Goal: Information Seeking & Learning: Learn about a topic

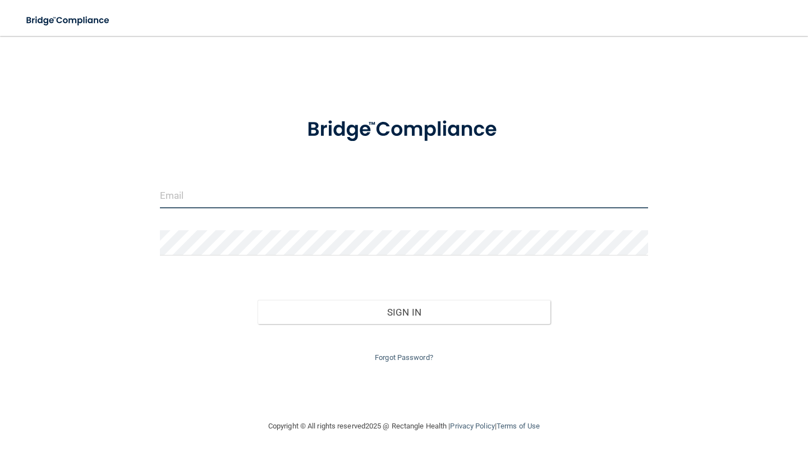
click at [200, 200] on input "email" at bounding box center [404, 195] width 488 height 25
type input "[EMAIL_ADDRESS][DOMAIN_NAME]"
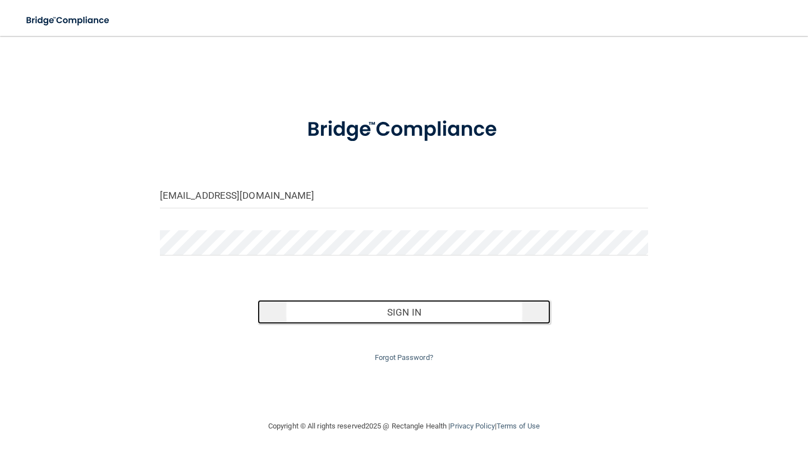
click at [384, 320] on button "Sign In" at bounding box center [404, 312] width 293 height 25
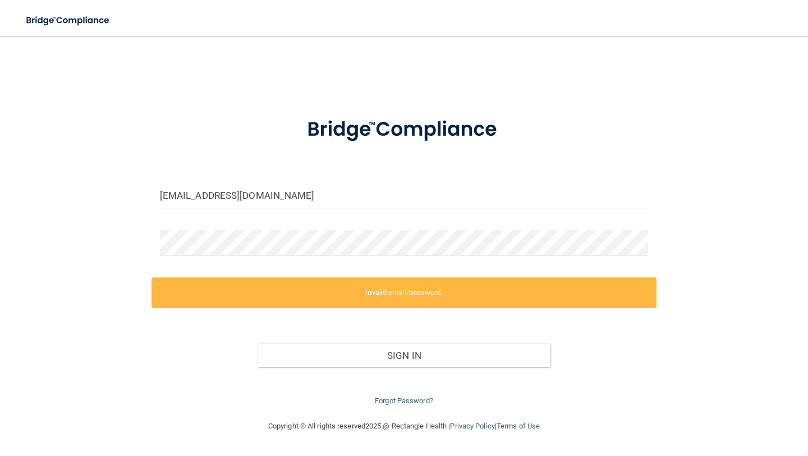
click at [389, 295] on label "Invalid email/password." at bounding box center [403, 292] width 505 height 30
click at [431, 287] on label "Invalid email/password." at bounding box center [403, 292] width 505 height 30
click at [394, 399] on link "Forgot Password?" at bounding box center [404, 400] width 58 height 8
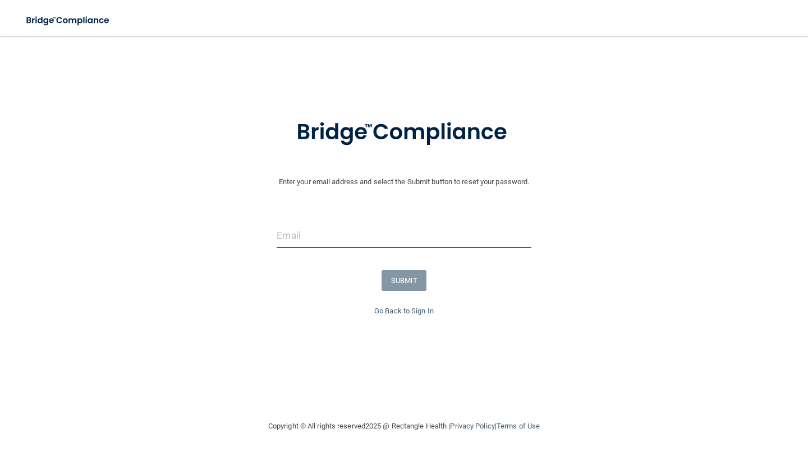
click at [321, 236] on input "email" at bounding box center [404, 235] width 254 height 25
type input "[EMAIL_ADDRESS][DOMAIN_NAME]"
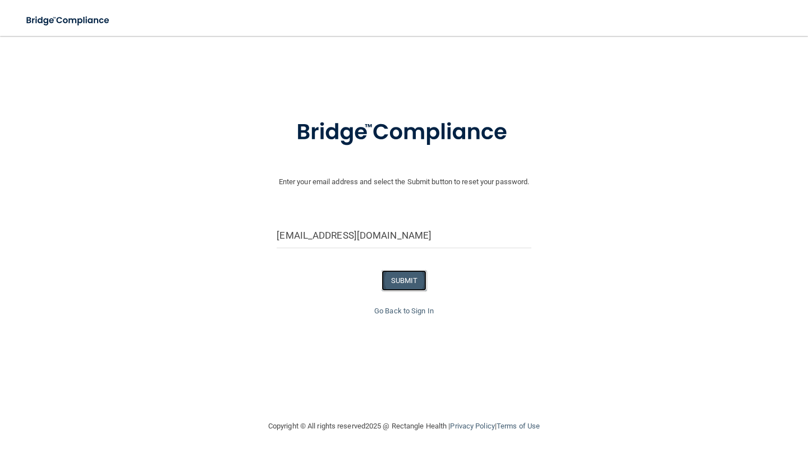
click at [401, 278] on button "SUBMIT" at bounding box center [404, 280] width 45 height 21
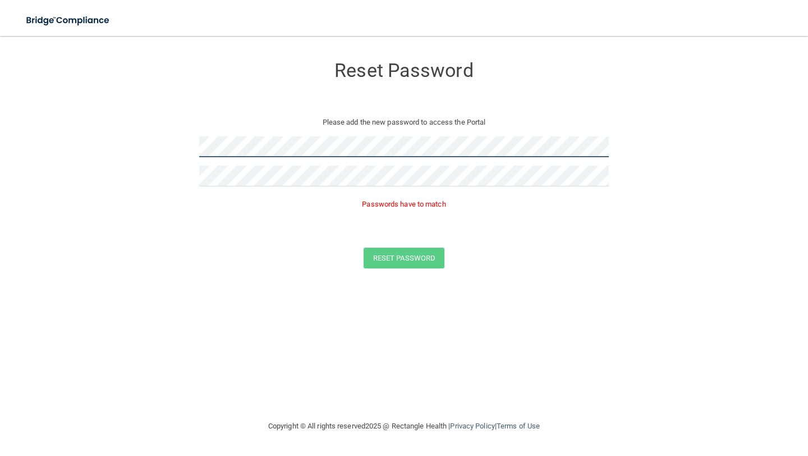
click at [148, 144] on form "Reset Password Please add the new password to access the Portal Passwords have …" at bounding box center [403, 164] width 763 height 235
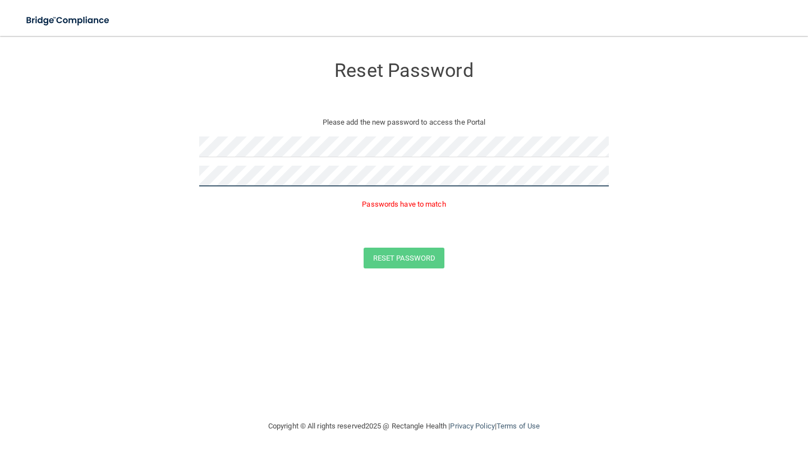
click at [144, 174] on form "Reset Password Please add the new password to access the Portal Passwords have …" at bounding box center [403, 164] width 763 height 235
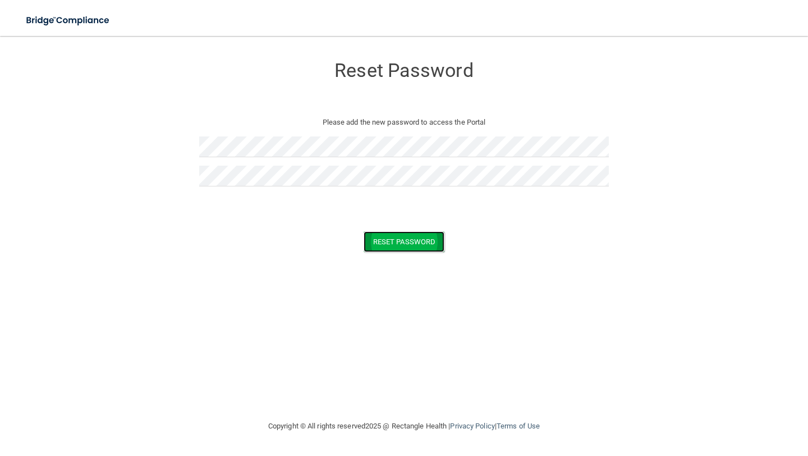
click at [406, 241] on button "Reset Password" at bounding box center [404, 241] width 81 height 21
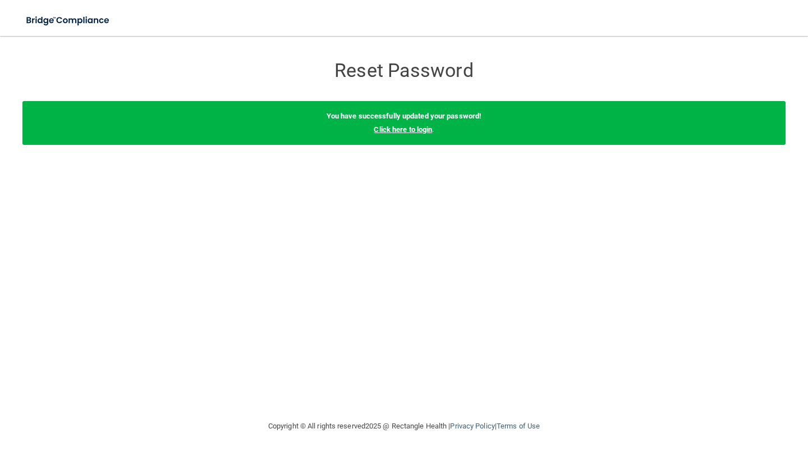
click at [385, 131] on link "Click here to login" at bounding box center [403, 129] width 58 height 8
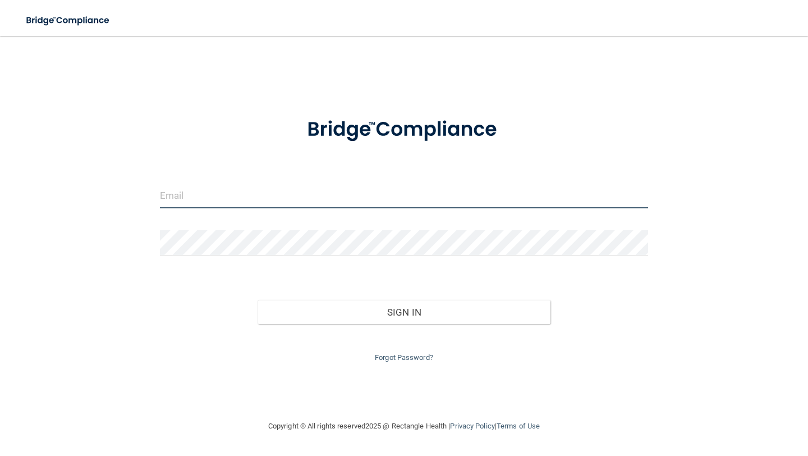
type input "[EMAIL_ADDRESS][DOMAIN_NAME]"
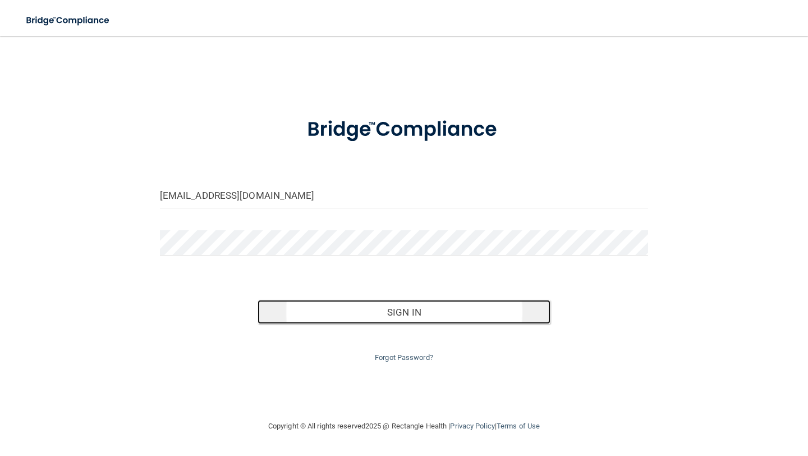
click at [421, 314] on button "Sign In" at bounding box center [404, 312] width 293 height 25
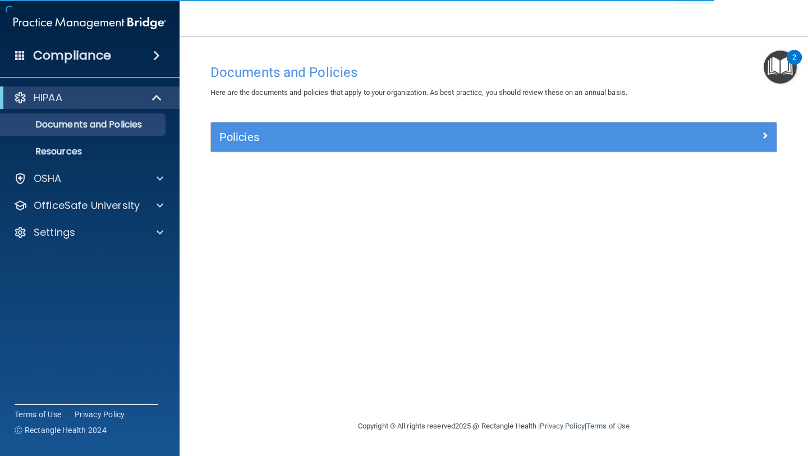
click at [783, 68] on img "Open Resource Center, 2 new notifications" at bounding box center [780, 66] width 33 height 33
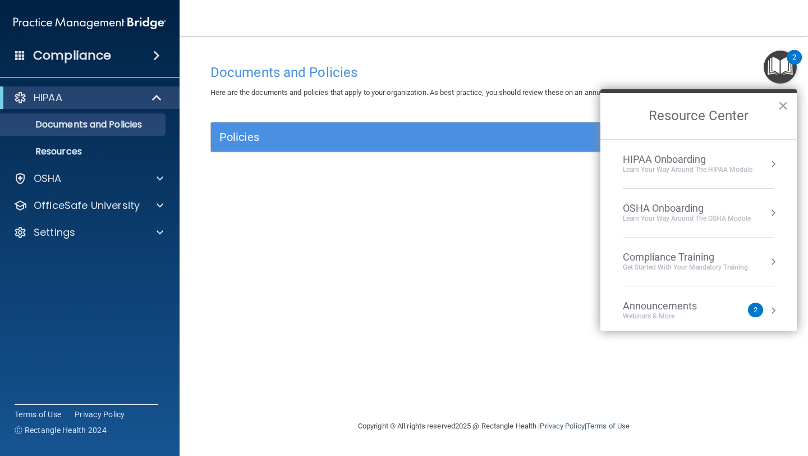
click at [91, 53] on h4 "Compliance" at bounding box center [72, 56] width 78 height 16
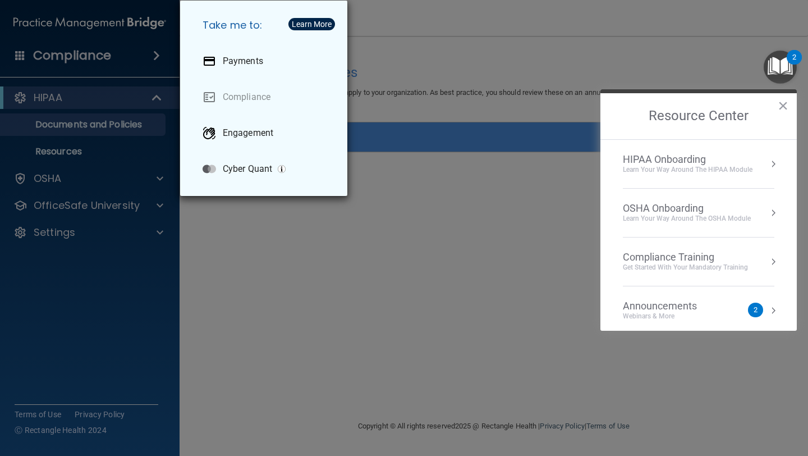
click at [61, 178] on div "Take me to: Payments Compliance Engagement Cyber Quant" at bounding box center [404, 228] width 808 height 456
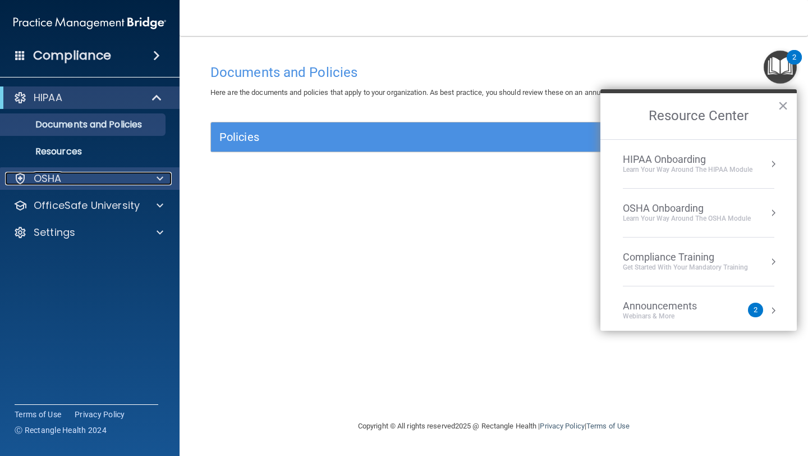
click at [61, 177] on p "OSHA" at bounding box center [48, 178] width 28 height 13
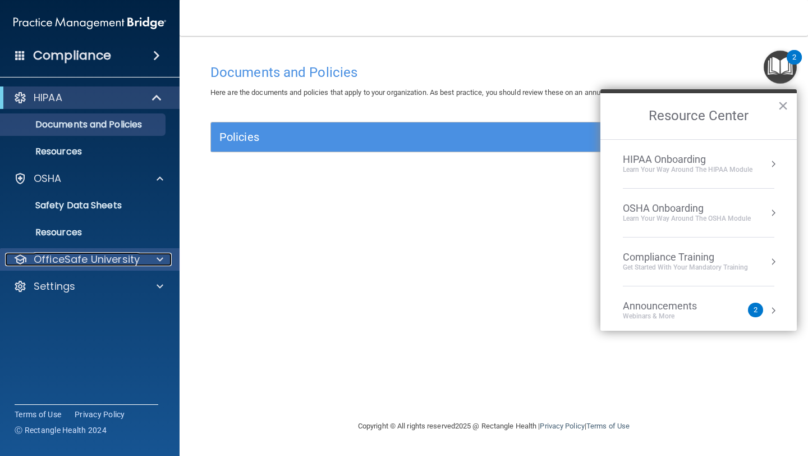
click at [73, 263] on p "OfficeSafe University" at bounding box center [87, 258] width 106 height 13
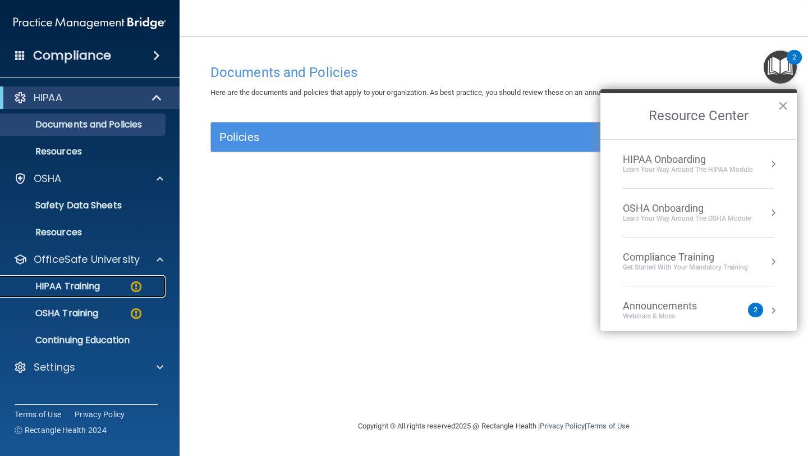
click at [73, 288] on p "HIPAA Training" at bounding box center [53, 286] width 93 height 11
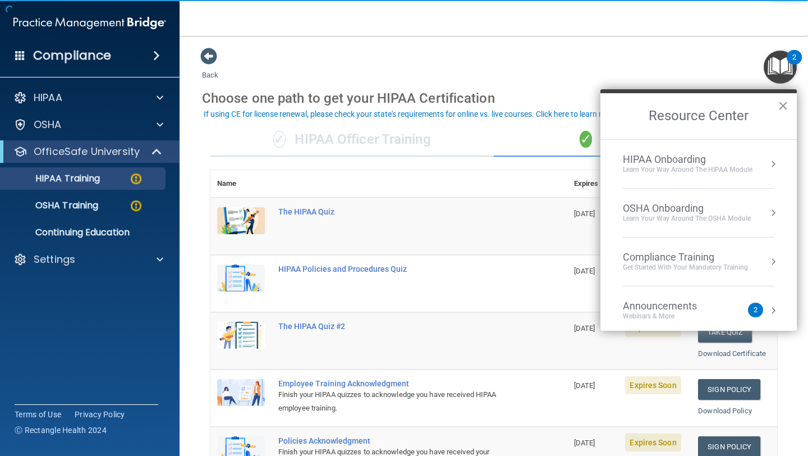
click at [781, 104] on button "×" at bounding box center [783, 105] width 11 height 18
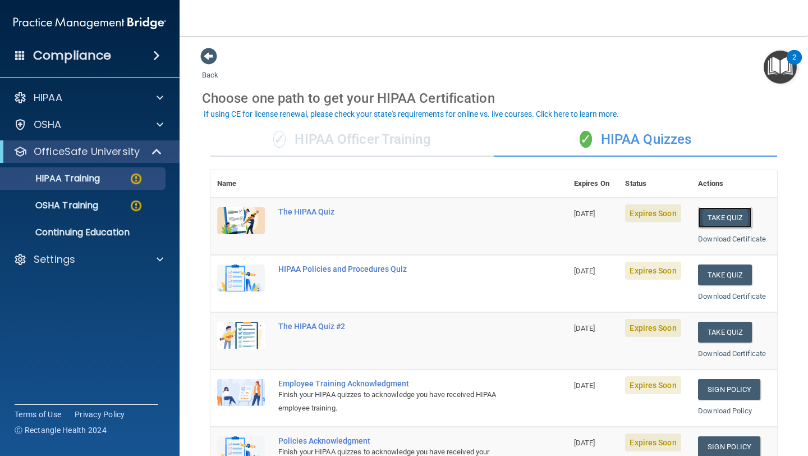
click at [724, 215] on button "Take Quiz" at bounding box center [725, 217] width 54 height 21
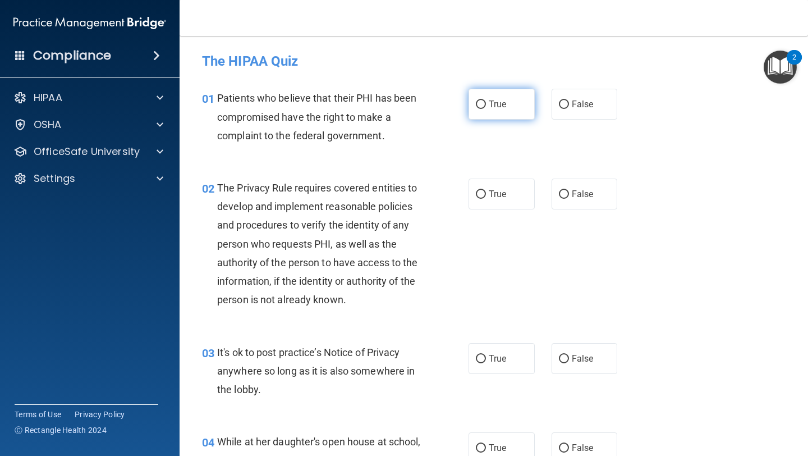
click at [478, 109] on label "True" at bounding box center [501, 104] width 66 height 31
click at [478, 109] on input "True" at bounding box center [481, 104] width 10 height 8
radio input "true"
click at [479, 197] on input "True" at bounding box center [481, 194] width 10 height 8
radio input "true"
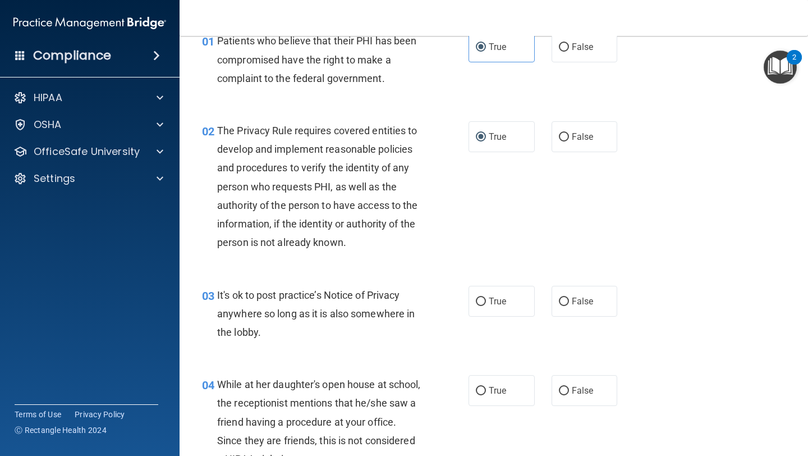
scroll to position [58, 0]
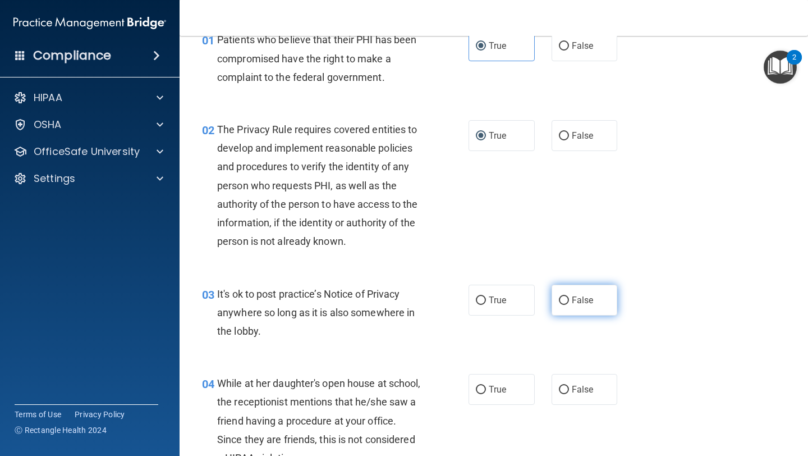
click at [559, 301] on input "False" at bounding box center [564, 300] width 10 height 8
radio input "true"
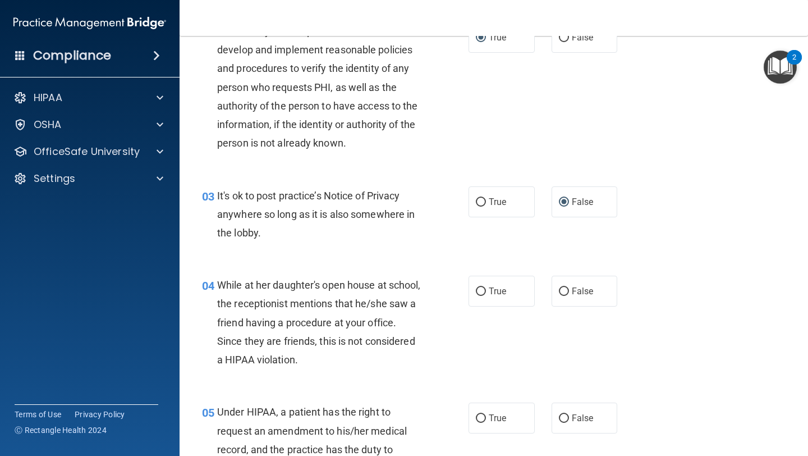
scroll to position [169, 0]
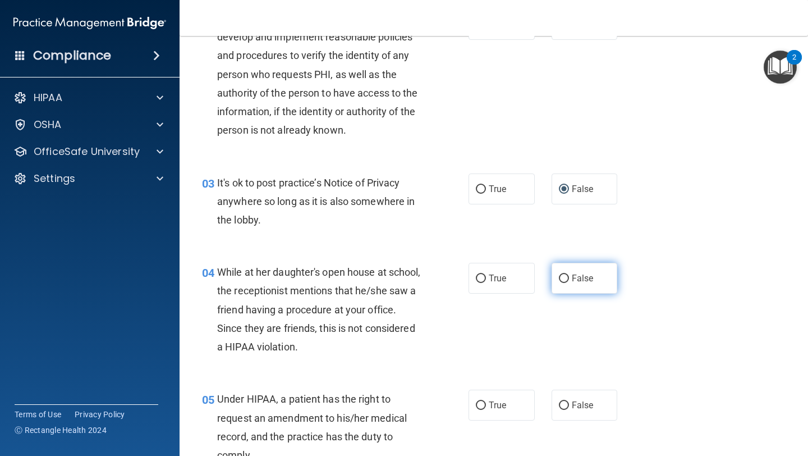
click at [559, 283] on label "False" at bounding box center [585, 278] width 66 height 31
click at [559, 283] on input "False" at bounding box center [564, 278] width 10 height 8
radio input "true"
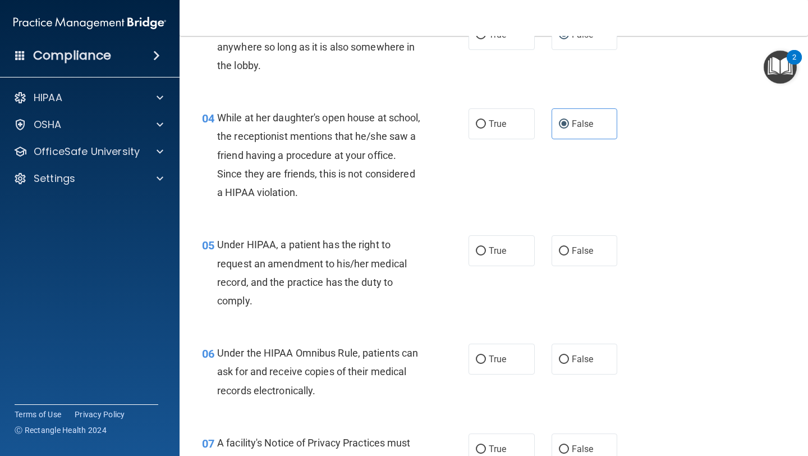
scroll to position [360, 0]
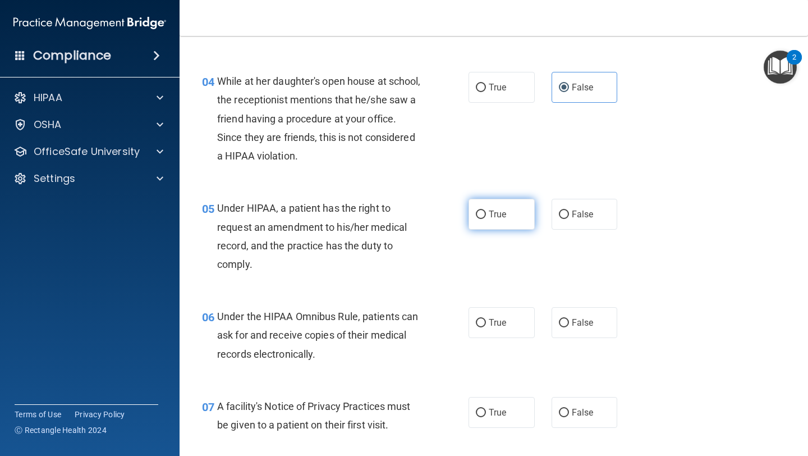
click at [511, 224] on label "True" at bounding box center [501, 214] width 66 height 31
click at [486, 219] on input "True" at bounding box center [481, 214] width 10 height 8
radio input "true"
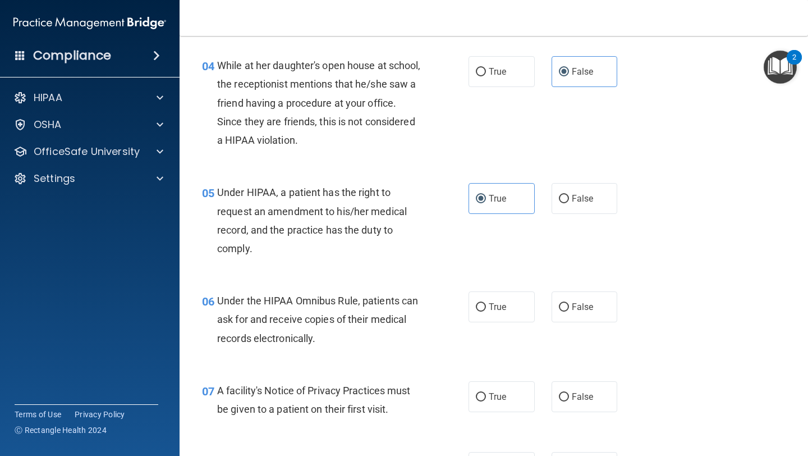
scroll to position [376, 0]
click at [494, 303] on span "True" at bounding box center [497, 306] width 17 height 11
click at [486, 303] on input "True" at bounding box center [481, 306] width 10 height 8
radio input "true"
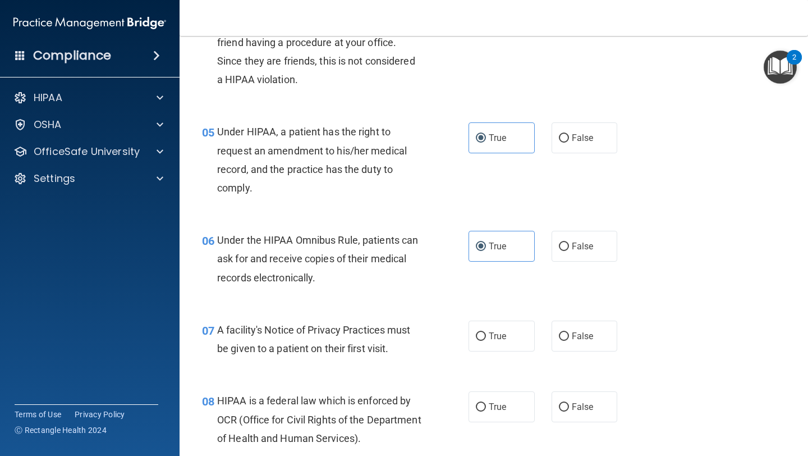
scroll to position [442, 0]
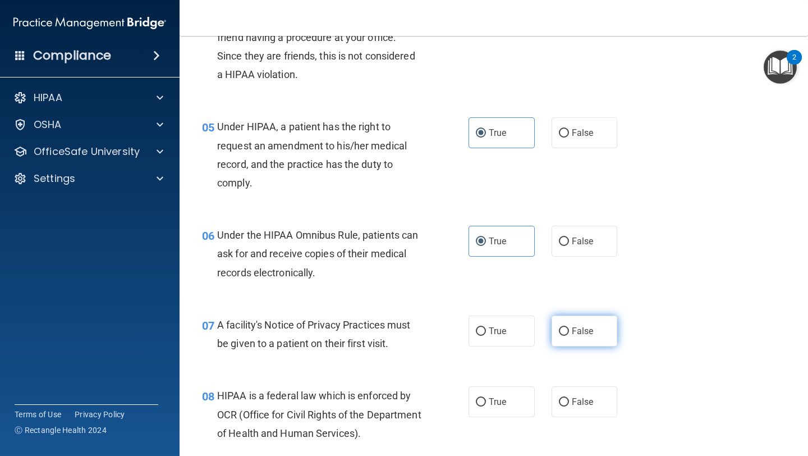
click at [565, 334] on label "False" at bounding box center [585, 330] width 66 height 31
click at [565, 334] on input "False" at bounding box center [564, 331] width 10 height 8
radio input "true"
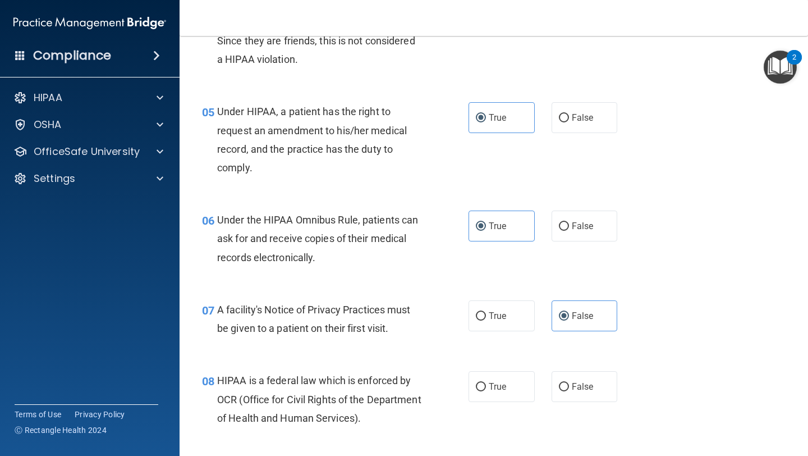
scroll to position [526, 0]
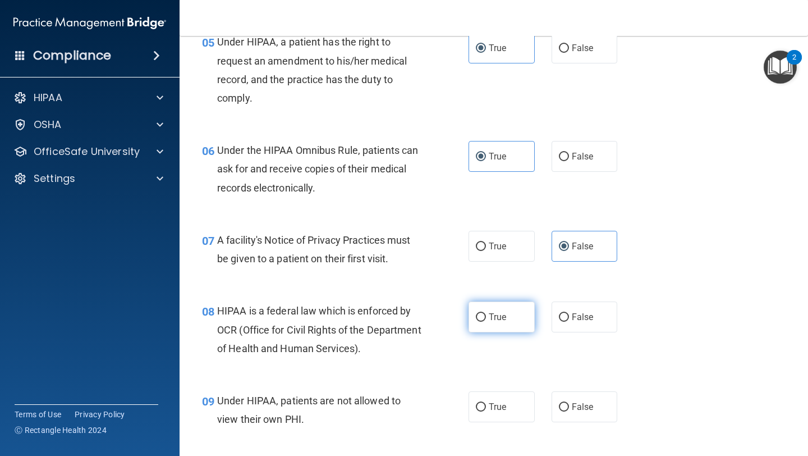
click at [501, 320] on span "True" at bounding box center [497, 316] width 17 height 11
click at [486, 320] on input "True" at bounding box center [481, 317] width 10 height 8
radio input "true"
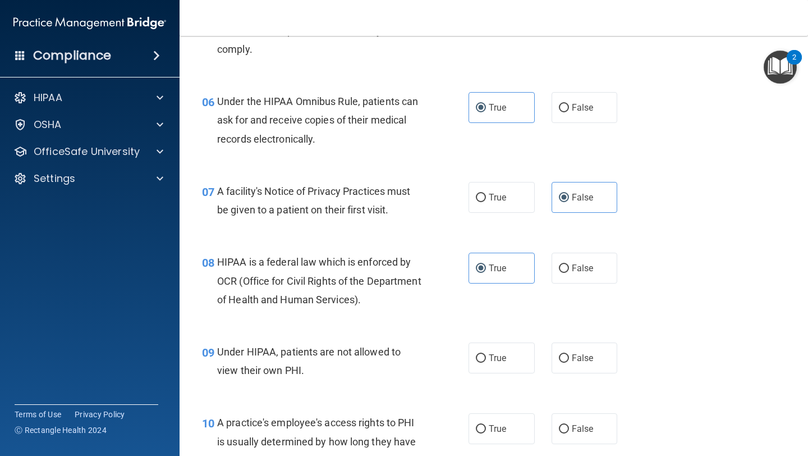
scroll to position [576, 0]
click at [582, 359] on span "False" at bounding box center [583, 357] width 22 height 11
click at [569, 359] on input "False" at bounding box center [564, 357] width 10 height 8
radio input "true"
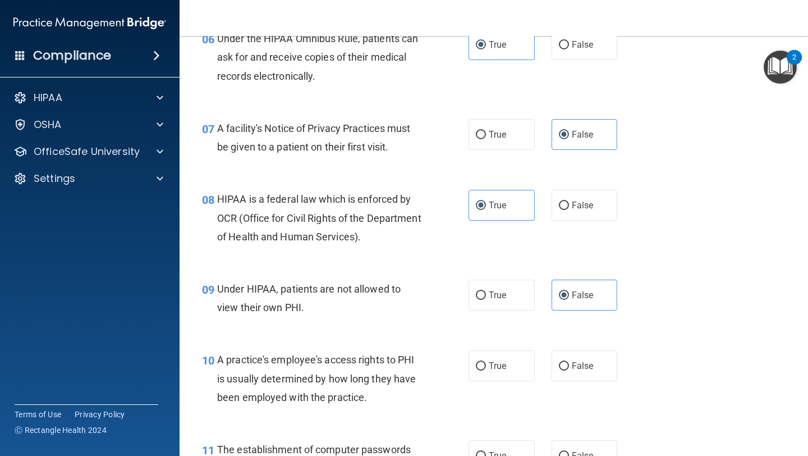
scroll to position [640, 0]
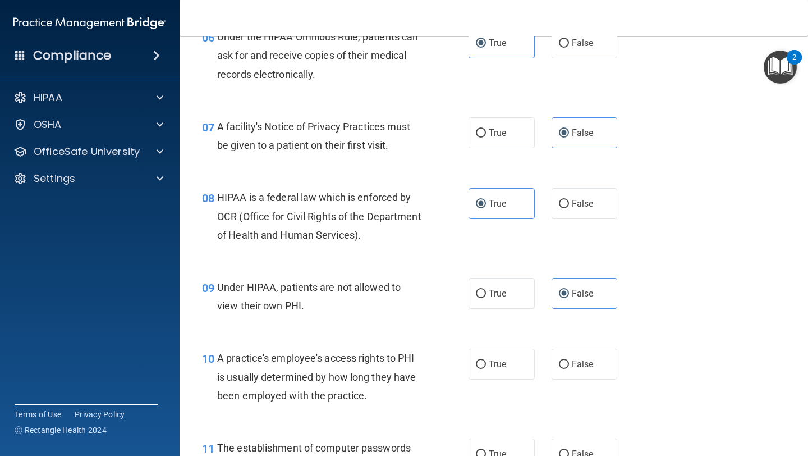
click at [535, 347] on div "10 A practice's employee's access rights to PHI is usually determined by how lo…" at bounding box center [494, 379] width 600 height 90
click at [568, 358] on label "False" at bounding box center [585, 363] width 66 height 31
click at [568, 360] on input "False" at bounding box center [564, 364] width 10 height 8
radio input "true"
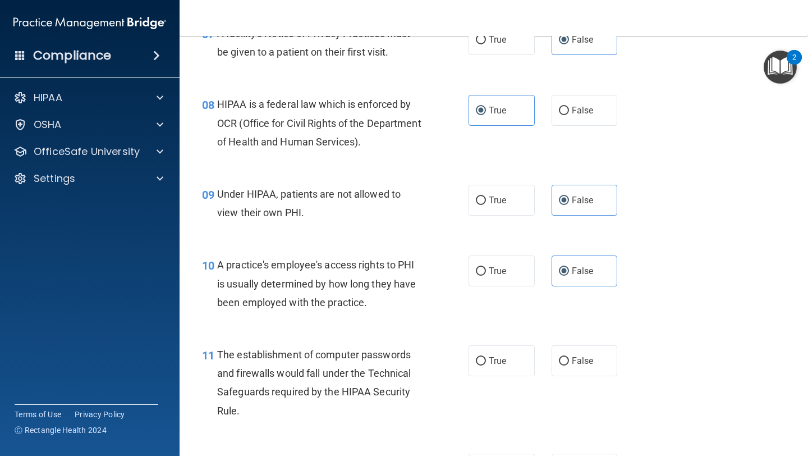
scroll to position [789, 0]
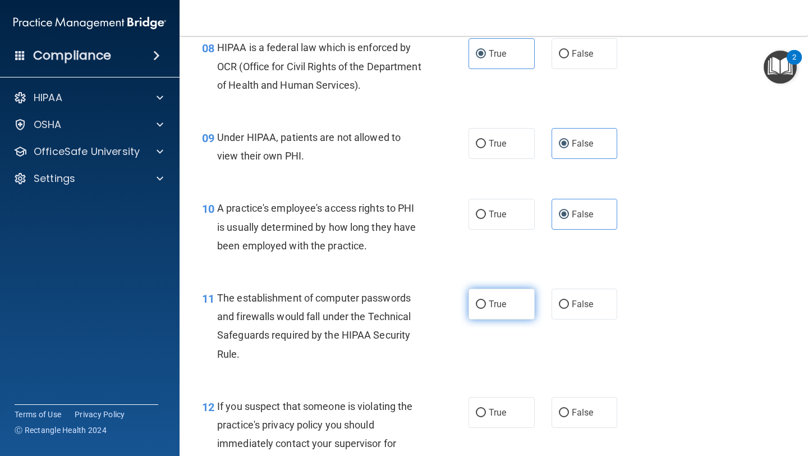
click at [482, 306] on label "True" at bounding box center [501, 303] width 66 height 31
click at [482, 306] on input "True" at bounding box center [481, 304] width 10 height 8
radio input "true"
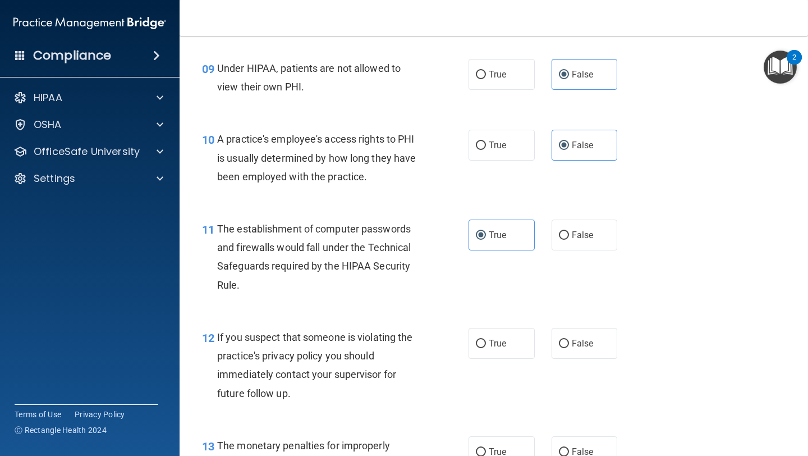
scroll to position [867, 0]
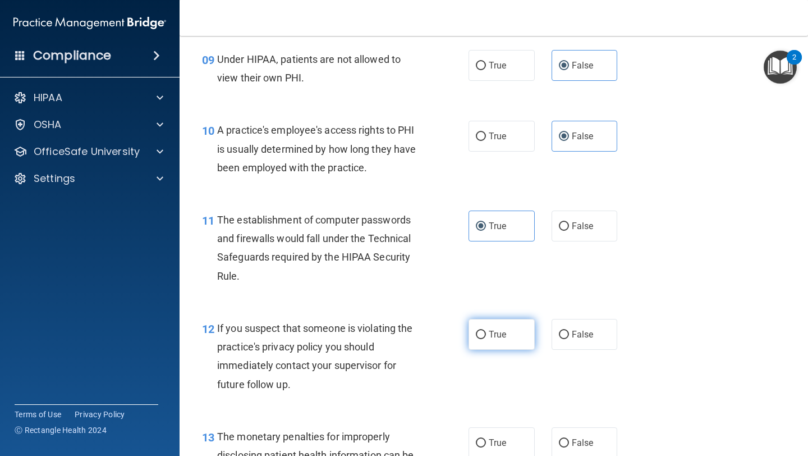
click at [494, 327] on label "True" at bounding box center [501, 334] width 66 height 31
click at [486, 330] on input "True" at bounding box center [481, 334] width 10 height 8
radio input "true"
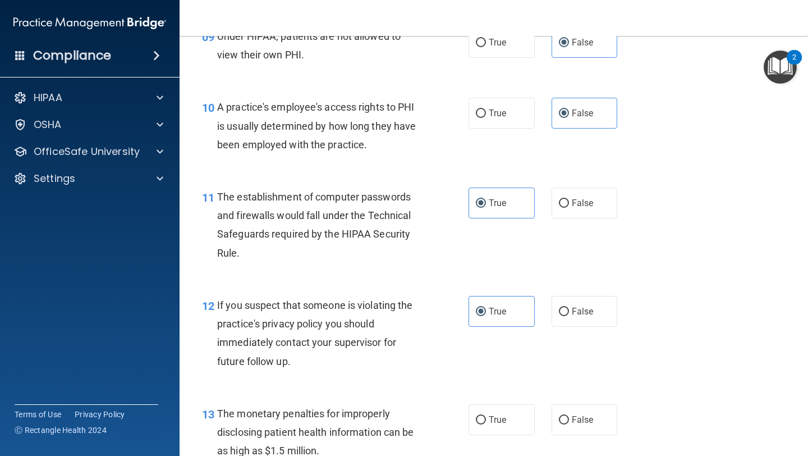
scroll to position [981, 0]
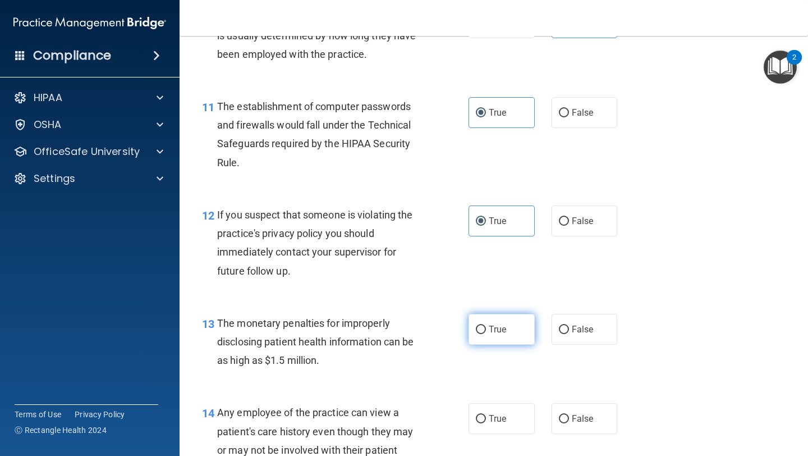
click at [506, 332] on label "True" at bounding box center [501, 329] width 66 height 31
click at [486, 332] on input "True" at bounding box center [481, 329] width 10 height 8
radio input "true"
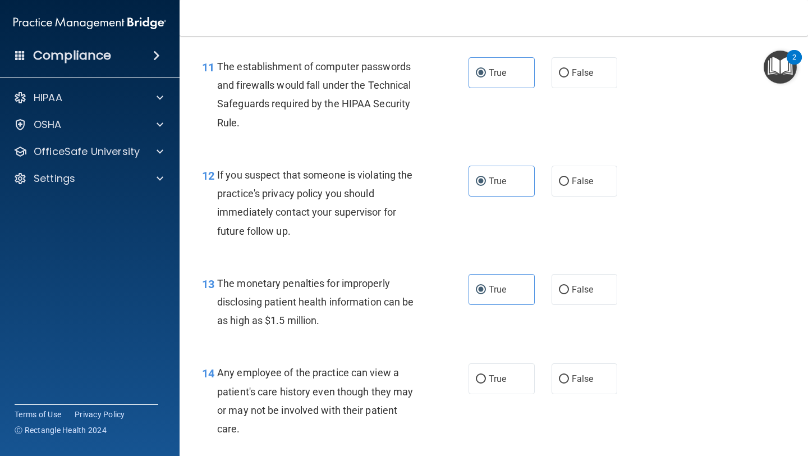
scroll to position [1037, 0]
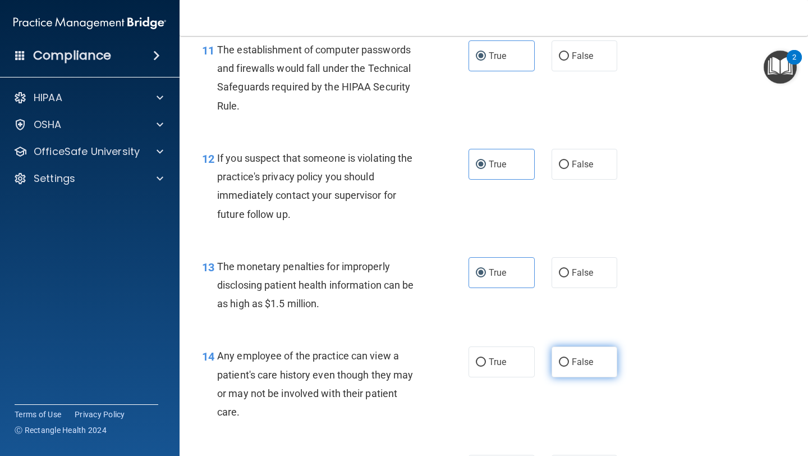
click at [574, 353] on label "False" at bounding box center [585, 361] width 66 height 31
click at [569, 358] on input "False" at bounding box center [564, 362] width 10 height 8
radio input "true"
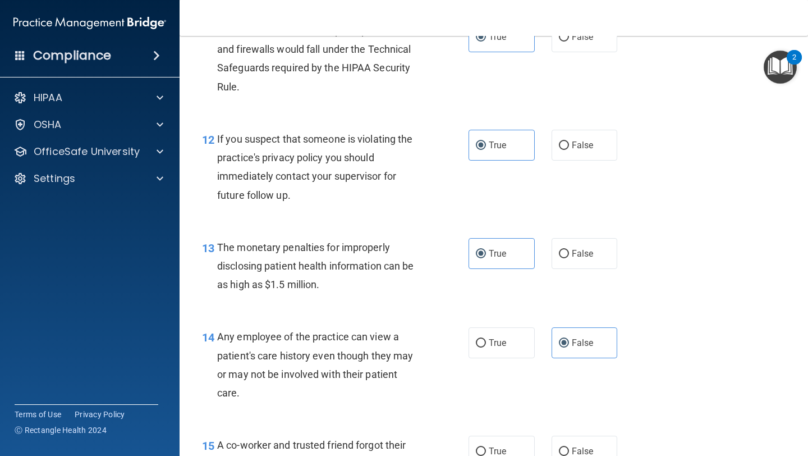
scroll to position [1130, 0]
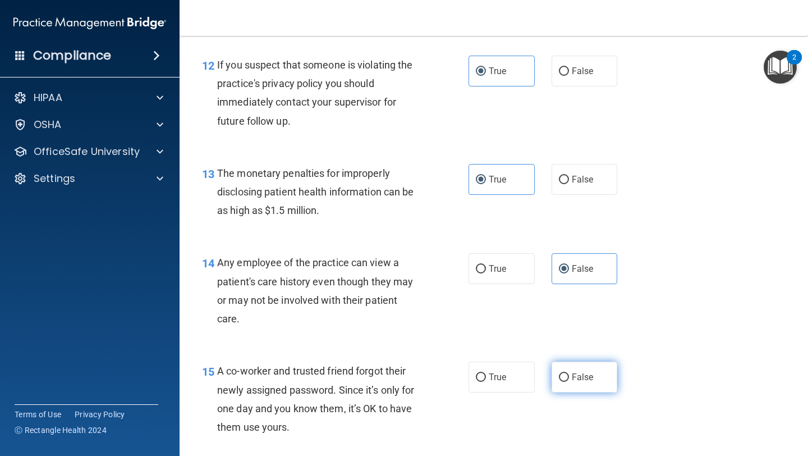
click at [577, 383] on label "False" at bounding box center [585, 376] width 66 height 31
click at [569, 382] on input "False" at bounding box center [564, 377] width 10 height 8
radio input "true"
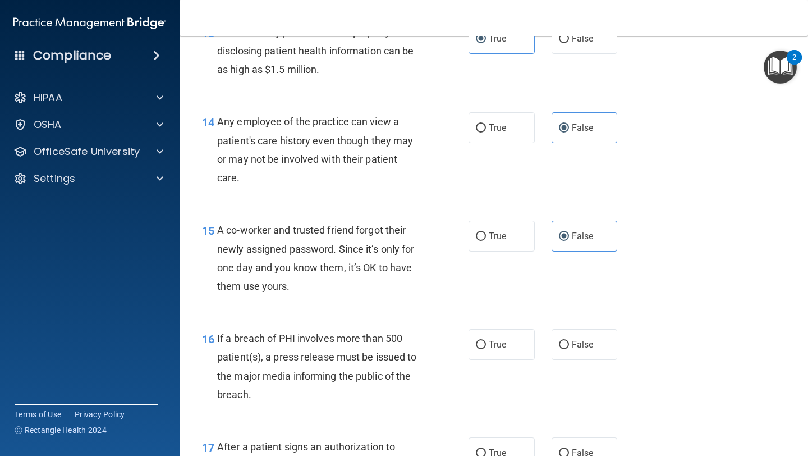
scroll to position [1288, 0]
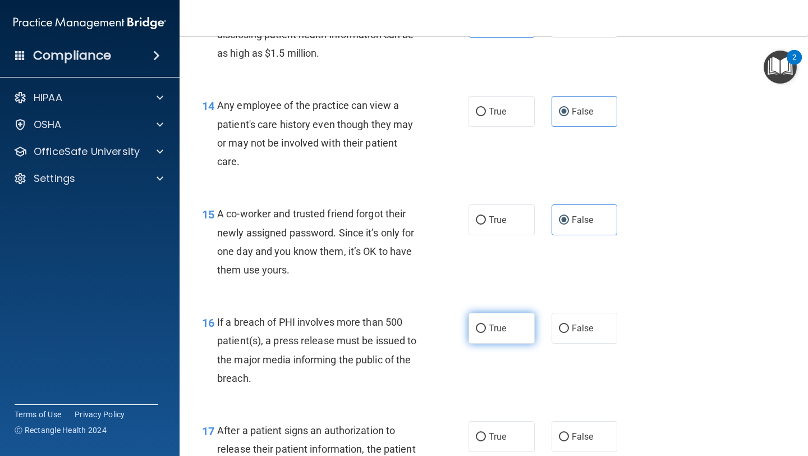
drag, startPoint x: 506, startPoint y: 329, endPoint x: 497, endPoint y: 332, distance: 9.8
click at [506, 329] on label "True" at bounding box center [501, 327] width 66 height 31
click at [486, 329] on input "True" at bounding box center [481, 328] width 10 height 8
radio input "true"
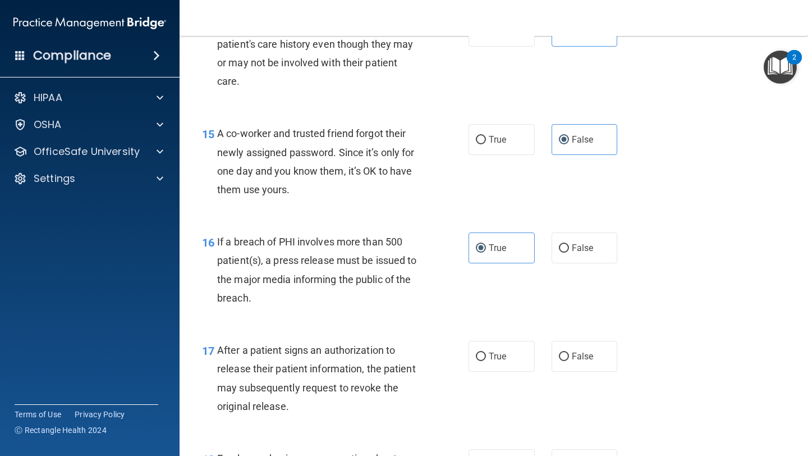
scroll to position [1378, 0]
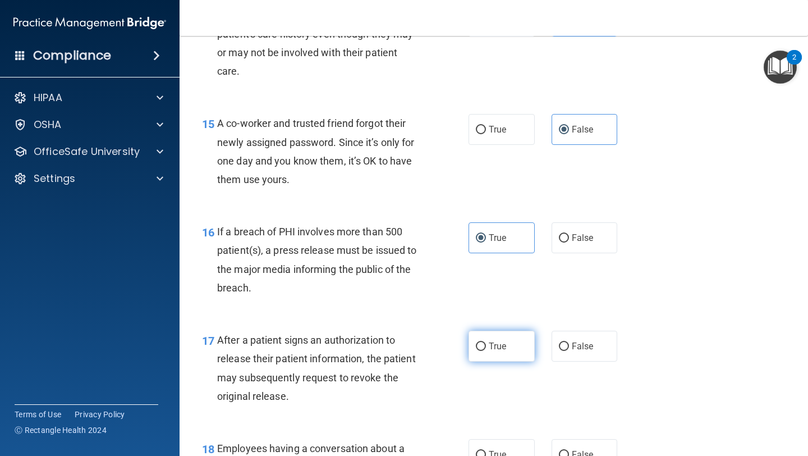
click at [515, 354] on label "True" at bounding box center [501, 345] width 66 height 31
click at [486, 351] on input "True" at bounding box center [481, 346] width 10 height 8
radio input "true"
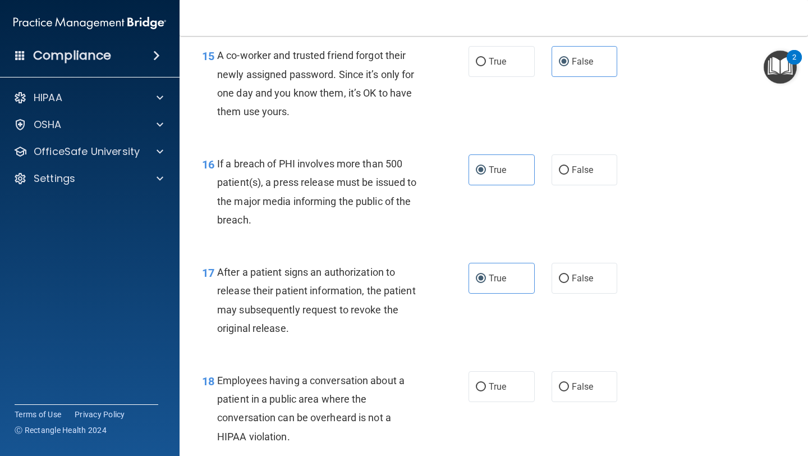
scroll to position [1522, 0]
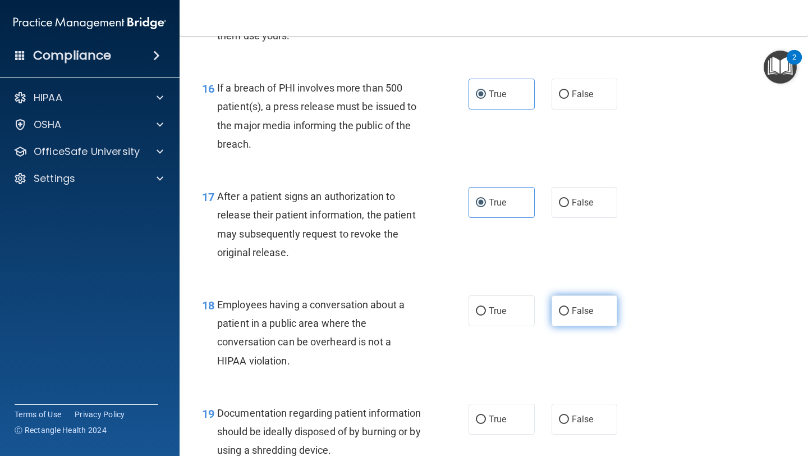
click at [590, 323] on label "False" at bounding box center [585, 310] width 66 height 31
click at [569, 315] on input "False" at bounding box center [564, 311] width 10 height 8
radio input "true"
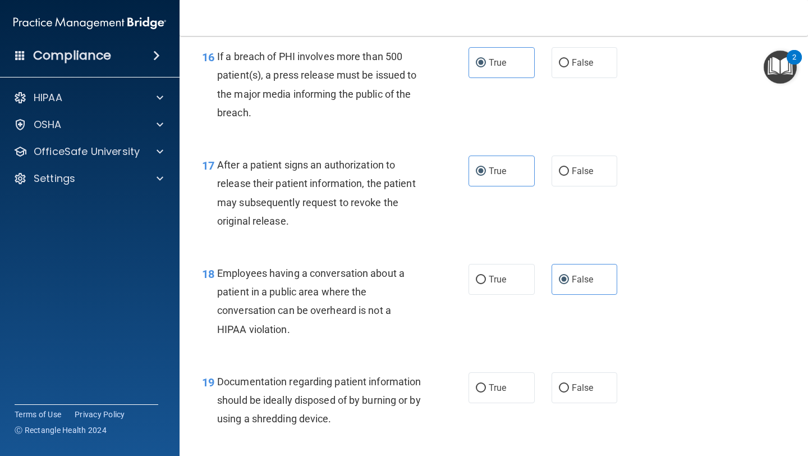
scroll to position [1614, 0]
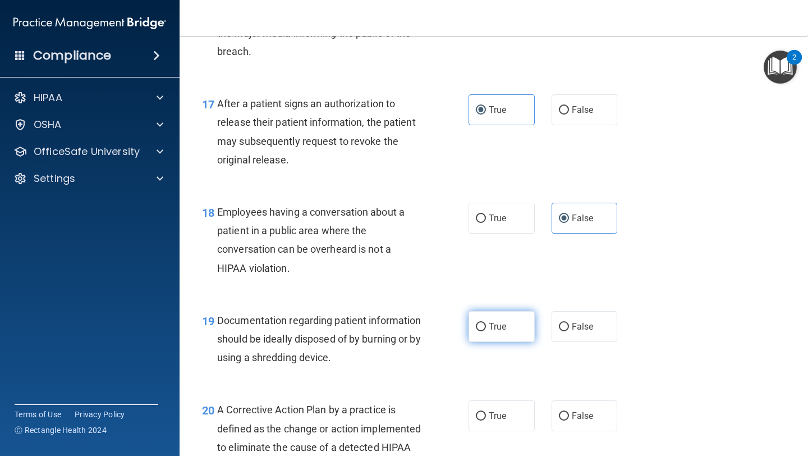
click at [485, 333] on label "True" at bounding box center [501, 326] width 66 height 31
click at [485, 331] on input "True" at bounding box center [481, 327] width 10 height 8
radio input "true"
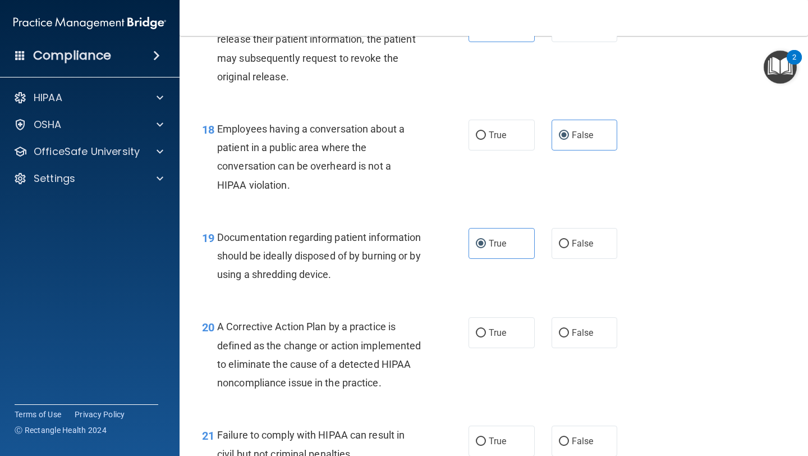
scroll to position [1709, 0]
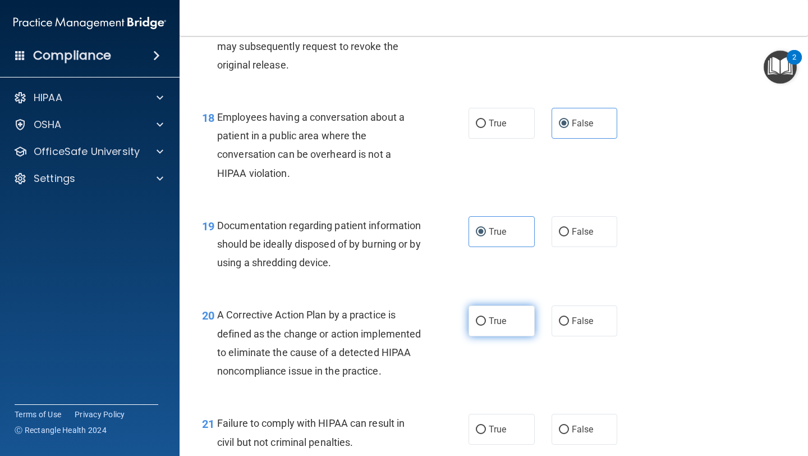
click at [505, 326] on label "True" at bounding box center [501, 320] width 66 height 31
click at [486, 325] on input "True" at bounding box center [481, 321] width 10 height 8
radio input "true"
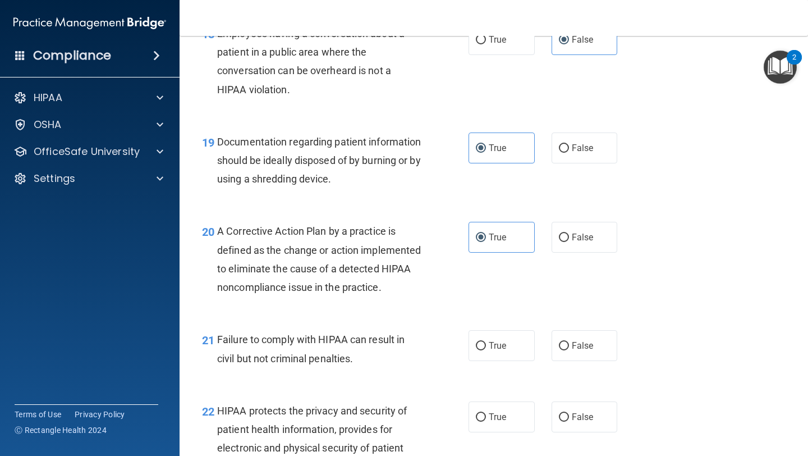
scroll to position [1793, 0]
click at [578, 350] on span "False" at bounding box center [583, 344] width 22 height 11
click at [569, 350] on input "False" at bounding box center [564, 345] width 10 height 8
radio input "true"
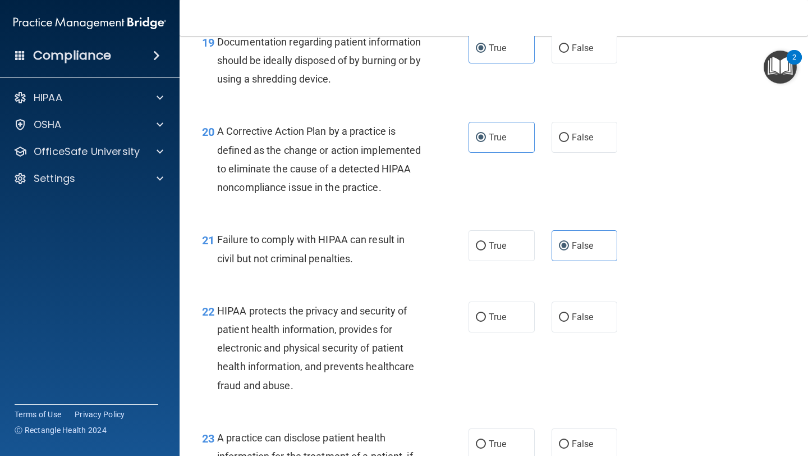
scroll to position [1971, 0]
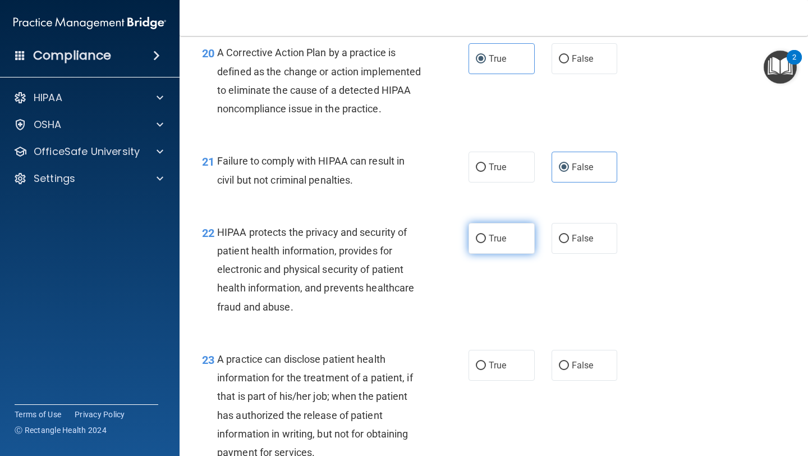
click at [483, 254] on label "True" at bounding box center [501, 238] width 66 height 31
click at [483, 243] on input "True" at bounding box center [481, 239] width 10 height 8
radio input "true"
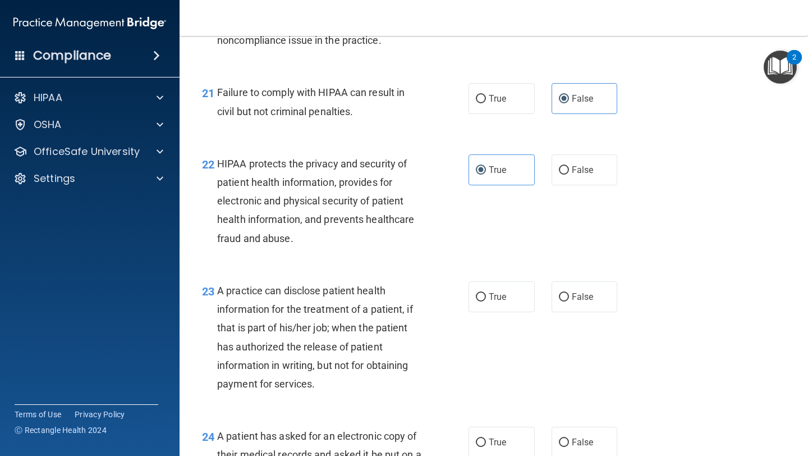
scroll to position [2047, 0]
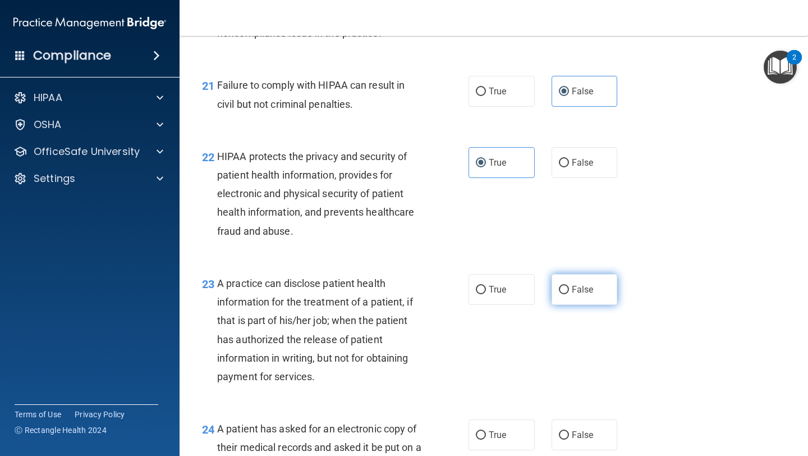
click at [575, 305] on label "False" at bounding box center [585, 289] width 66 height 31
click at [569, 294] on input "False" at bounding box center [564, 290] width 10 height 8
radio input "true"
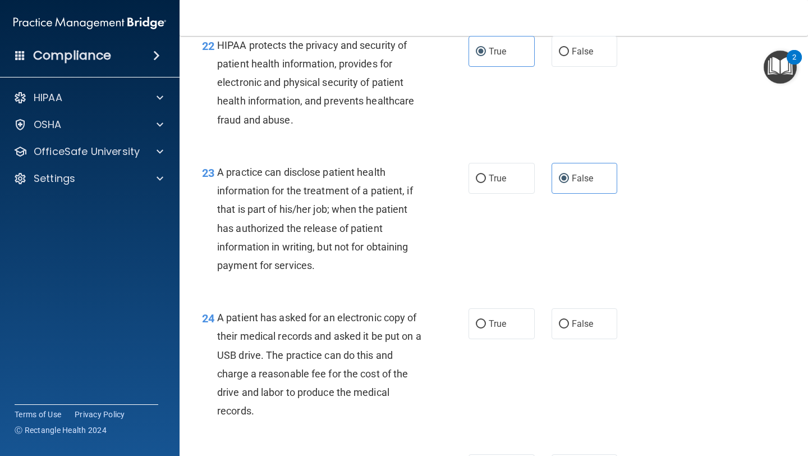
scroll to position [2160, 0]
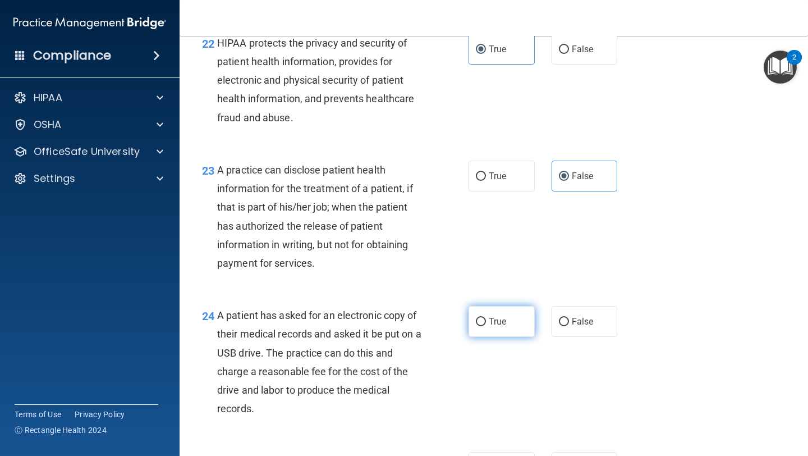
click at [498, 332] on label "True" at bounding box center [501, 321] width 66 height 31
click at [486, 326] on input "True" at bounding box center [481, 322] width 10 height 8
radio input "true"
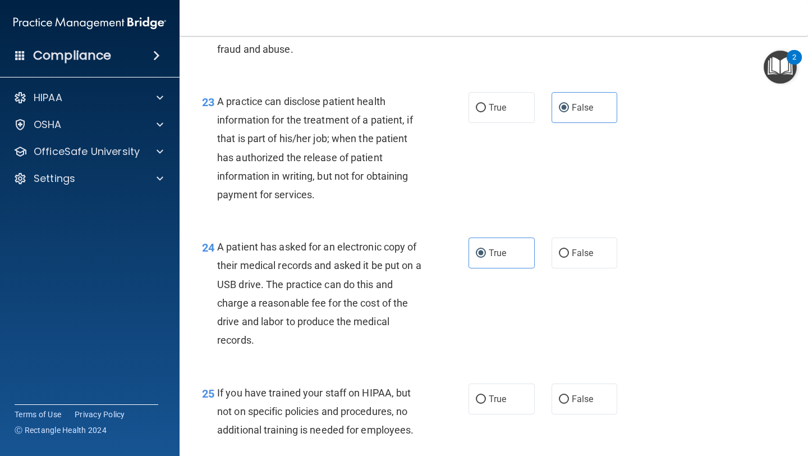
scroll to position [2319, 0]
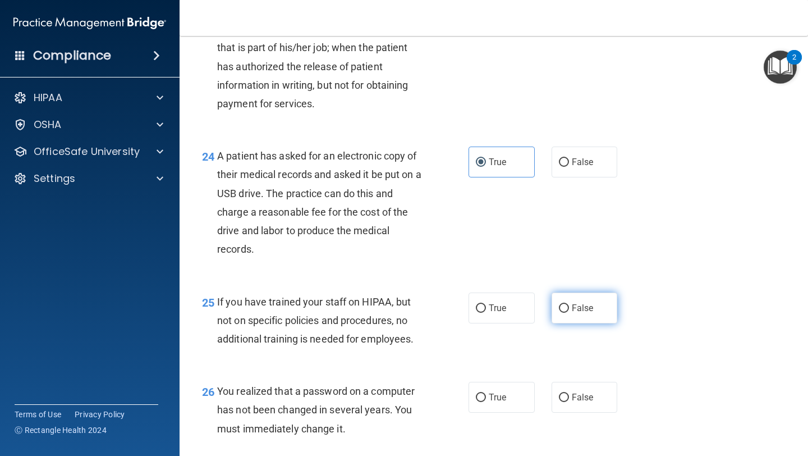
click at [572, 313] on span "False" at bounding box center [583, 307] width 22 height 11
click at [569, 312] on input "False" at bounding box center [564, 308] width 10 height 8
radio input "true"
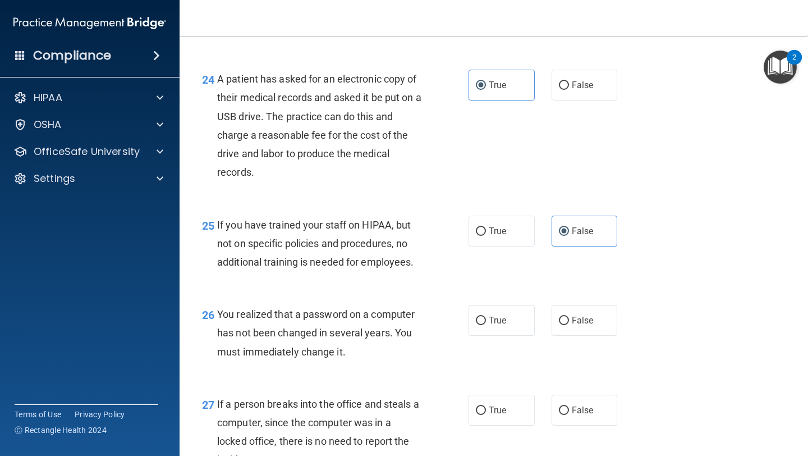
scroll to position [2400, 0]
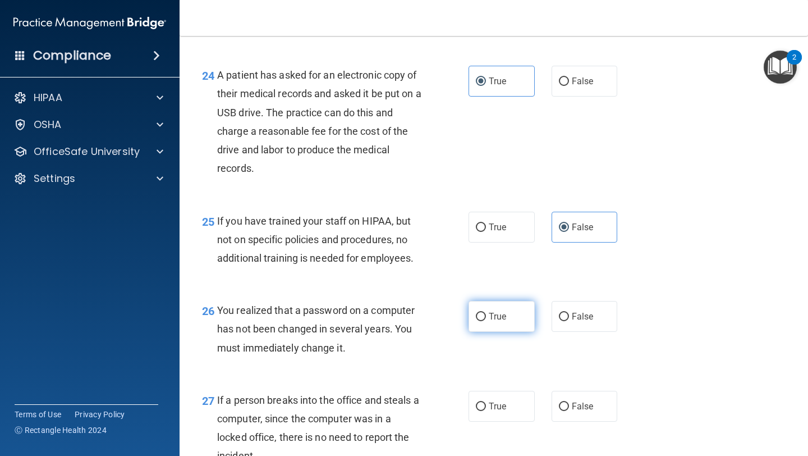
click at [490, 321] on span "True" at bounding box center [497, 316] width 17 height 11
click at [486, 321] on input "True" at bounding box center [481, 316] width 10 height 8
radio input "true"
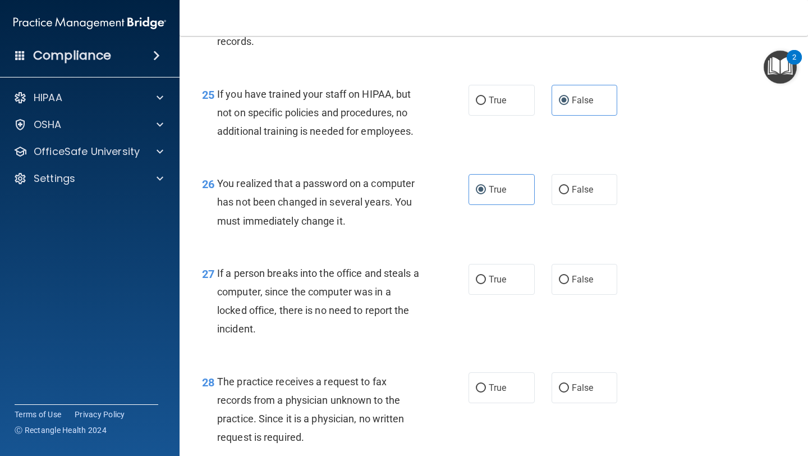
scroll to position [2533, 0]
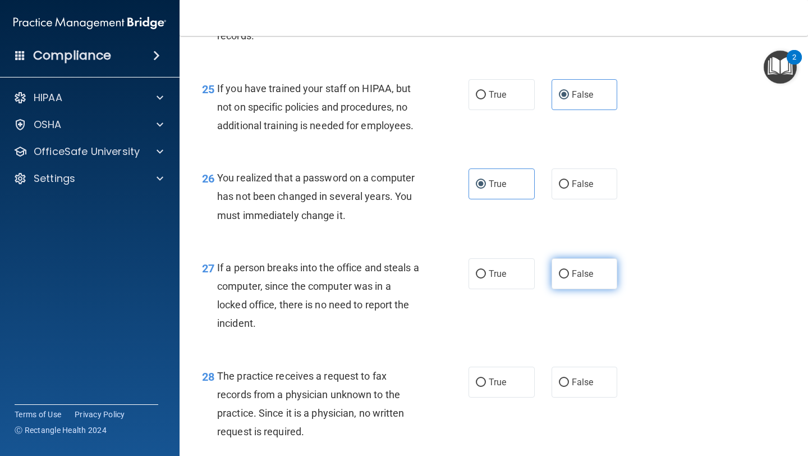
click at [585, 279] on span "False" at bounding box center [583, 273] width 22 height 11
click at [569, 278] on input "False" at bounding box center [564, 274] width 10 height 8
radio input "true"
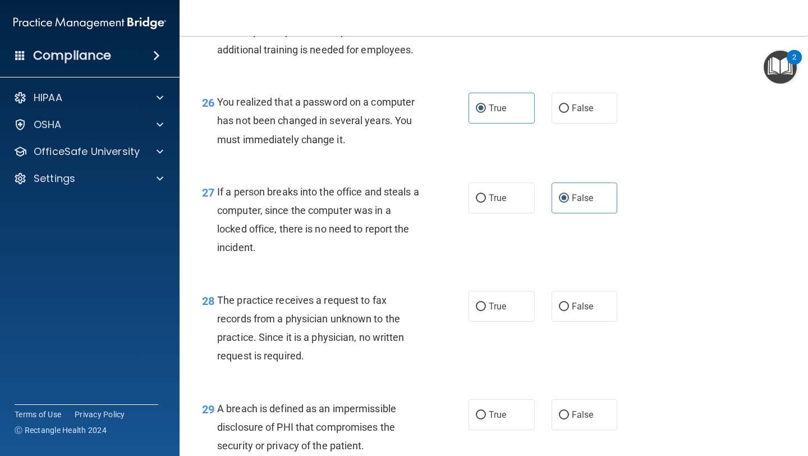
scroll to position [2696, 0]
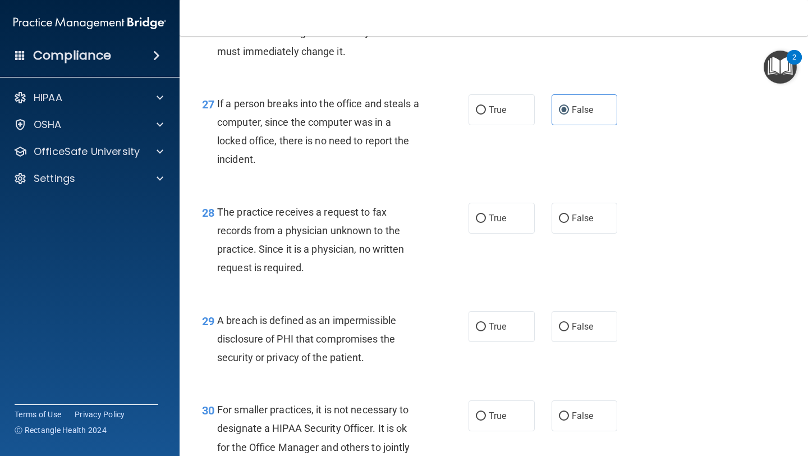
click at [542, 233] on div "True False" at bounding box center [547, 218] width 159 height 31
click at [570, 233] on label "False" at bounding box center [585, 218] width 66 height 31
click at [569, 223] on input "False" at bounding box center [564, 218] width 10 height 8
radio input "true"
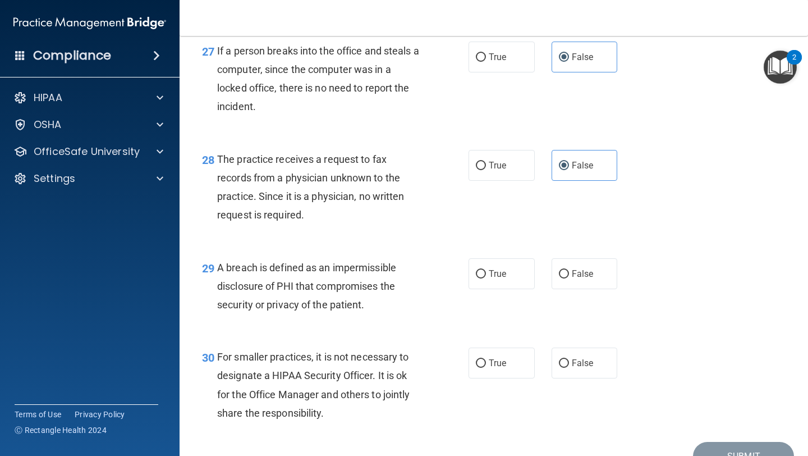
scroll to position [2753, 0]
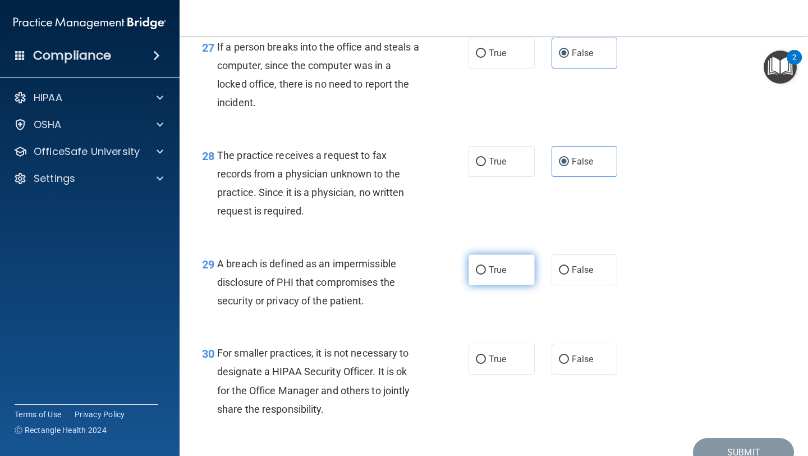
click at [495, 275] on span "True" at bounding box center [497, 269] width 17 height 11
click at [486, 274] on input "True" at bounding box center [481, 270] width 10 height 8
radio input "true"
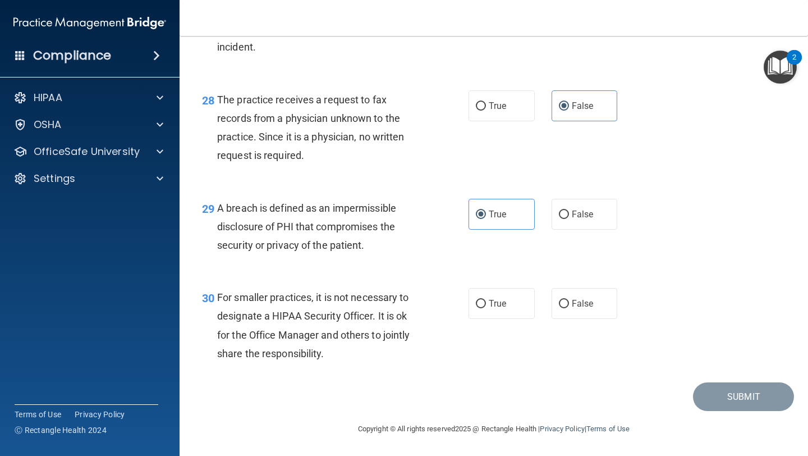
scroll to position [2823, 0]
click at [582, 309] on span "False" at bounding box center [583, 303] width 22 height 11
click at [569, 308] on input "False" at bounding box center [564, 304] width 10 height 8
radio input "true"
click at [716, 402] on button "Submit" at bounding box center [743, 396] width 101 height 29
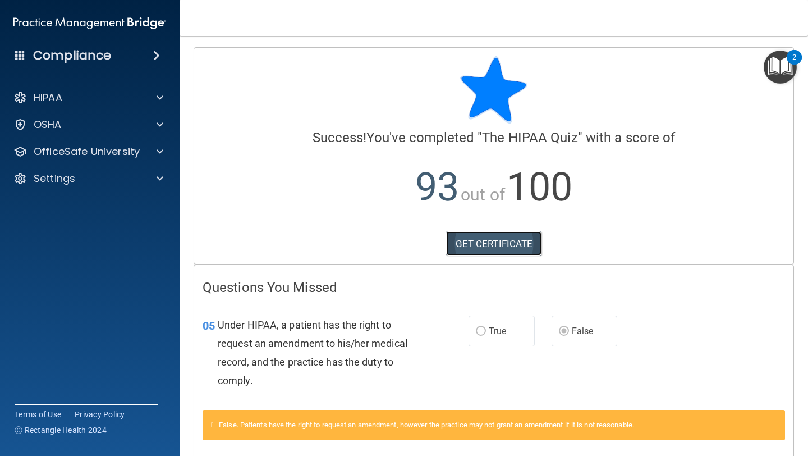
click at [512, 243] on link "GET CERTIFICATE" at bounding box center [494, 243] width 96 height 25
click at [122, 95] on div "HIPAA" at bounding box center [74, 97] width 139 height 13
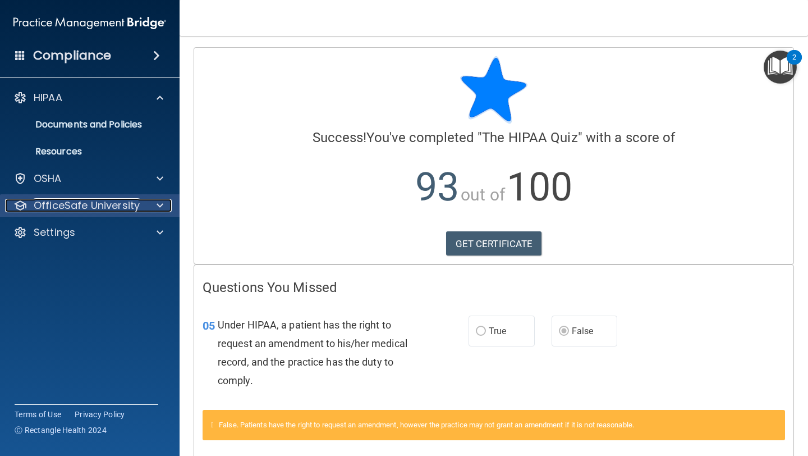
click at [77, 204] on p "OfficeSafe University" at bounding box center [87, 205] width 106 height 13
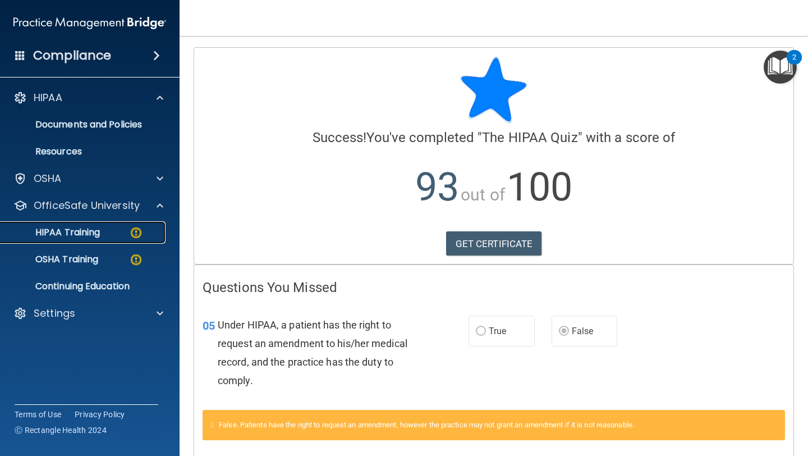
click at [102, 233] on div "HIPAA Training" at bounding box center [83, 232] width 153 height 11
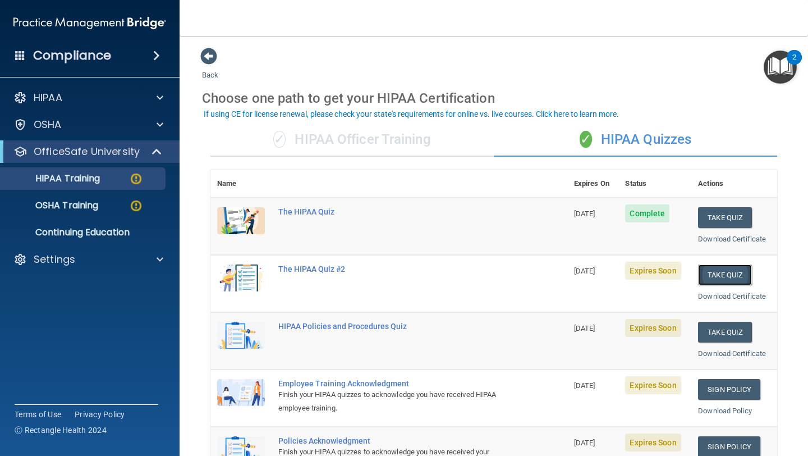
click at [721, 275] on button "Take Quiz" at bounding box center [725, 274] width 54 height 21
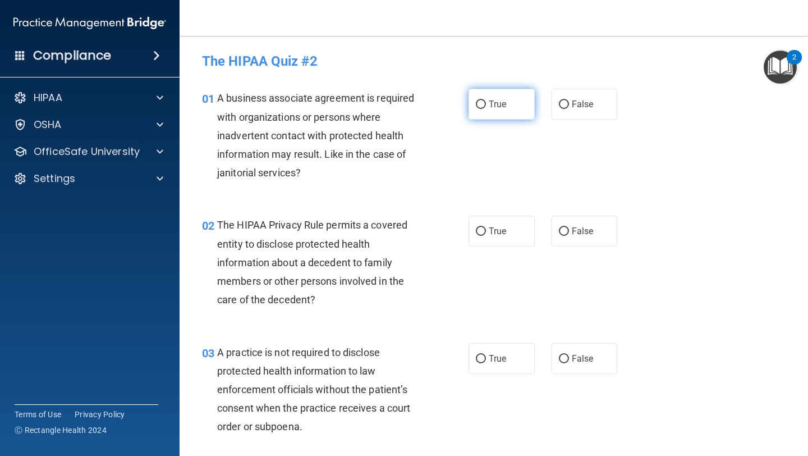
drag, startPoint x: 486, startPoint y: 106, endPoint x: 482, endPoint y: 124, distance: 18.4
click at [489, 106] on span "True" at bounding box center [497, 104] width 17 height 11
click at [486, 106] on input "True" at bounding box center [481, 104] width 10 height 8
radio input "true"
click at [479, 232] on input "True" at bounding box center [481, 231] width 10 height 8
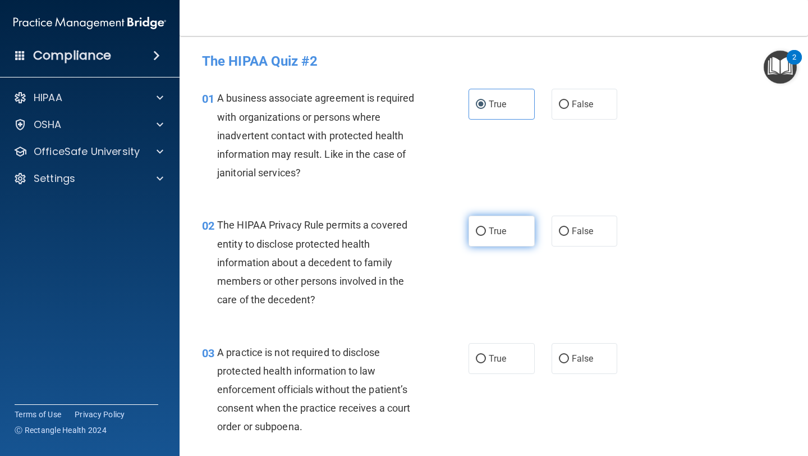
radio input "true"
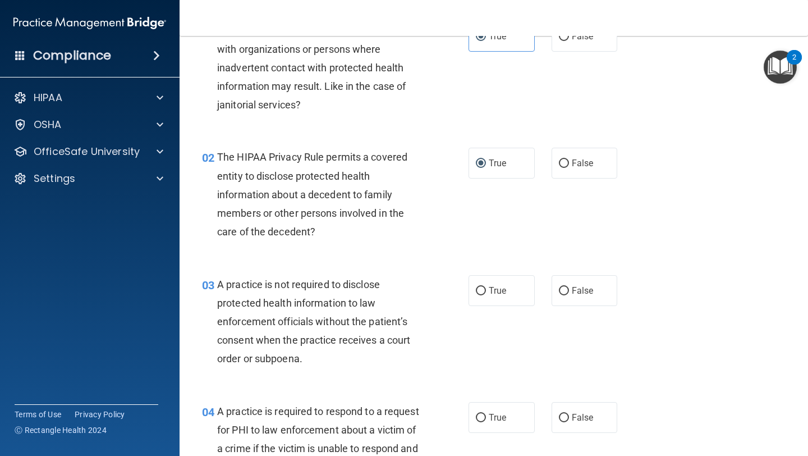
scroll to position [68, 0]
click at [587, 296] on label "False" at bounding box center [585, 290] width 66 height 31
click at [569, 295] on input "False" at bounding box center [564, 291] width 10 height 8
radio input "true"
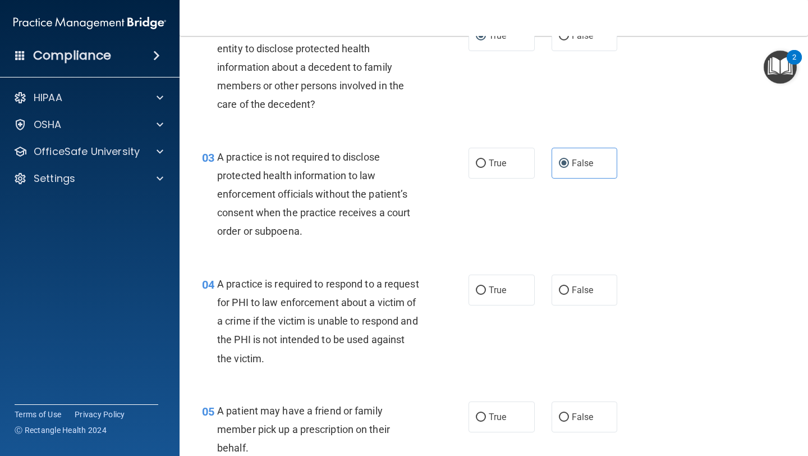
scroll to position [197, 0]
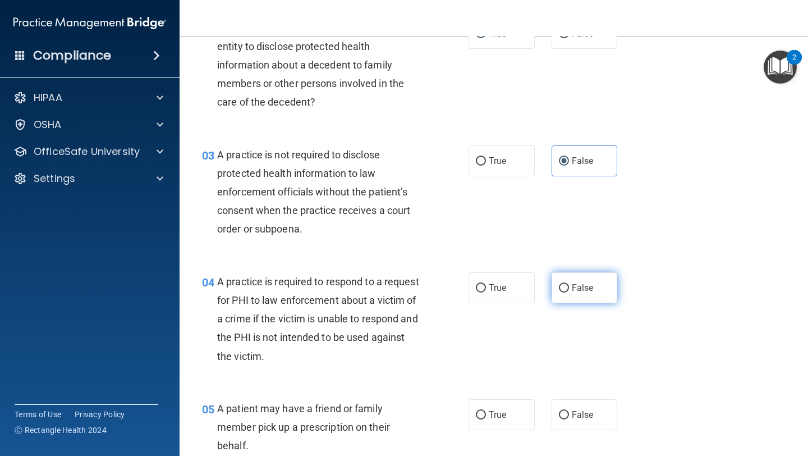
click at [575, 295] on label "False" at bounding box center [585, 287] width 66 height 31
click at [569, 292] on input "False" at bounding box center [564, 288] width 10 height 8
radio input "true"
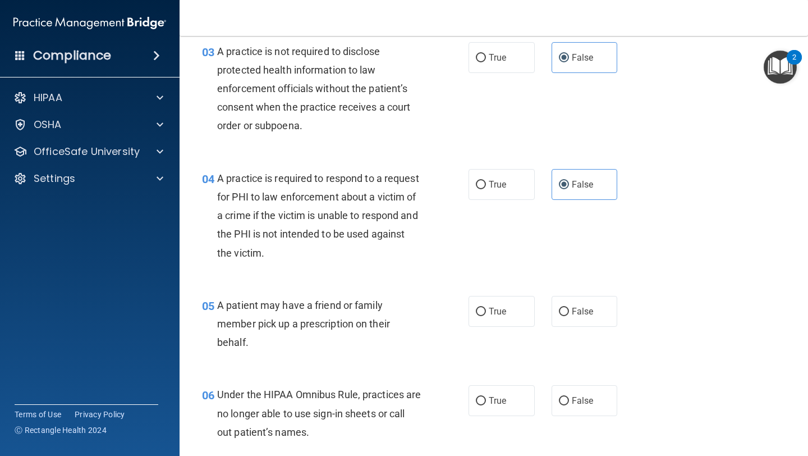
scroll to position [306, 0]
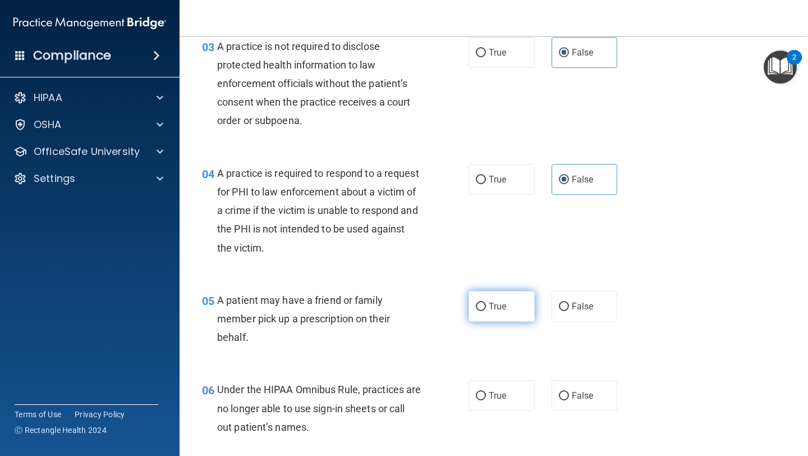
click at [512, 301] on label "True" at bounding box center [501, 306] width 66 height 31
click at [486, 302] on input "True" at bounding box center [481, 306] width 10 height 8
radio input "true"
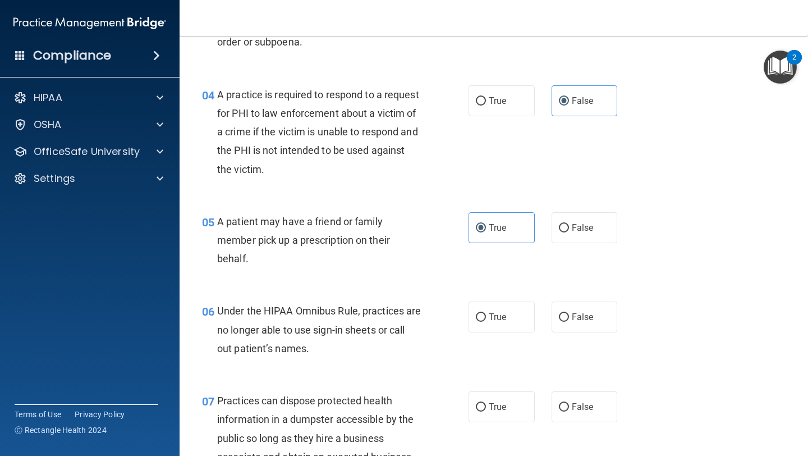
scroll to position [385, 0]
click at [572, 327] on label "False" at bounding box center [585, 316] width 66 height 31
click at [569, 321] on input "False" at bounding box center [564, 316] width 10 height 8
radio input "true"
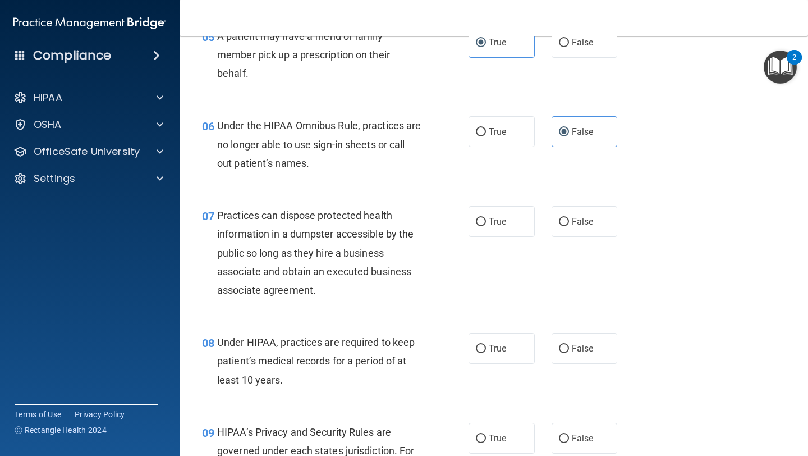
scroll to position [569, 0]
click at [590, 215] on label "False" at bounding box center [585, 221] width 66 height 31
click at [569, 218] on input "False" at bounding box center [564, 222] width 10 height 8
radio input "true"
click at [578, 351] on span "False" at bounding box center [583, 348] width 22 height 11
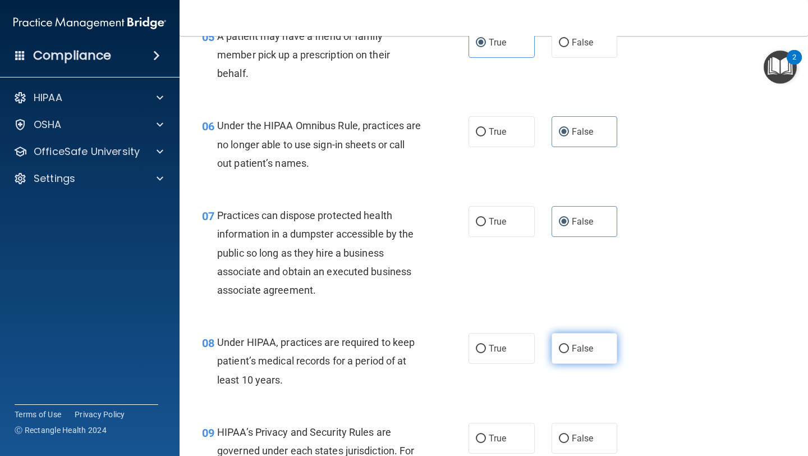
click at [569, 351] on input "False" at bounding box center [564, 348] width 10 height 8
radio input "true"
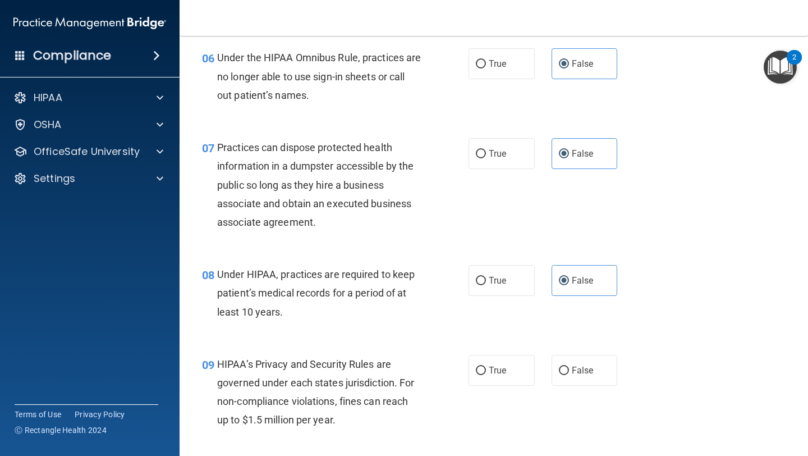
scroll to position [638, 0]
click at [489, 373] on span "True" at bounding box center [497, 369] width 17 height 11
click at [485, 373] on input "True" at bounding box center [481, 370] width 10 height 8
radio input "true"
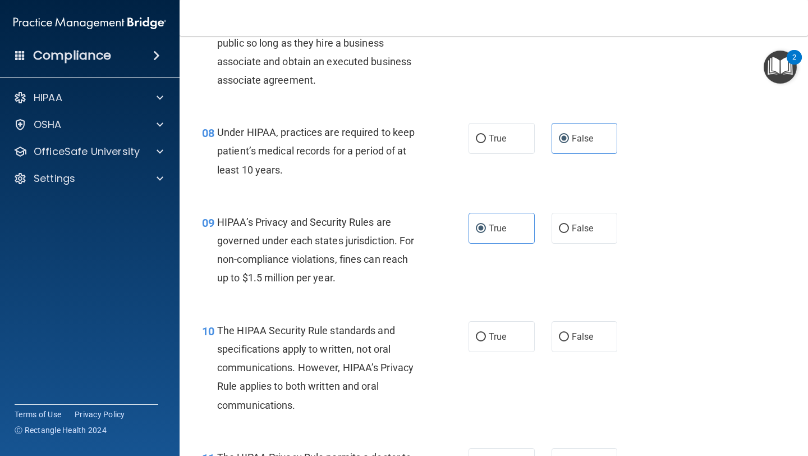
scroll to position [794, 0]
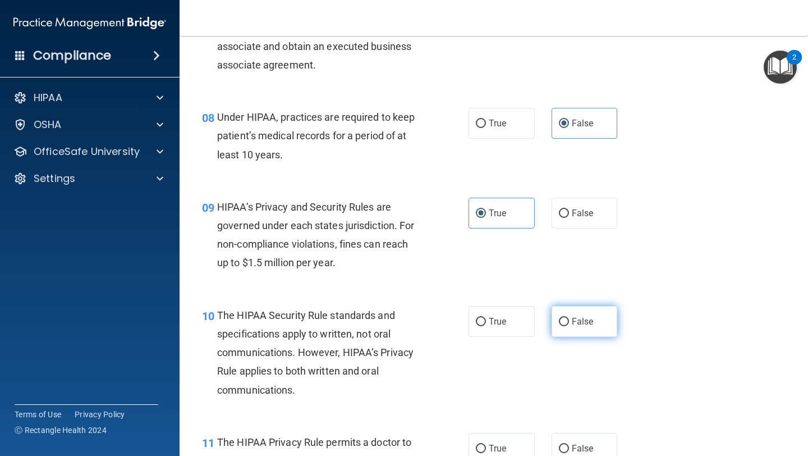
click at [572, 323] on span "False" at bounding box center [583, 321] width 22 height 11
click at [568, 323] on input "False" at bounding box center [564, 322] width 10 height 8
radio input "true"
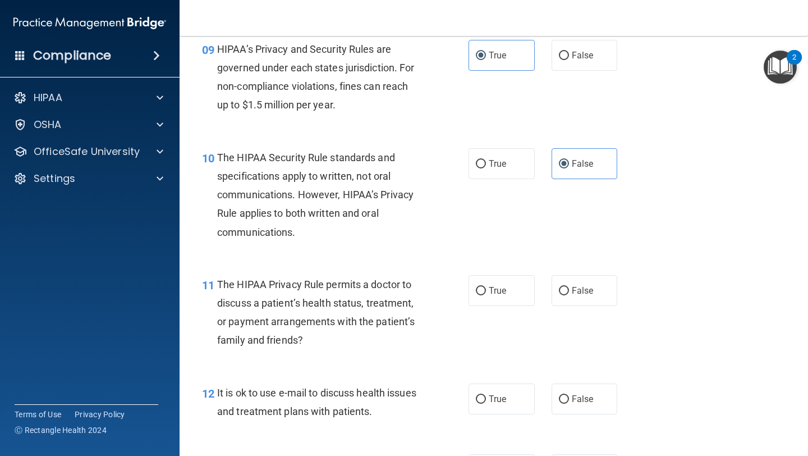
scroll to position [953, 0]
click at [580, 299] on label "False" at bounding box center [585, 289] width 66 height 31
click at [569, 295] on input "False" at bounding box center [564, 290] width 10 height 8
radio input "true"
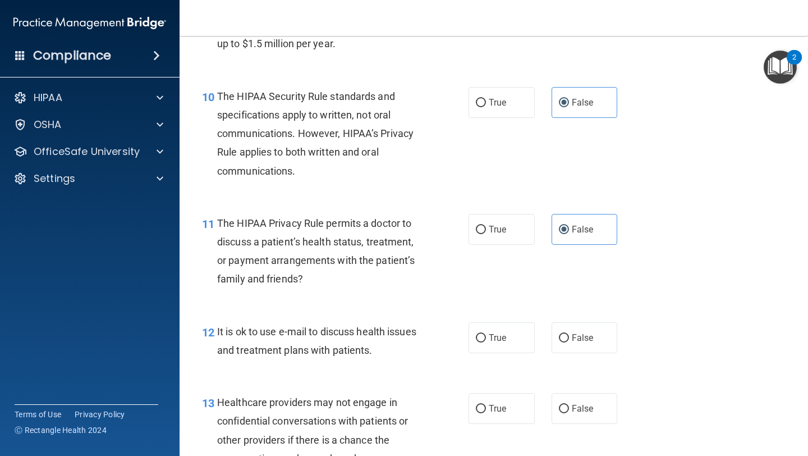
scroll to position [1017, 0]
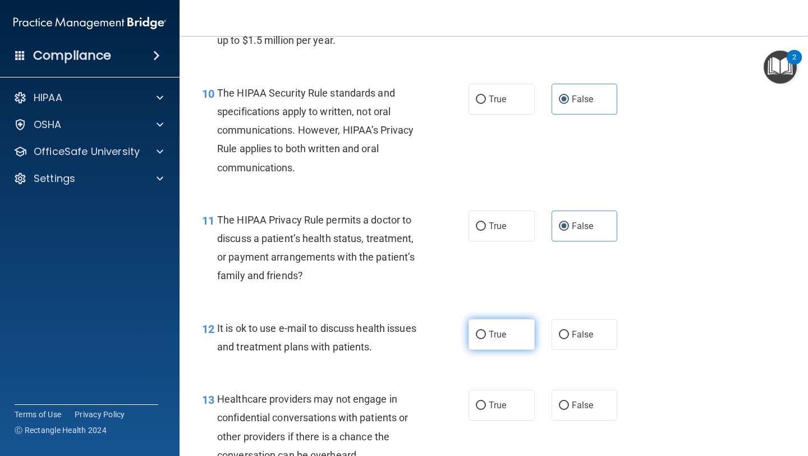
click at [497, 338] on span "True" at bounding box center [497, 334] width 17 height 11
click at [486, 338] on input "True" at bounding box center [481, 334] width 10 height 8
radio input "true"
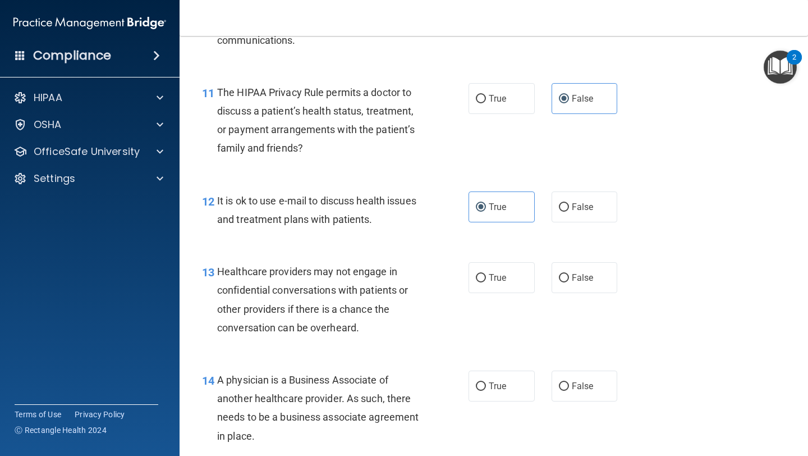
scroll to position [1160, 0]
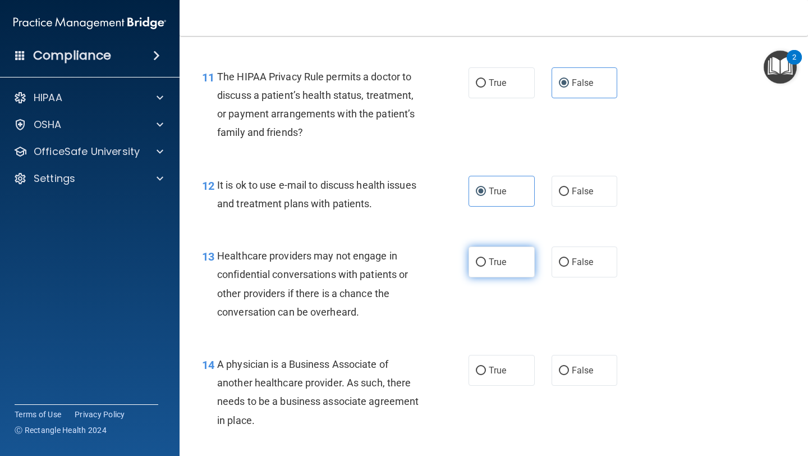
click at [509, 266] on label "True" at bounding box center [501, 261] width 66 height 31
click at [486, 266] on input "True" at bounding box center [481, 262] width 10 height 8
radio input "true"
click at [577, 266] on span "False" at bounding box center [583, 261] width 22 height 11
click at [569, 266] on input "False" at bounding box center [564, 262] width 10 height 8
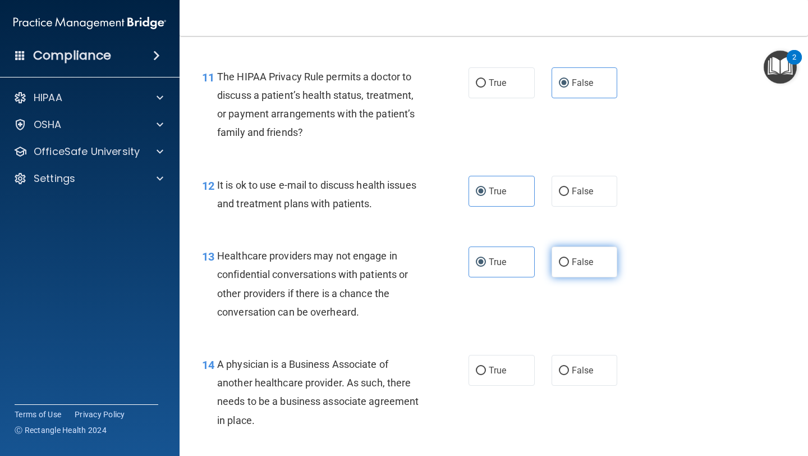
radio input "true"
radio input "false"
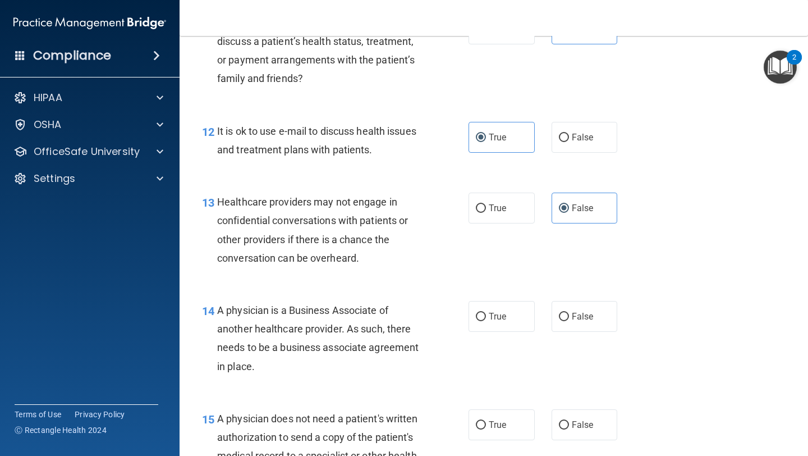
scroll to position [1258, 0]
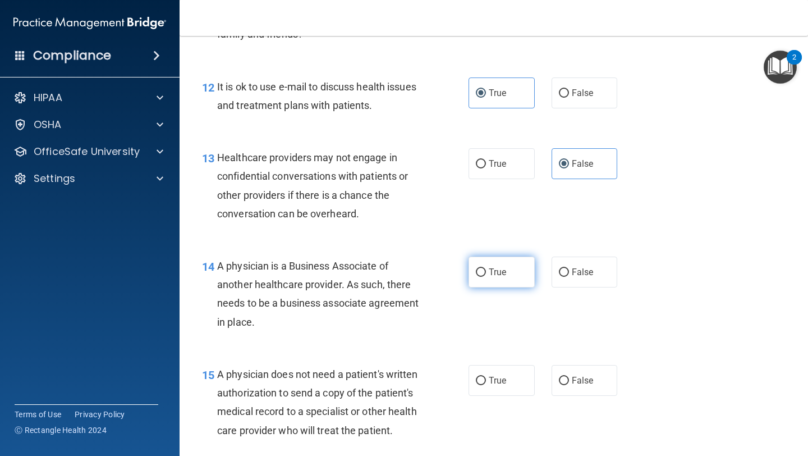
click at [504, 275] on label "True" at bounding box center [501, 271] width 66 height 31
click at [486, 275] on input "True" at bounding box center [481, 272] width 10 height 8
radio input "true"
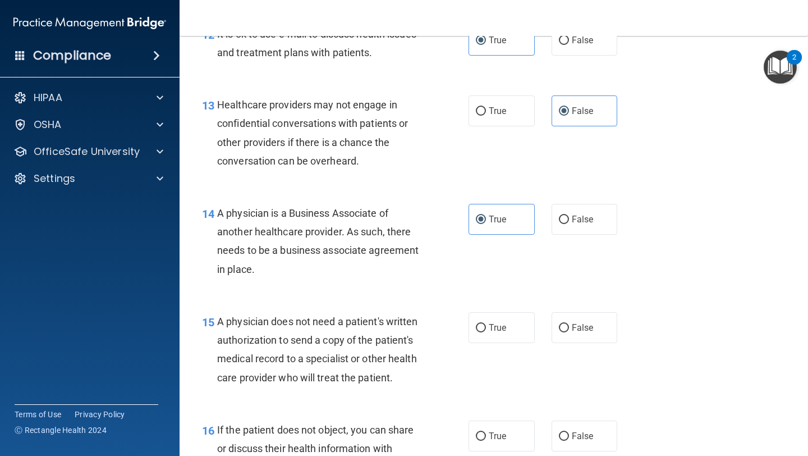
scroll to position [1319, 0]
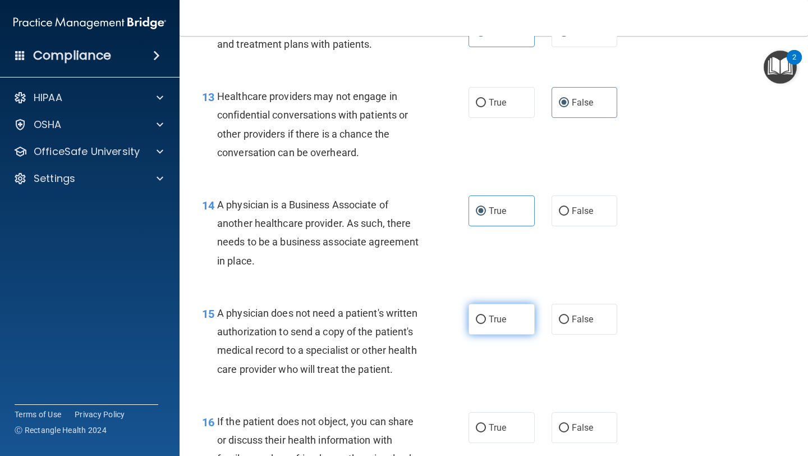
click at [490, 323] on span "True" at bounding box center [497, 319] width 17 height 11
click at [486, 323] on input "True" at bounding box center [481, 319] width 10 height 8
radio input "true"
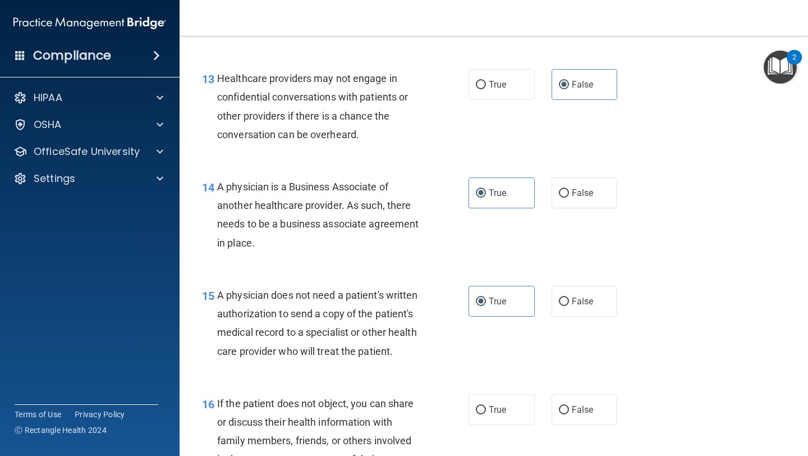
scroll to position [1501, 0]
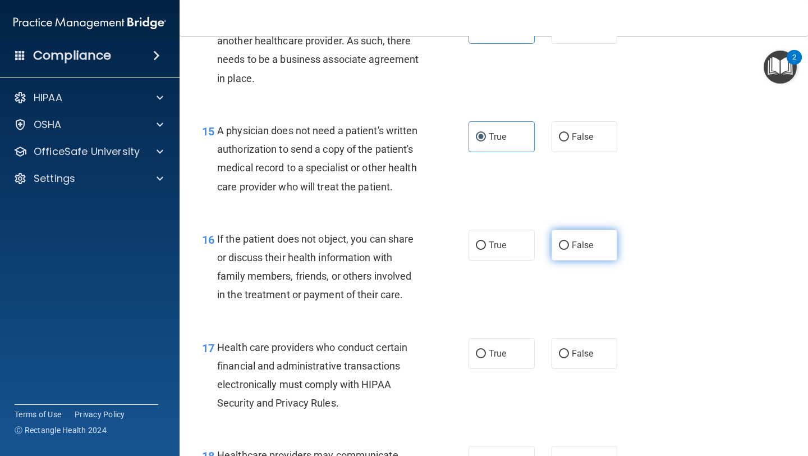
click at [591, 260] on label "False" at bounding box center [585, 244] width 66 height 31
click at [569, 250] on input "False" at bounding box center [564, 245] width 10 height 8
radio input "true"
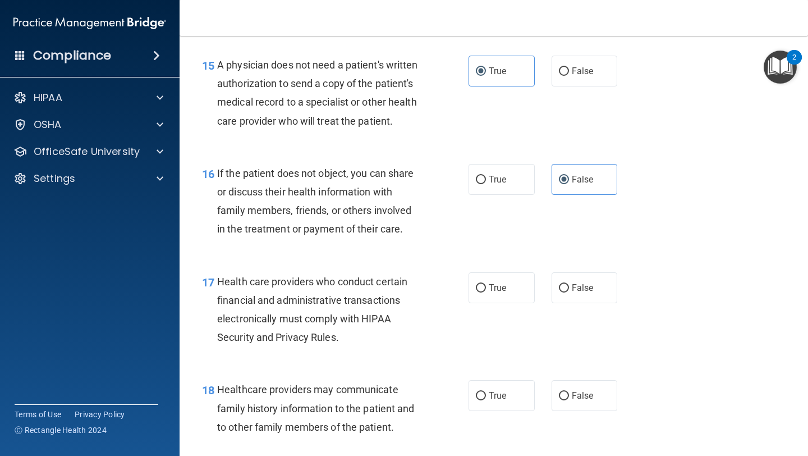
scroll to position [1571, 0]
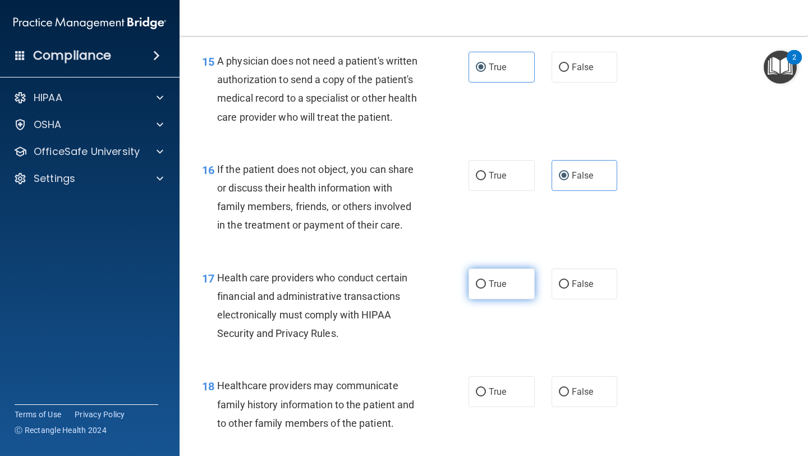
click at [472, 299] on label "True" at bounding box center [501, 283] width 66 height 31
click at [476, 288] on input "True" at bounding box center [481, 284] width 10 height 8
radio input "true"
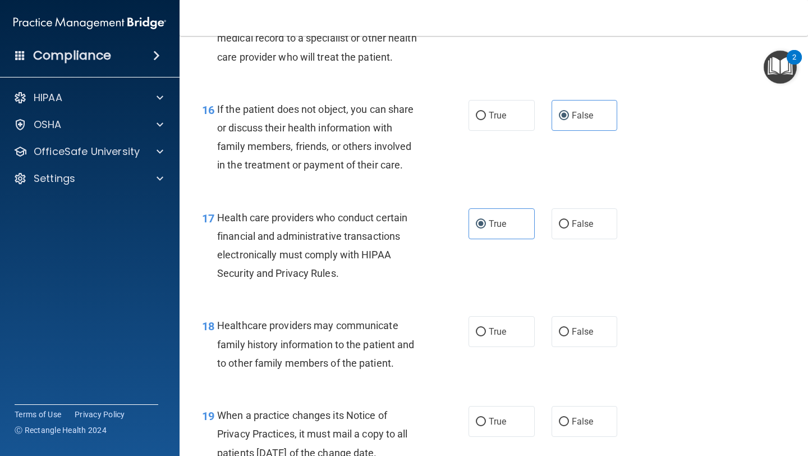
scroll to position [1671, 0]
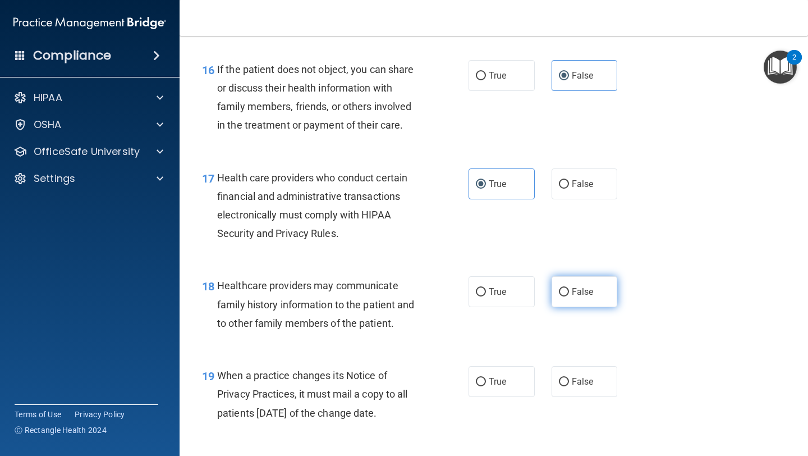
click at [575, 297] on span "False" at bounding box center [583, 291] width 22 height 11
click at [569, 296] on input "False" at bounding box center [564, 292] width 10 height 8
radio input "true"
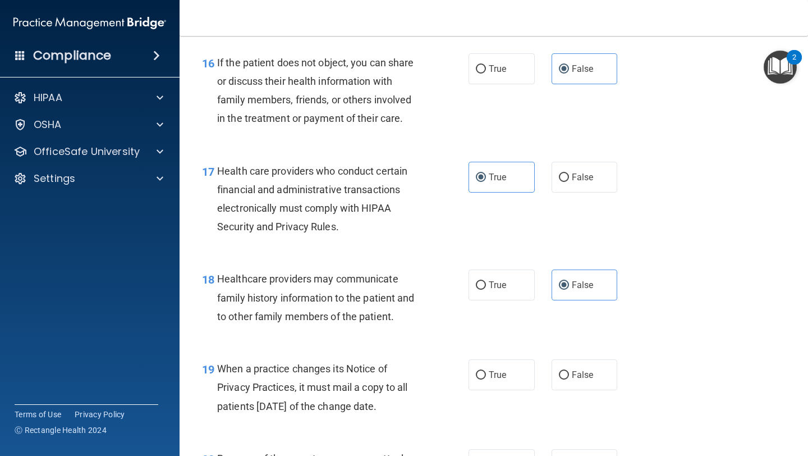
scroll to position [1710, 0]
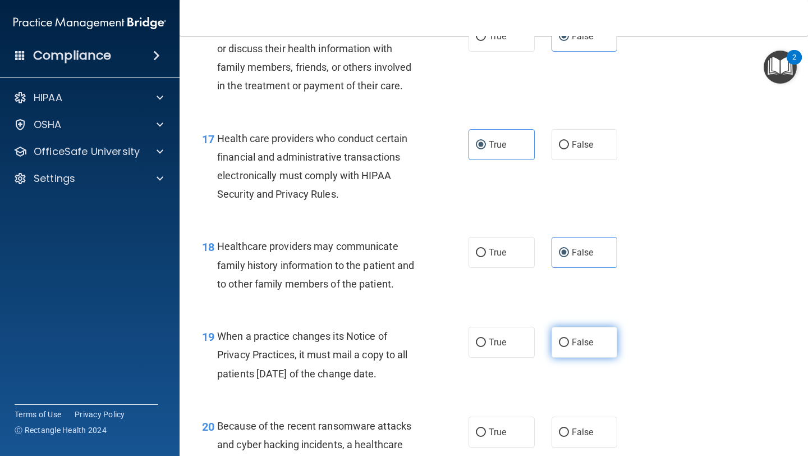
click at [581, 357] on label "False" at bounding box center [585, 342] width 66 height 31
click at [569, 347] on input "False" at bounding box center [564, 342] width 10 height 8
radio input "true"
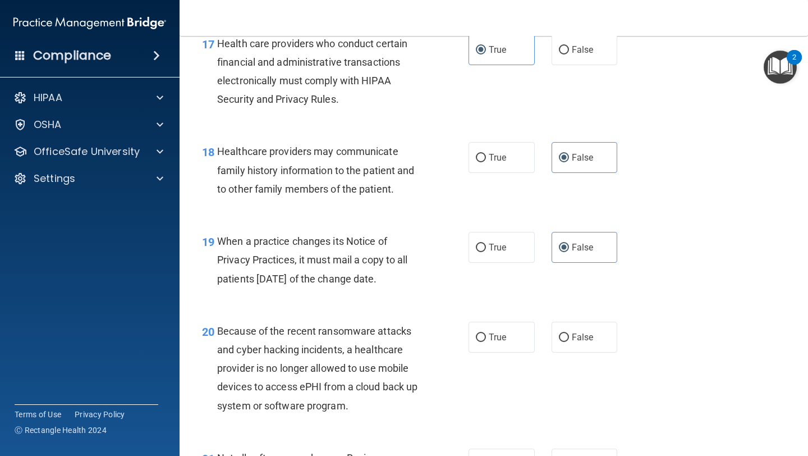
scroll to position [1817, 0]
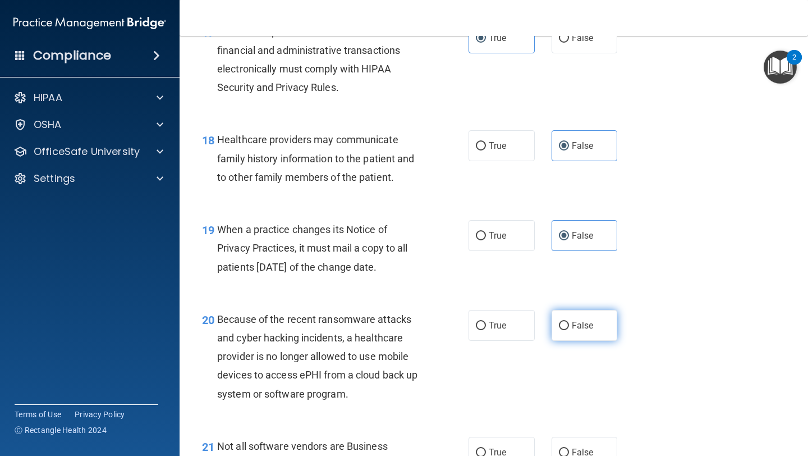
click at [593, 341] on label "False" at bounding box center [585, 325] width 66 height 31
click at [569, 330] on input "False" at bounding box center [564, 325] width 10 height 8
radio input "true"
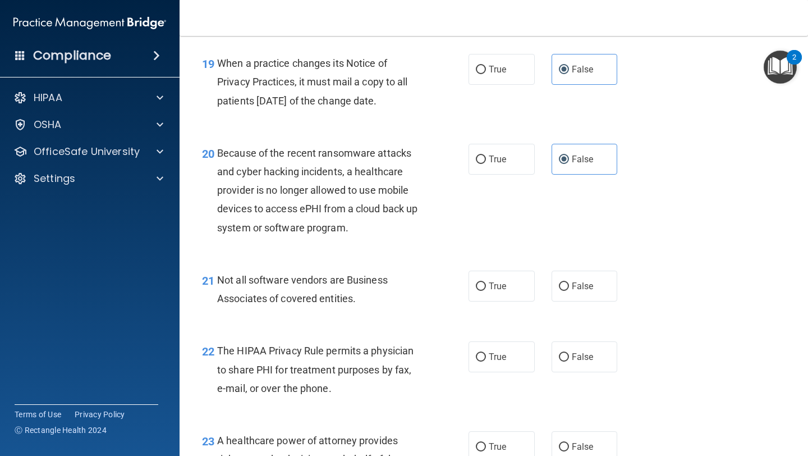
scroll to position [1983, 0]
click at [478, 291] on input "True" at bounding box center [481, 286] width 10 height 8
radio input "true"
click at [504, 372] on label "True" at bounding box center [501, 356] width 66 height 31
click at [486, 361] on input "True" at bounding box center [481, 357] width 10 height 8
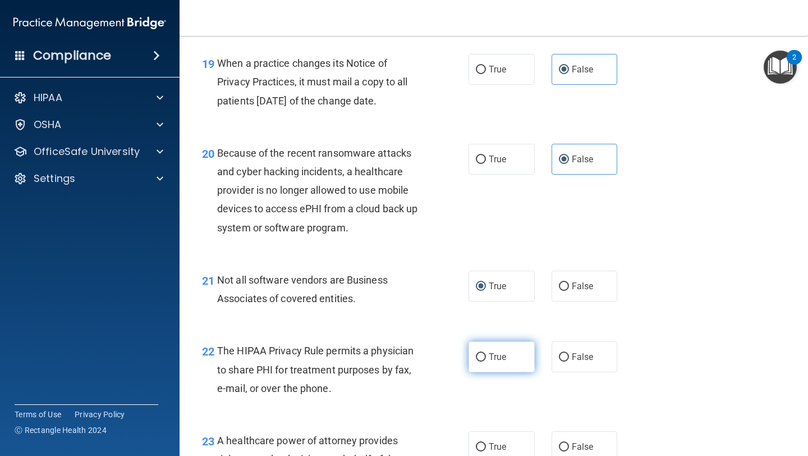
radio input "true"
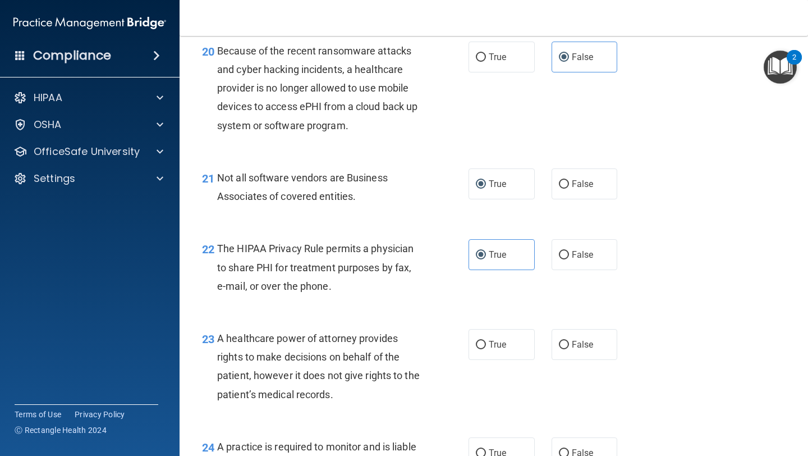
scroll to position [2096, 0]
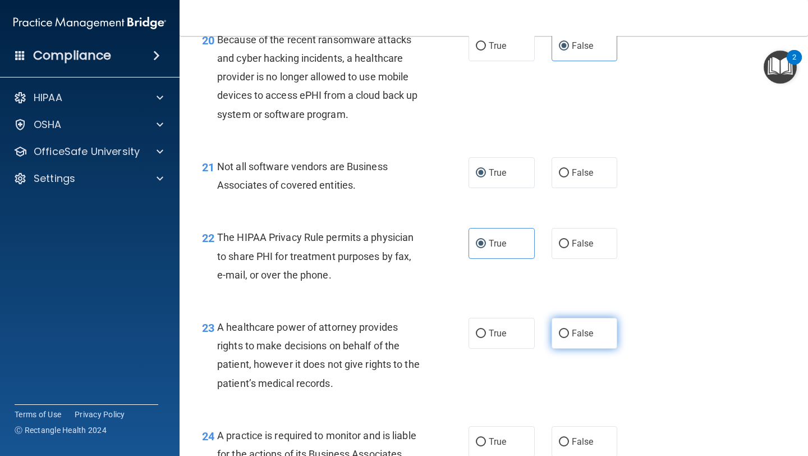
click at [581, 338] on span "False" at bounding box center [583, 333] width 22 height 11
click at [569, 338] on input "False" at bounding box center [564, 333] width 10 height 8
radio input "true"
click at [489, 338] on span "True" at bounding box center [497, 333] width 17 height 11
click at [485, 338] on input "True" at bounding box center [481, 333] width 10 height 8
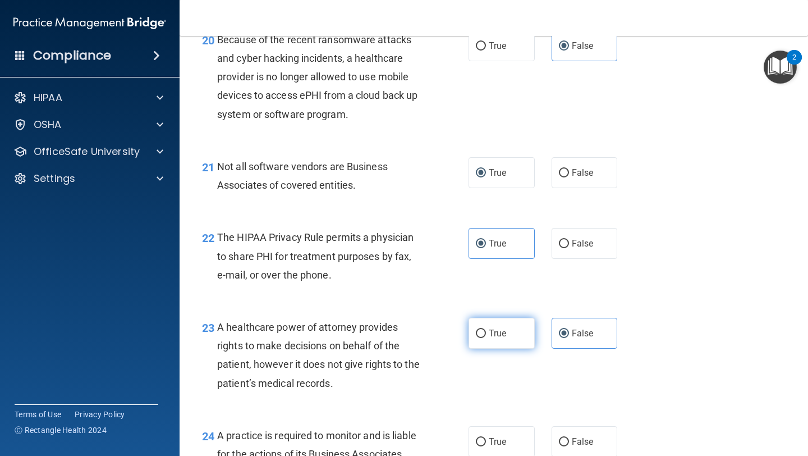
radio input "true"
radio input "false"
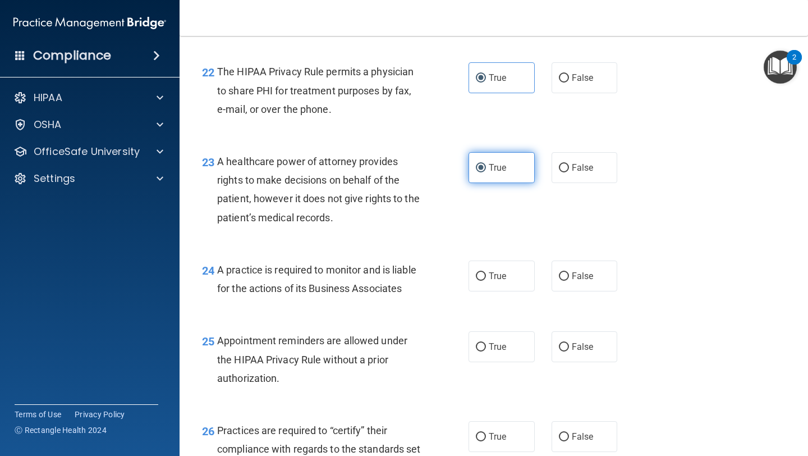
scroll to position [2269, 0]
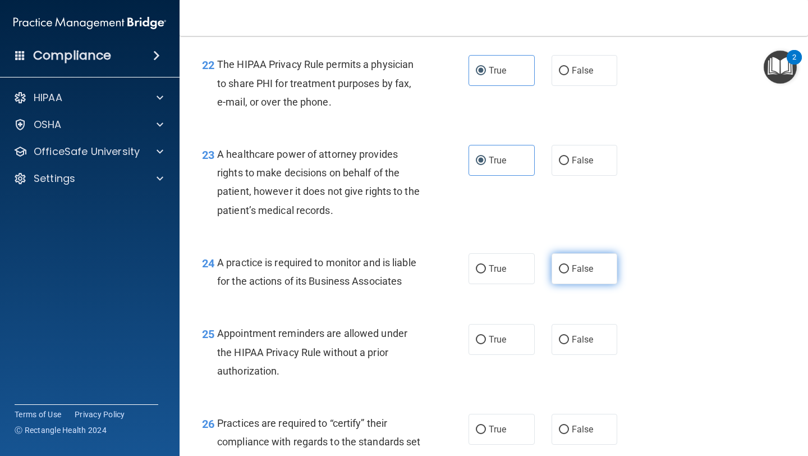
click at [572, 274] on span "False" at bounding box center [583, 268] width 22 height 11
click at [568, 273] on input "False" at bounding box center [564, 269] width 10 height 8
radio input "true"
click at [503, 355] on label "True" at bounding box center [501, 339] width 66 height 31
click at [486, 344] on input "True" at bounding box center [481, 340] width 10 height 8
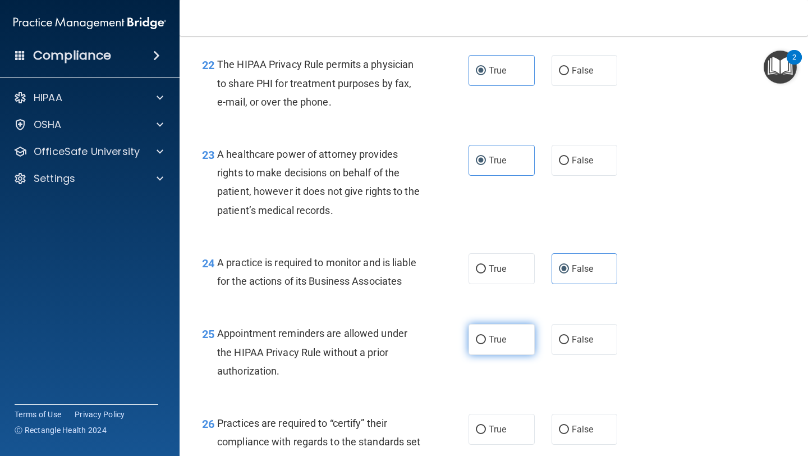
radio input "true"
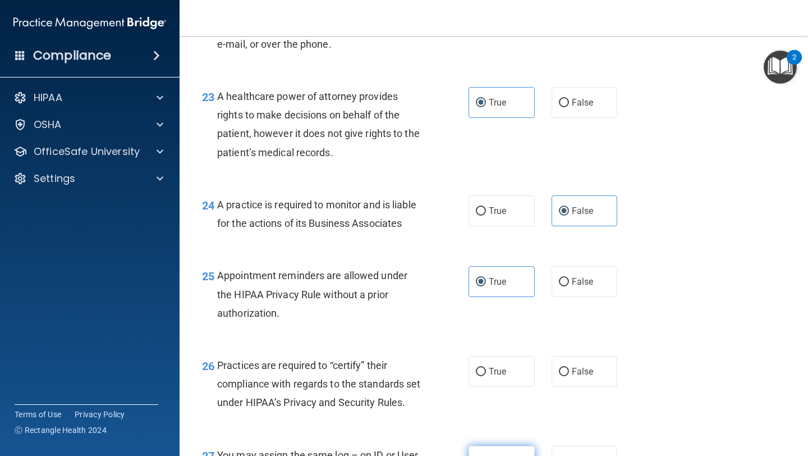
scroll to position [2460, 0]
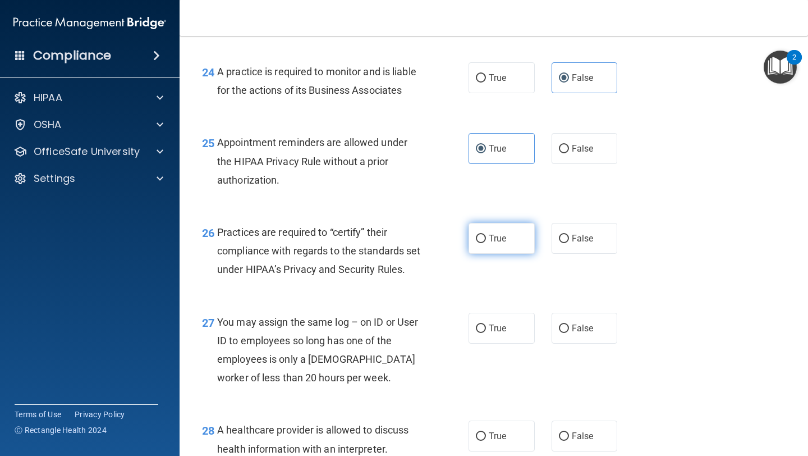
click at [497, 254] on label "True" at bounding box center [501, 238] width 66 height 31
click at [486, 243] on input "True" at bounding box center [481, 239] width 10 height 8
radio input "true"
click at [583, 333] on span "False" at bounding box center [583, 328] width 22 height 11
click at [569, 333] on input "False" at bounding box center [564, 328] width 10 height 8
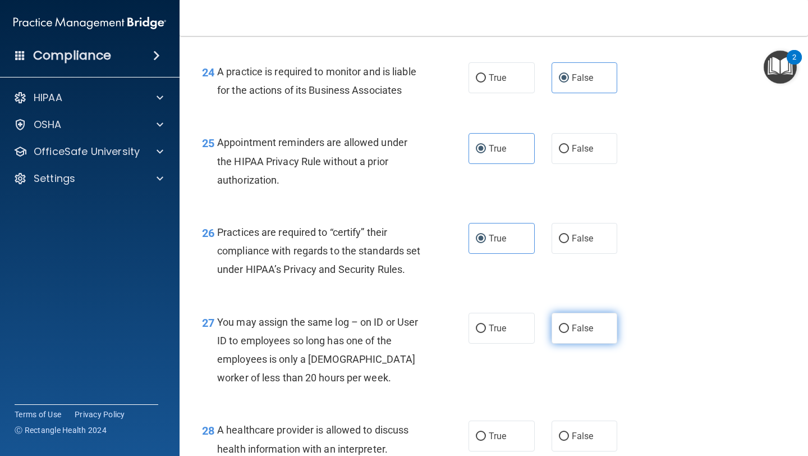
radio input "true"
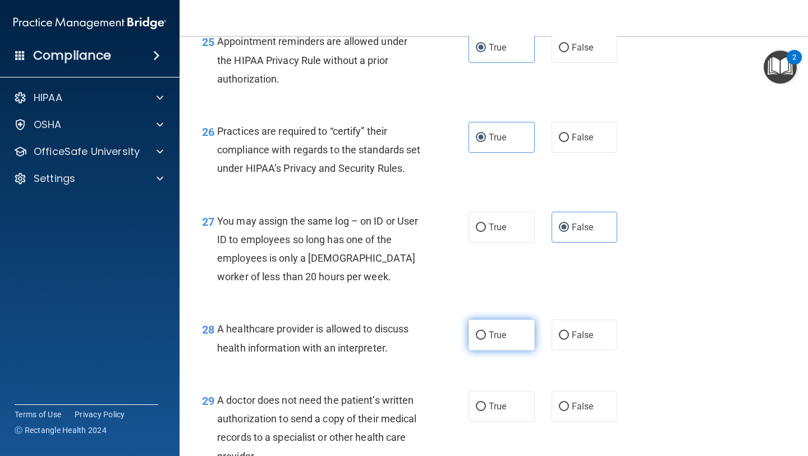
scroll to position [2561, 0]
click at [487, 350] on label "True" at bounding box center [501, 334] width 66 height 31
click at [486, 339] on input "True" at bounding box center [481, 334] width 10 height 8
radio input "true"
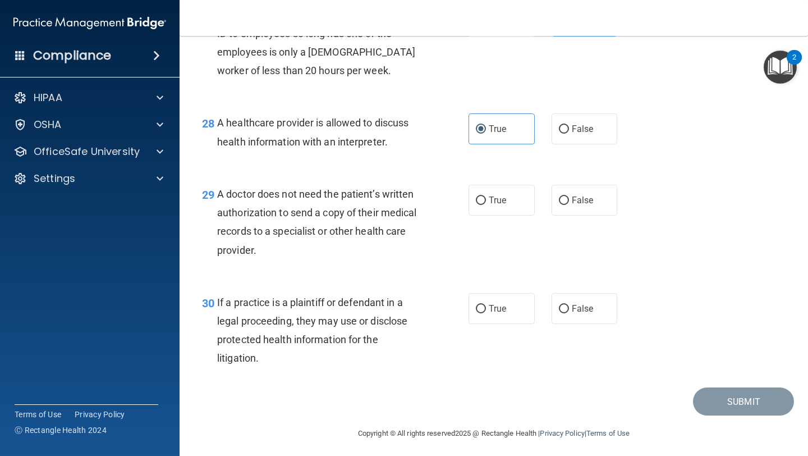
scroll to position [2783, 0]
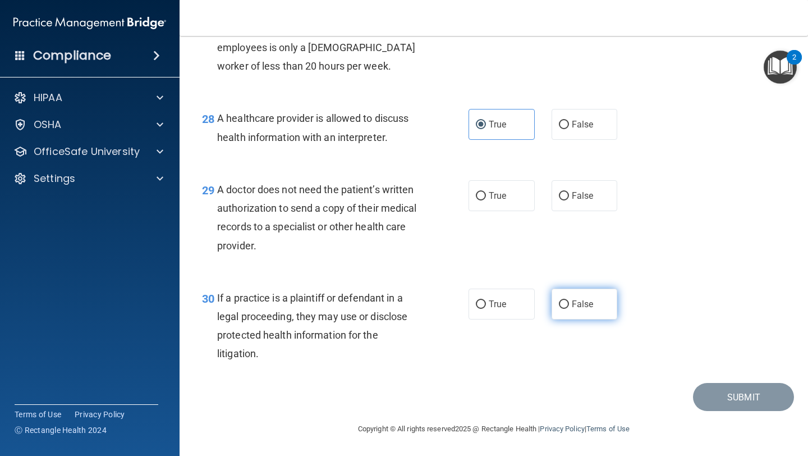
click at [568, 319] on label "False" at bounding box center [585, 303] width 66 height 31
click at [568, 309] on input "False" at bounding box center [564, 304] width 10 height 8
radio input "true"
click at [489, 201] on span "True" at bounding box center [497, 195] width 17 height 11
click at [485, 200] on input "True" at bounding box center [481, 196] width 10 height 8
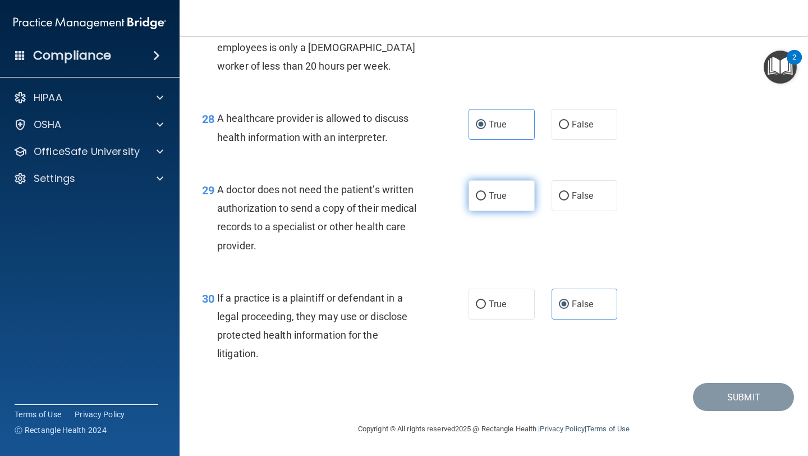
radio input "true"
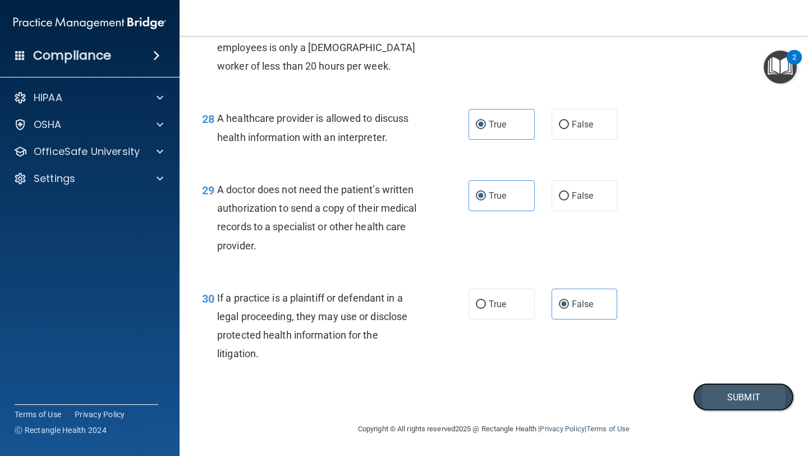
click at [721, 411] on button "Submit" at bounding box center [743, 397] width 101 height 29
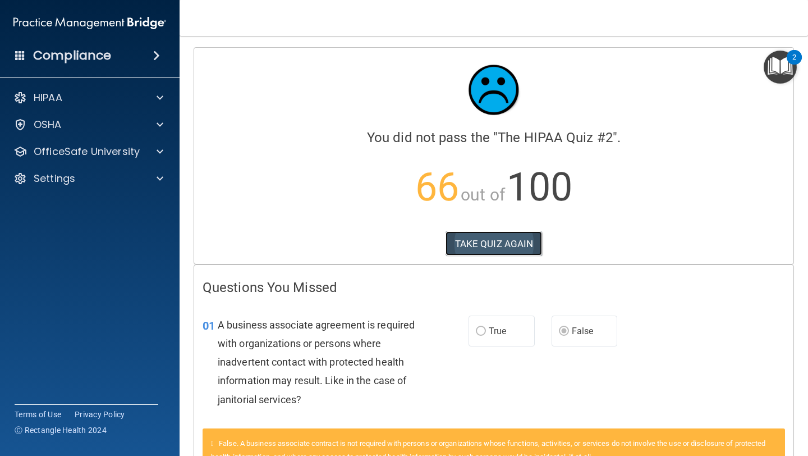
click at [509, 246] on button "TAKE QUIZ AGAIN" at bounding box center [493, 243] width 97 height 25
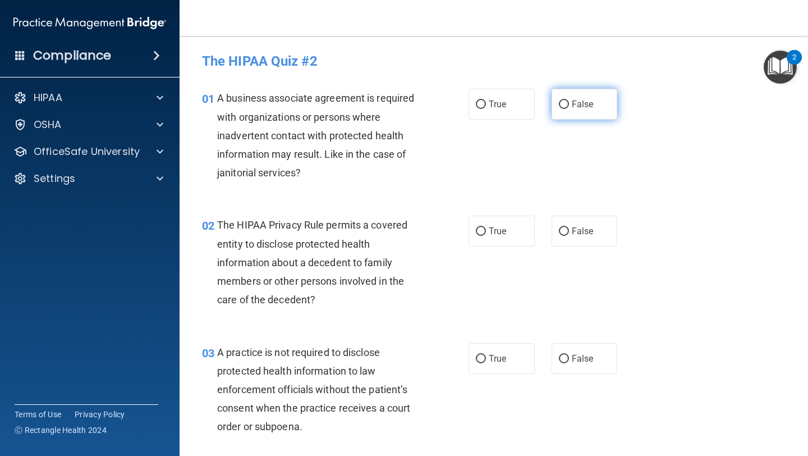
click at [559, 108] on input "False" at bounding box center [564, 104] width 10 height 8
radio input "true"
click at [489, 230] on span "True" at bounding box center [497, 231] width 17 height 11
click at [486, 230] on input "True" at bounding box center [481, 231] width 10 height 8
radio input "true"
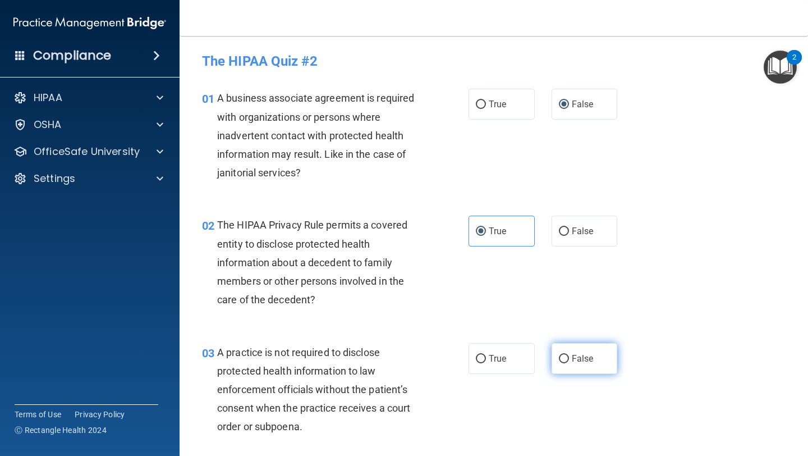
click at [572, 352] on label "False" at bounding box center [585, 358] width 66 height 31
click at [569, 355] on input "False" at bounding box center [564, 359] width 10 height 8
radio input "true"
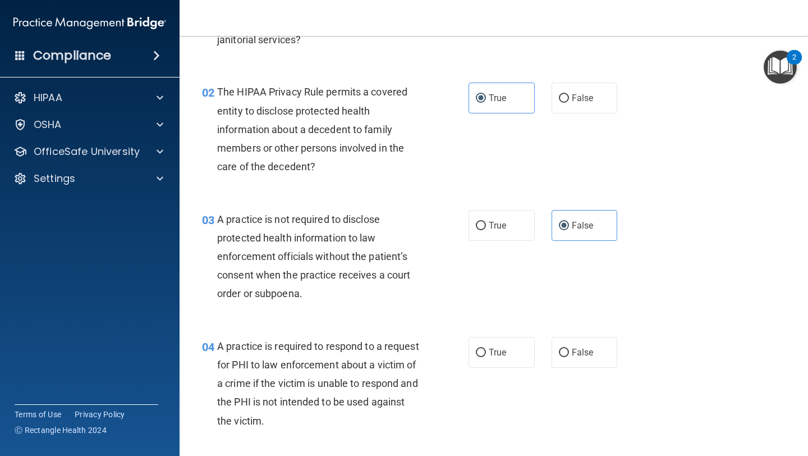
scroll to position [134, 0]
click at [489, 348] on span "True" at bounding box center [497, 351] width 17 height 11
click at [486, 348] on input "True" at bounding box center [481, 352] width 10 height 8
radio input "true"
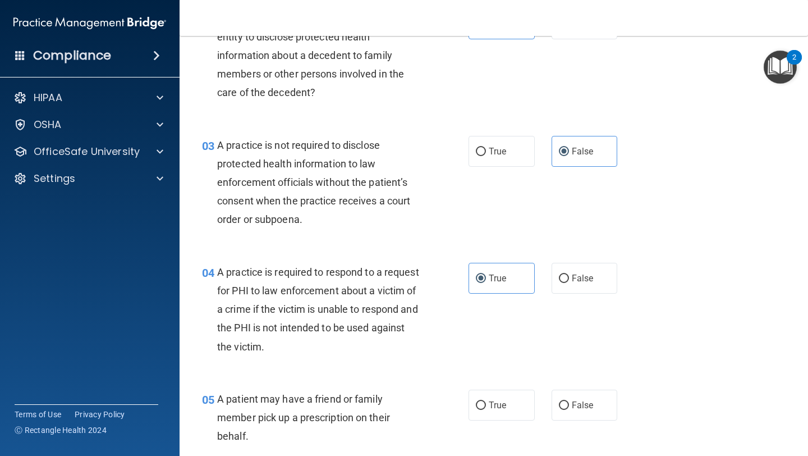
scroll to position [342, 0]
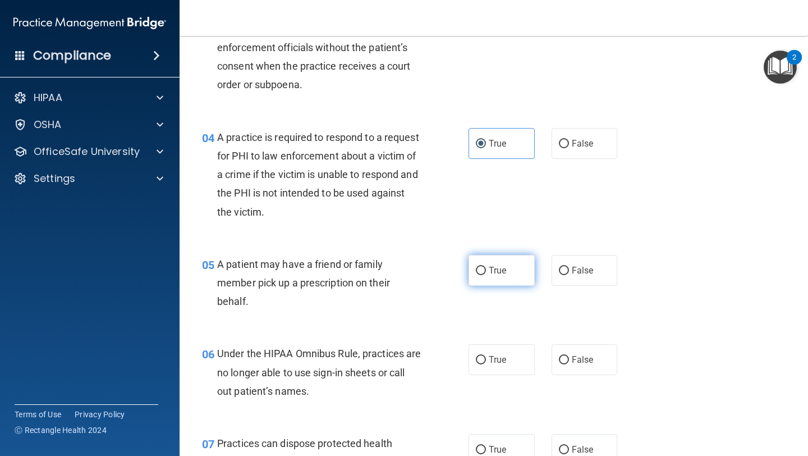
click at [483, 277] on label "True" at bounding box center [501, 270] width 66 height 31
click at [483, 275] on input "True" at bounding box center [481, 270] width 10 height 8
radio input "true"
drag, startPoint x: 564, startPoint y: 357, endPoint x: 530, endPoint y: 349, distance: 35.2
click at [564, 357] on label "False" at bounding box center [585, 359] width 66 height 31
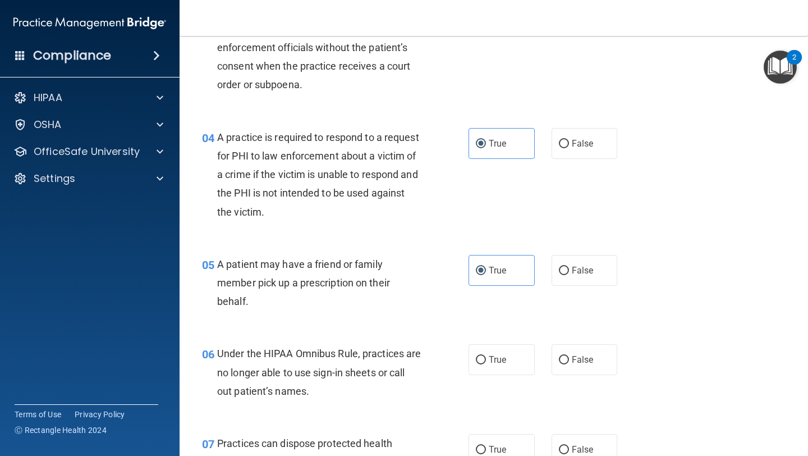
click at [564, 357] on input "False" at bounding box center [564, 360] width 10 height 8
radio input "true"
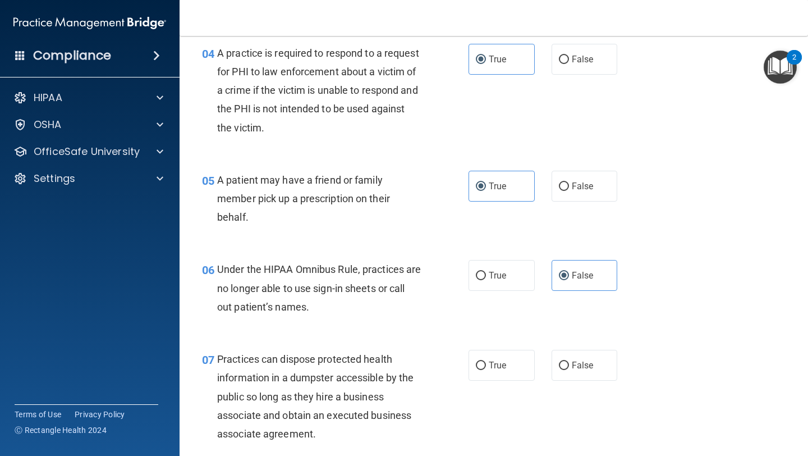
scroll to position [475, 0]
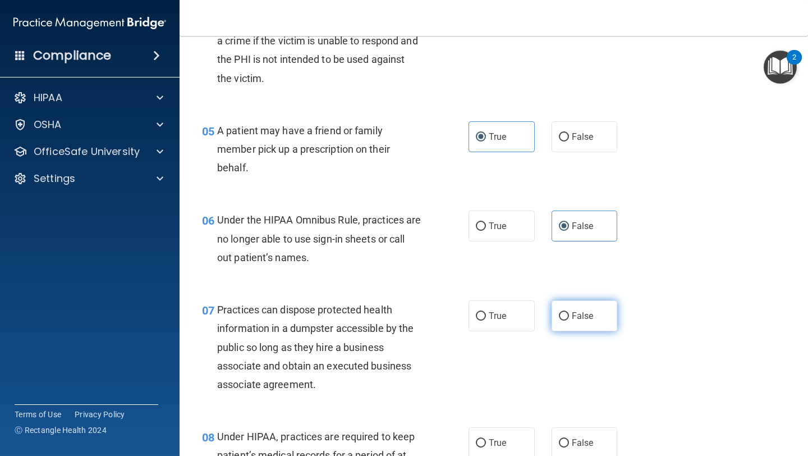
click at [572, 319] on span "False" at bounding box center [583, 315] width 22 height 11
click at [569, 319] on input "False" at bounding box center [564, 316] width 10 height 8
radio input "true"
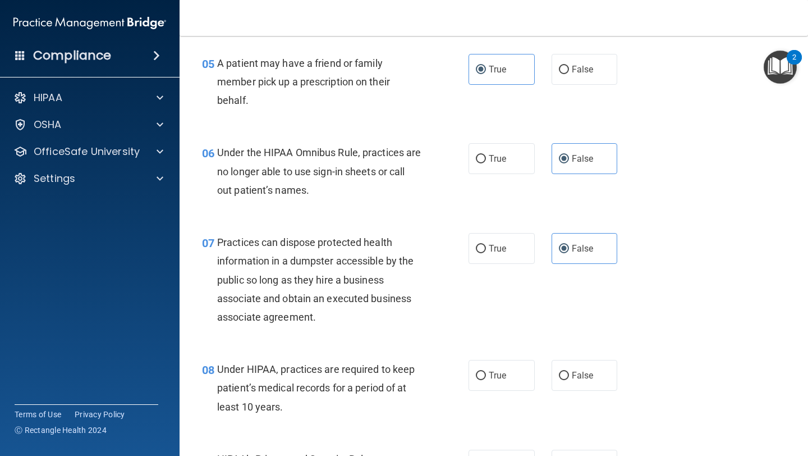
scroll to position [544, 0]
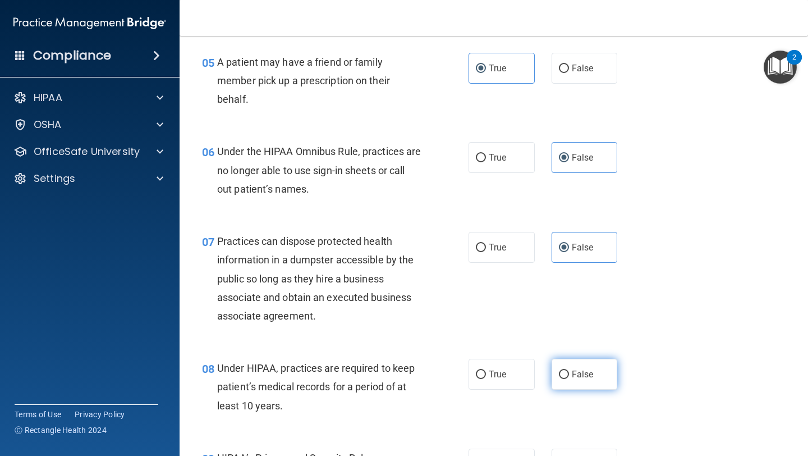
click at [559, 371] on input "False" at bounding box center [564, 374] width 10 height 8
radio input "true"
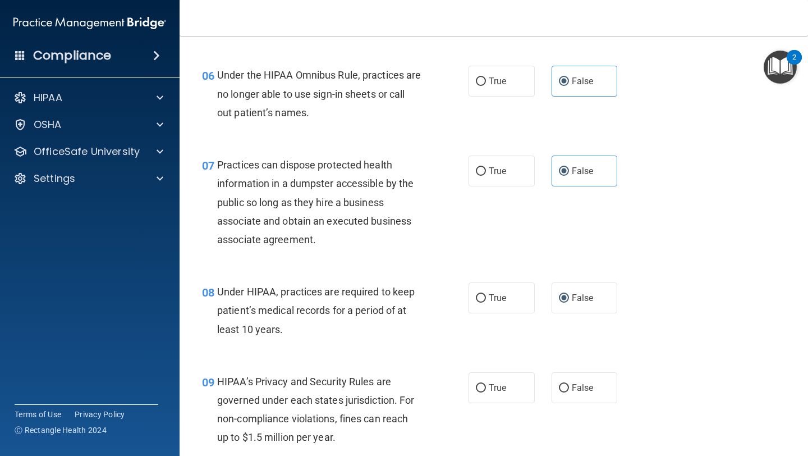
scroll to position [620, 0]
click at [563, 387] on label "False" at bounding box center [585, 387] width 66 height 31
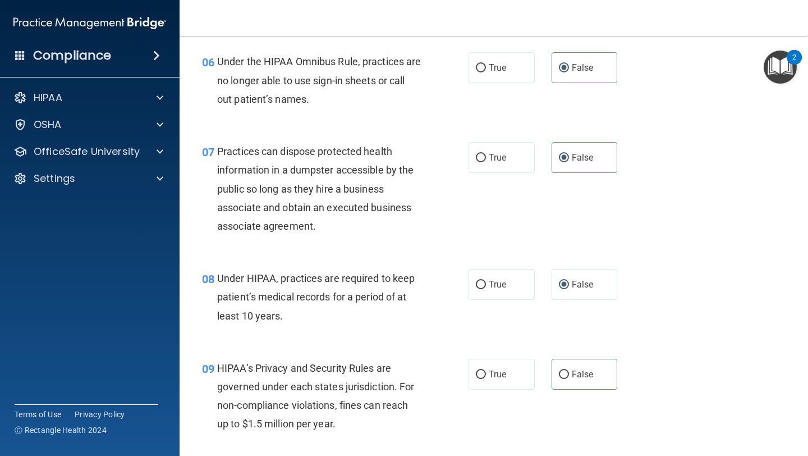
scroll to position [634, 0]
drag, startPoint x: 572, startPoint y: 370, endPoint x: 532, endPoint y: 361, distance: 40.8
click at [572, 370] on span "False" at bounding box center [583, 373] width 22 height 11
click at [569, 370] on input "False" at bounding box center [564, 374] width 10 height 8
radio input "true"
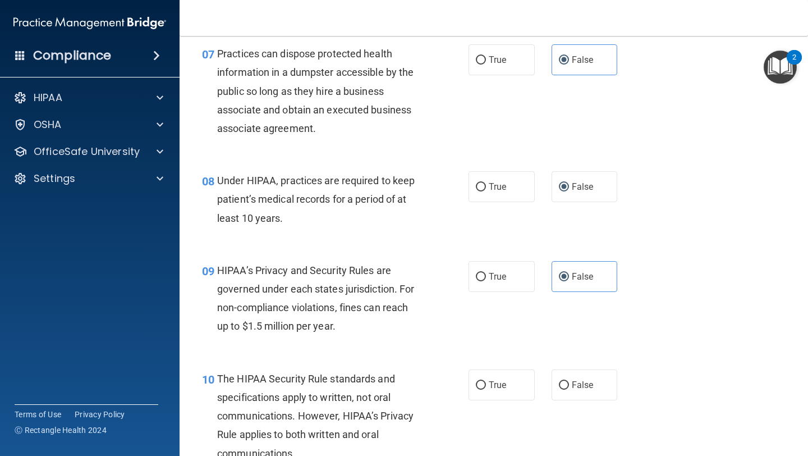
scroll to position [736, 0]
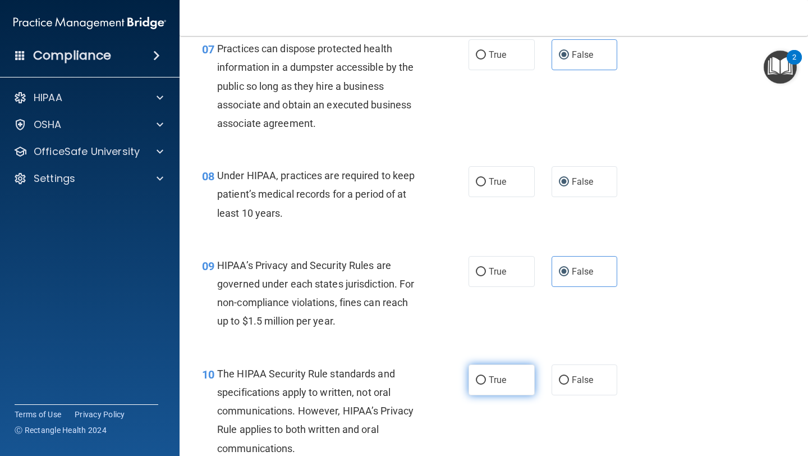
click at [499, 370] on label "True" at bounding box center [501, 379] width 66 height 31
click at [486, 376] on input "True" at bounding box center [481, 380] width 10 height 8
radio input "true"
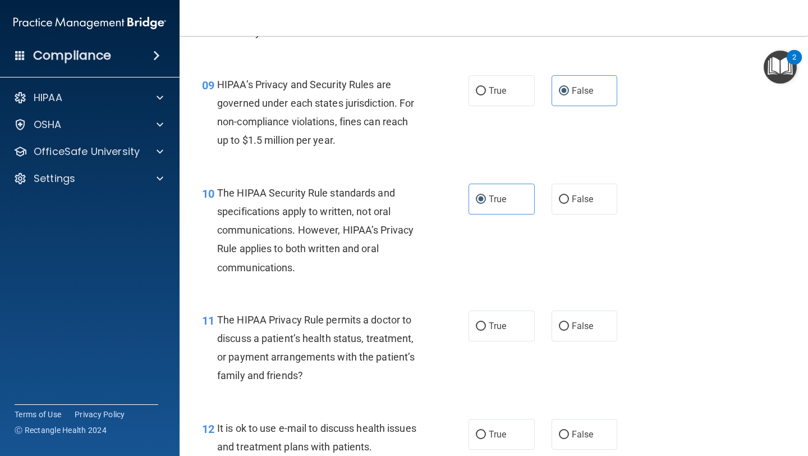
scroll to position [948, 0]
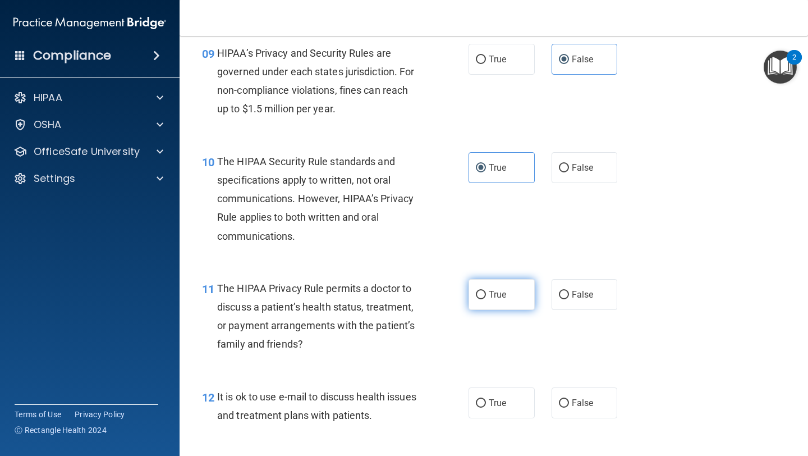
click at [491, 300] on label "True" at bounding box center [501, 294] width 66 height 31
click at [486, 299] on input "True" at bounding box center [481, 295] width 10 height 8
radio input "true"
click at [495, 401] on span "True" at bounding box center [497, 402] width 17 height 11
click at [486, 401] on input "True" at bounding box center [481, 403] width 10 height 8
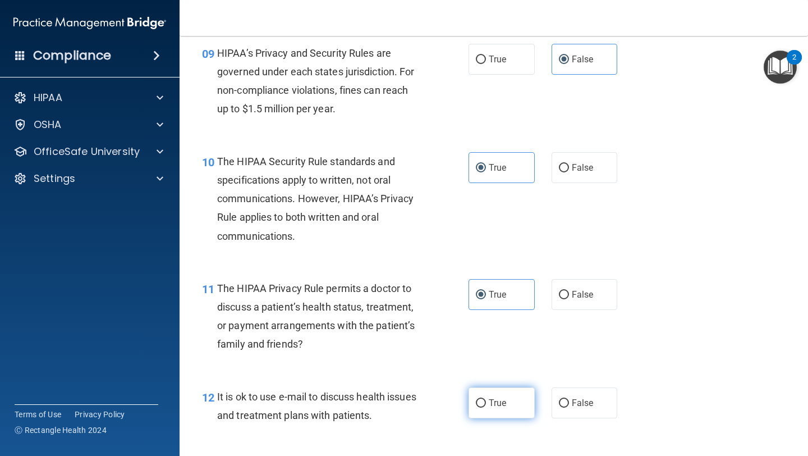
radio input "true"
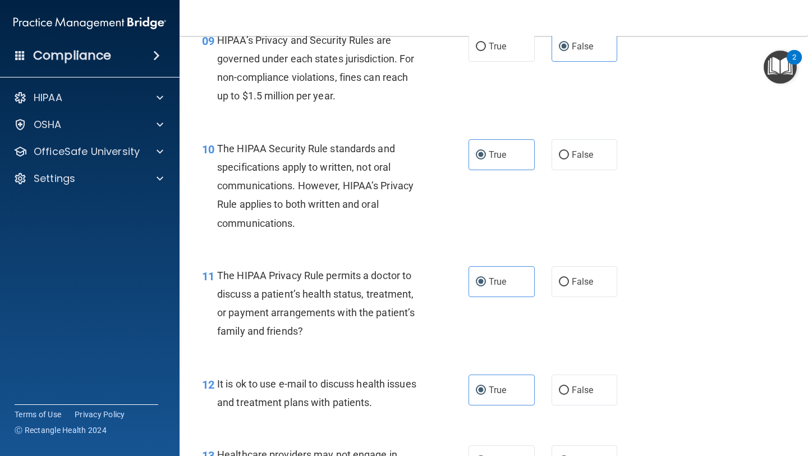
scroll to position [1070, 0]
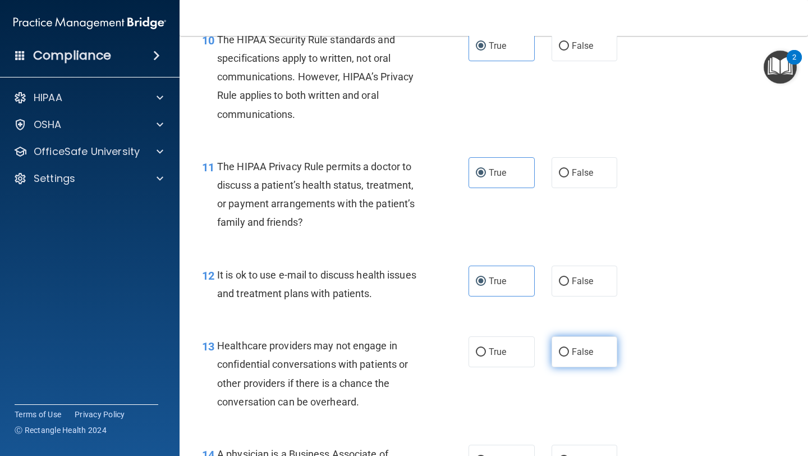
click at [558, 358] on label "False" at bounding box center [585, 351] width 66 height 31
click at [559, 356] on input "False" at bounding box center [564, 352] width 10 height 8
radio input "true"
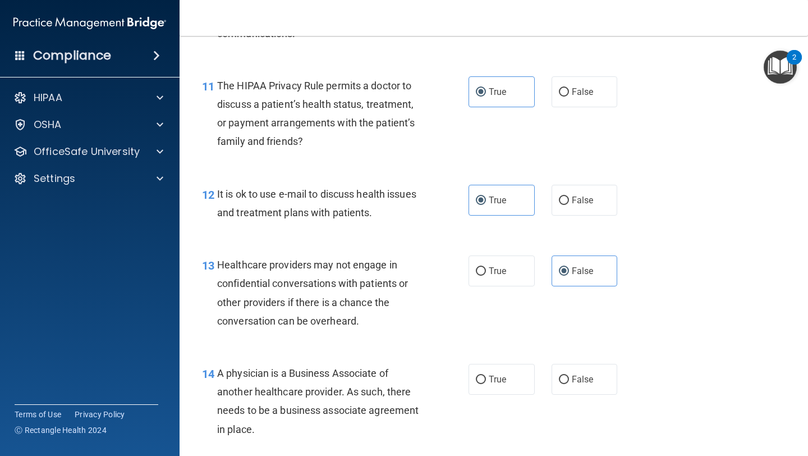
scroll to position [1210, 0]
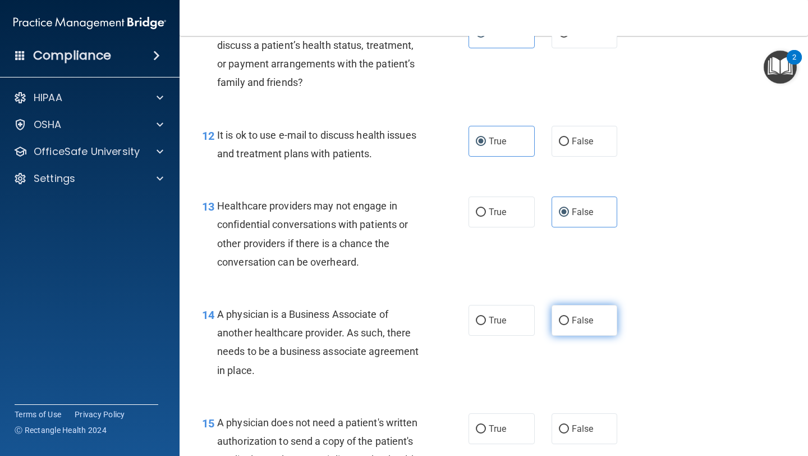
click at [564, 329] on label "False" at bounding box center [585, 320] width 66 height 31
click at [564, 325] on input "False" at bounding box center [564, 320] width 10 height 8
radio input "true"
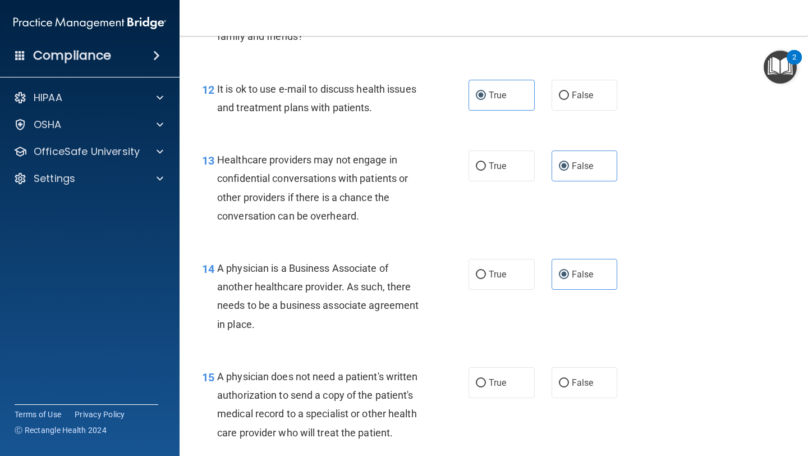
scroll to position [1303, 0]
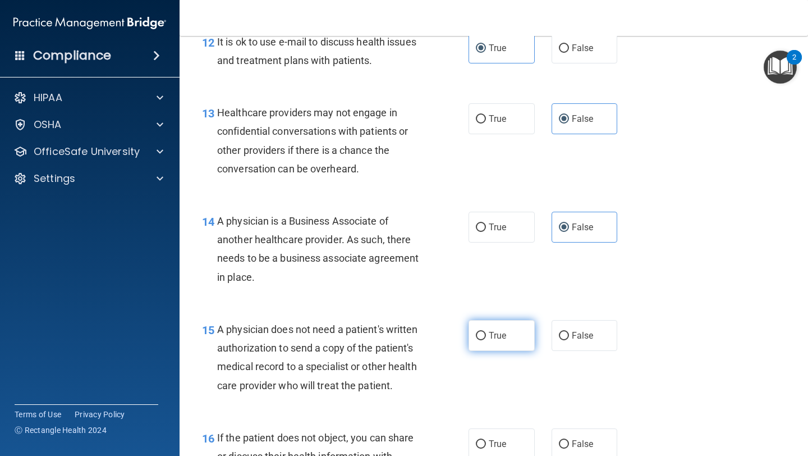
click at [494, 343] on label "True" at bounding box center [501, 335] width 66 height 31
click at [486, 340] on input "True" at bounding box center [481, 336] width 10 height 8
radio input "true"
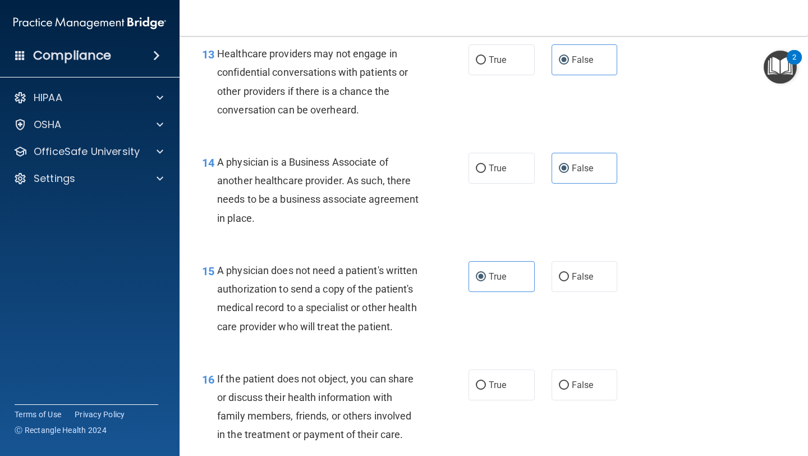
scroll to position [1374, 0]
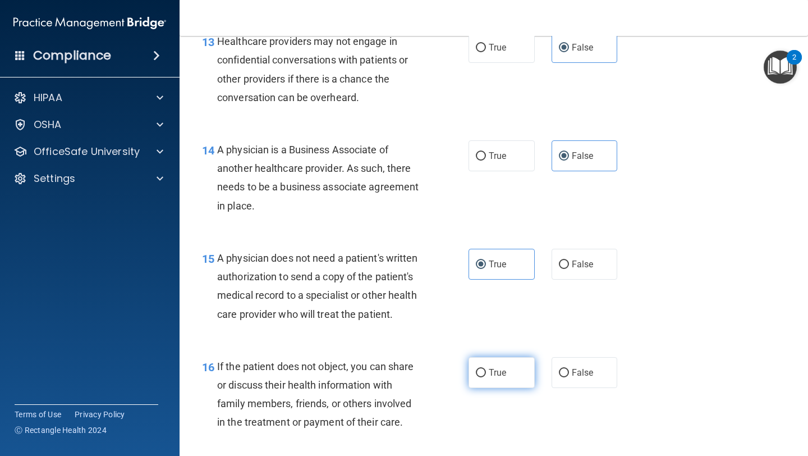
click at [485, 381] on label "True" at bounding box center [501, 372] width 66 height 31
click at [485, 377] on input "True" at bounding box center [481, 373] width 10 height 8
radio input "true"
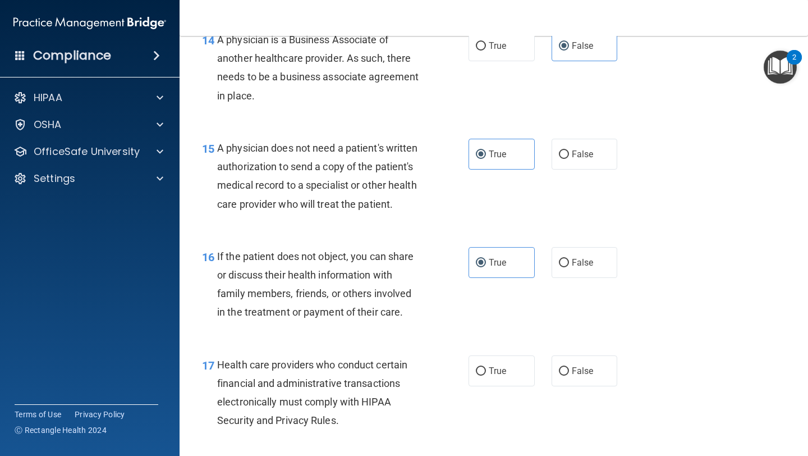
scroll to position [1562, 0]
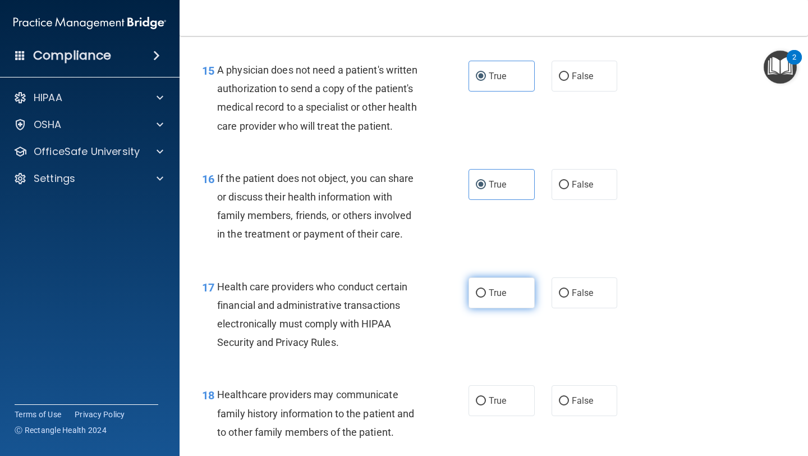
click at [491, 308] on label "True" at bounding box center [501, 292] width 66 height 31
click at [486, 297] on input "True" at bounding box center [481, 293] width 10 height 8
radio input "true"
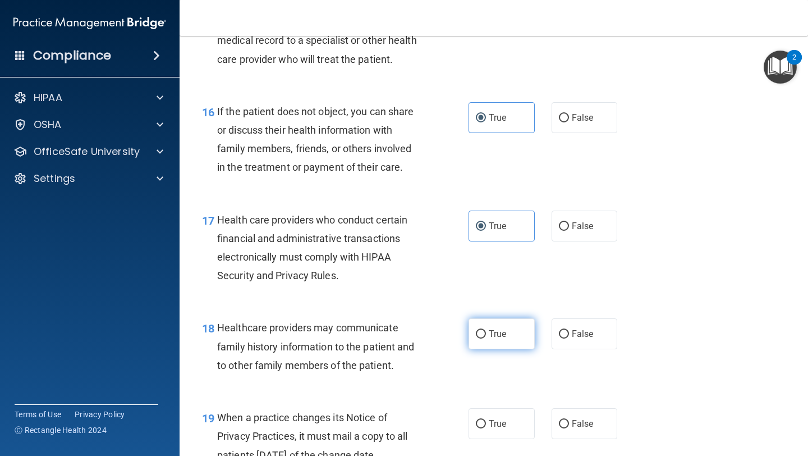
scroll to position [1629, 0]
click at [569, 348] on label "False" at bounding box center [585, 333] width 66 height 31
click at [569, 338] on input "False" at bounding box center [564, 333] width 10 height 8
radio input "true"
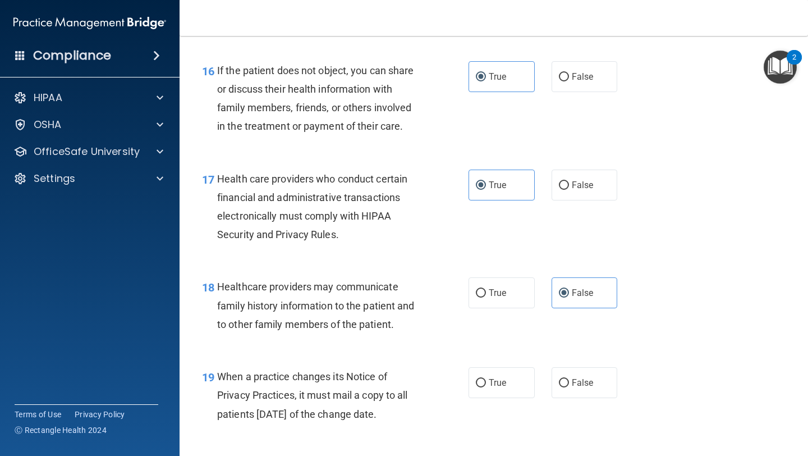
scroll to position [1681, 0]
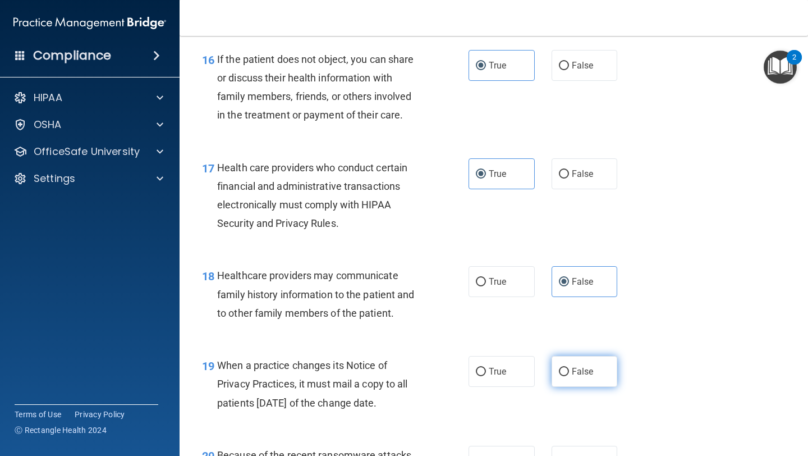
drag, startPoint x: 572, startPoint y: 392, endPoint x: 564, endPoint y: 390, distance: 7.5
click at [572, 376] on span "False" at bounding box center [583, 371] width 22 height 11
click at [569, 376] on input "False" at bounding box center [564, 371] width 10 height 8
radio input "true"
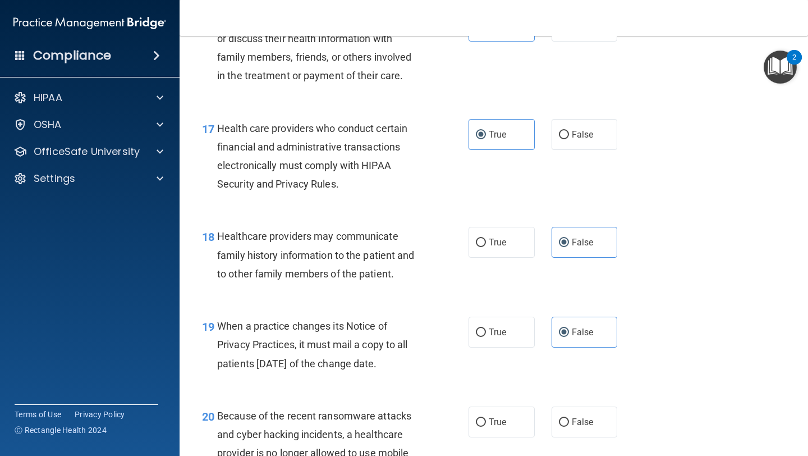
scroll to position [1799, 0]
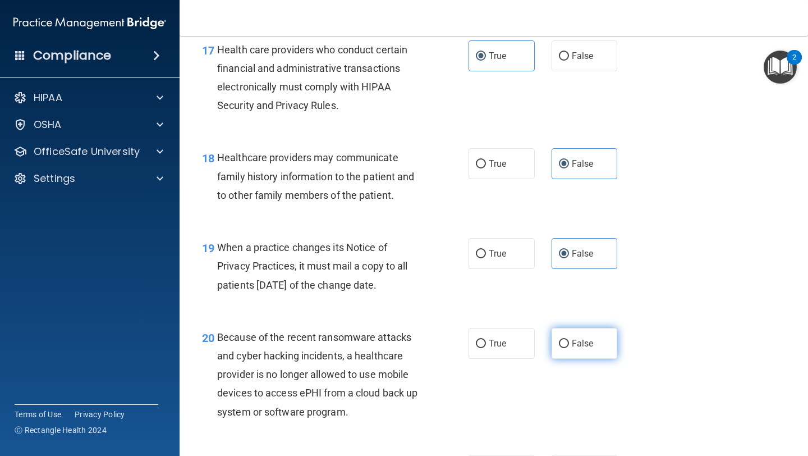
click at [562, 348] on input "False" at bounding box center [564, 343] width 10 height 8
radio input "true"
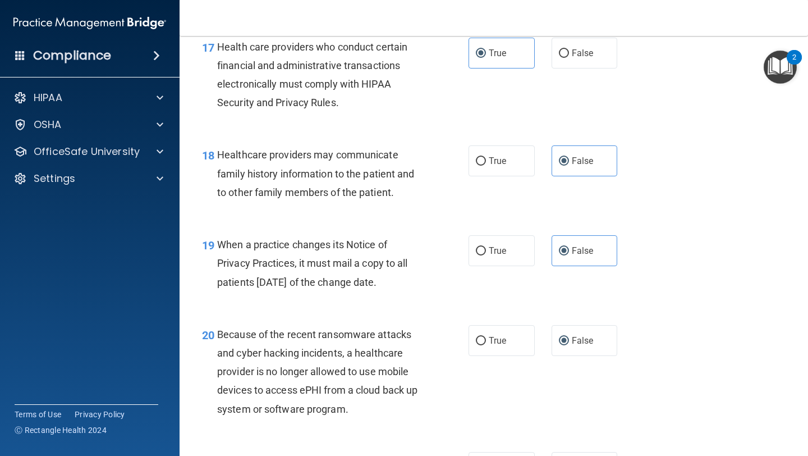
scroll to position [1859, 0]
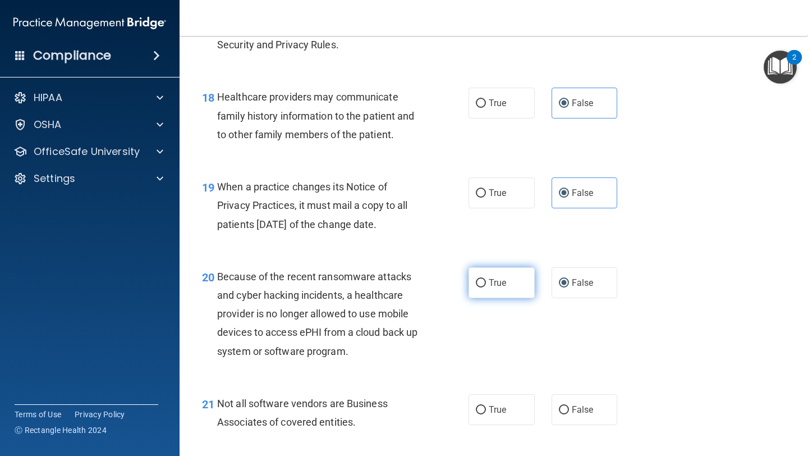
click at [486, 298] on label "True" at bounding box center [501, 282] width 66 height 31
click at [486, 287] on input "True" at bounding box center [481, 283] width 10 height 8
radio input "true"
drag, startPoint x: 582, startPoint y: 311, endPoint x: 530, endPoint y: 331, distance: 56.5
click at [582, 298] on label "False" at bounding box center [585, 282] width 66 height 31
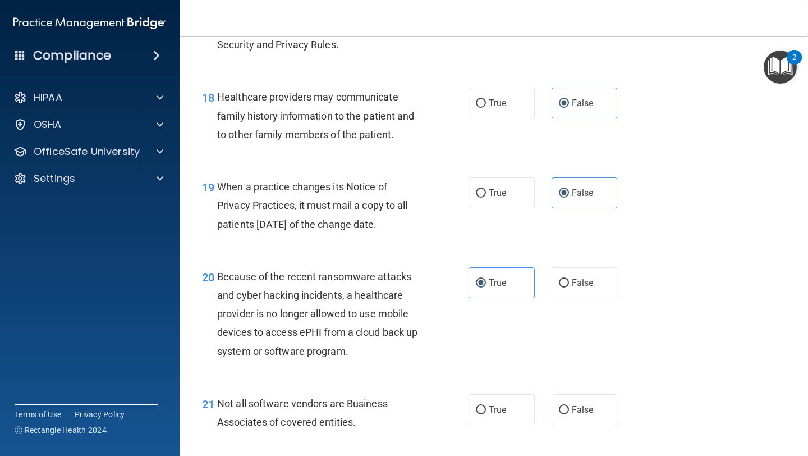
click at [569, 287] on input "False" at bounding box center [564, 283] width 10 height 8
radio input "true"
radio input "false"
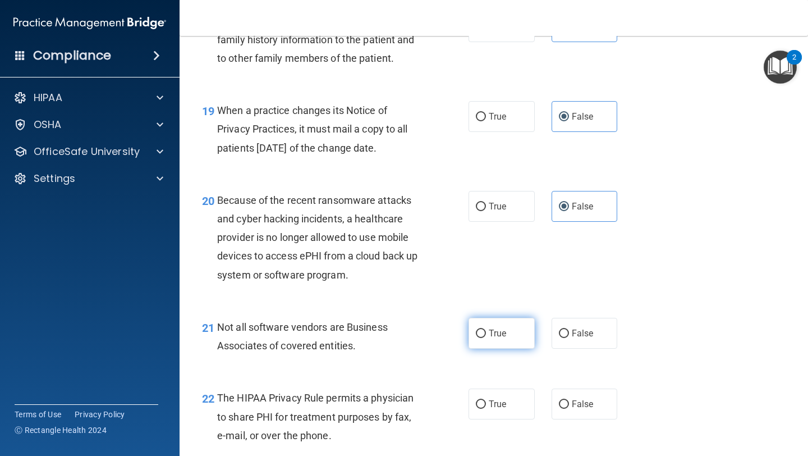
click at [504, 348] on label "True" at bounding box center [501, 333] width 66 height 31
click at [486, 338] on input "True" at bounding box center [481, 333] width 10 height 8
radio input "true"
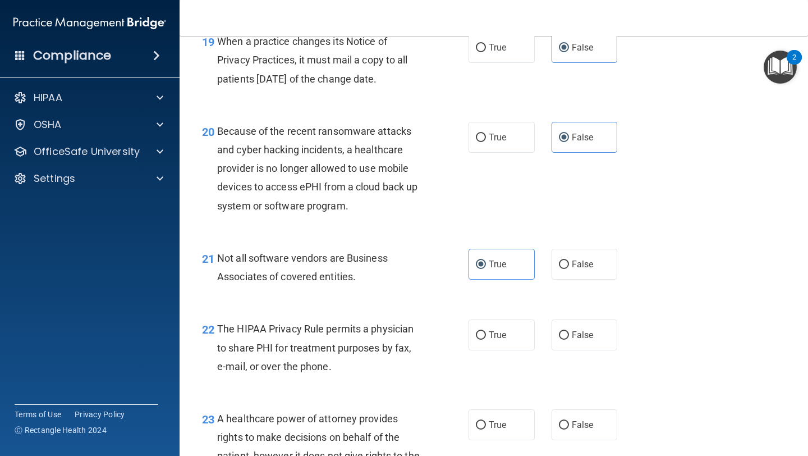
scroll to position [2006, 0]
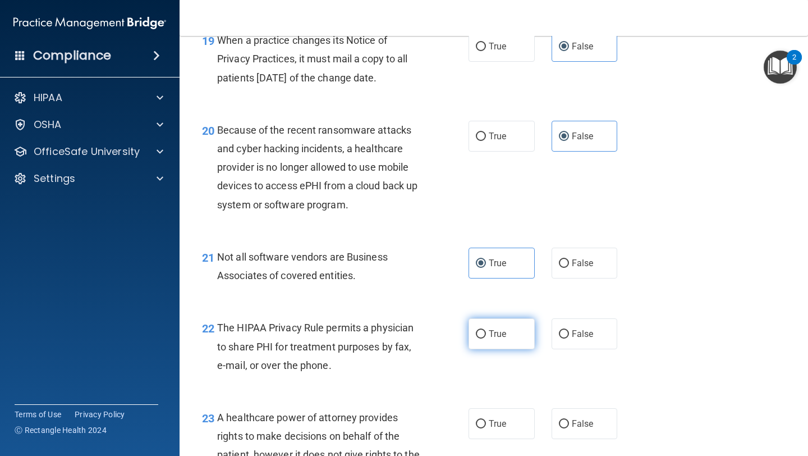
click at [494, 339] on span "True" at bounding box center [497, 333] width 17 height 11
click at [486, 338] on input "True" at bounding box center [481, 334] width 10 height 8
radio input "true"
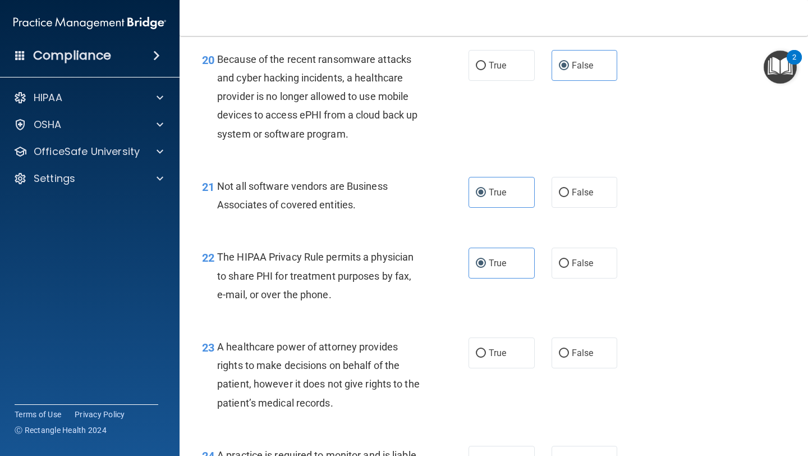
scroll to position [2081, 0]
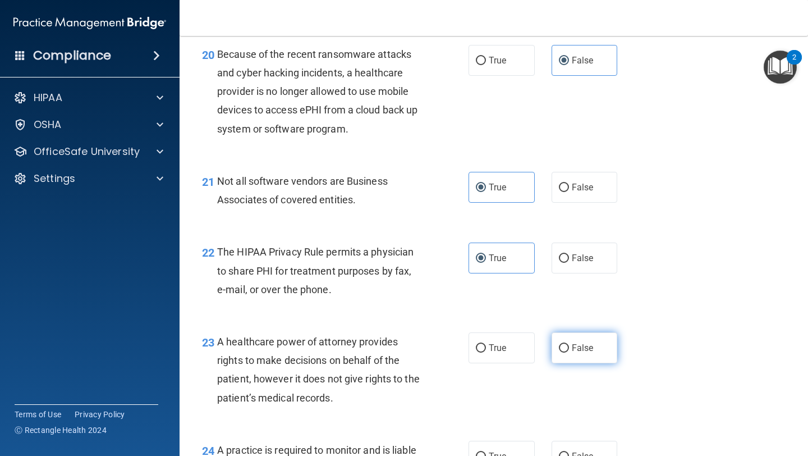
click at [575, 363] on label "False" at bounding box center [585, 347] width 66 height 31
click at [569, 352] on input "False" at bounding box center [564, 348] width 10 height 8
radio input "true"
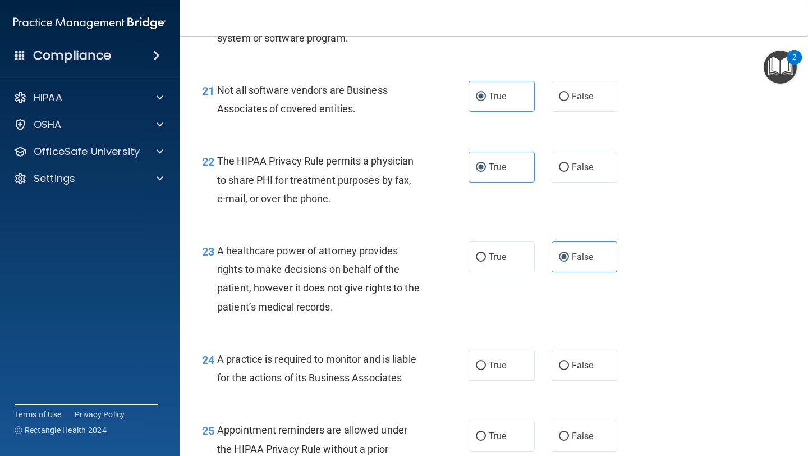
scroll to position [2173, 0]
click at [576, 378] on label "False" at bounding box center [585, 364] width 66 height 31
click at [569, 369] on input "False" at bounding box center [564, 365] width 10 height 8
radio input "true"
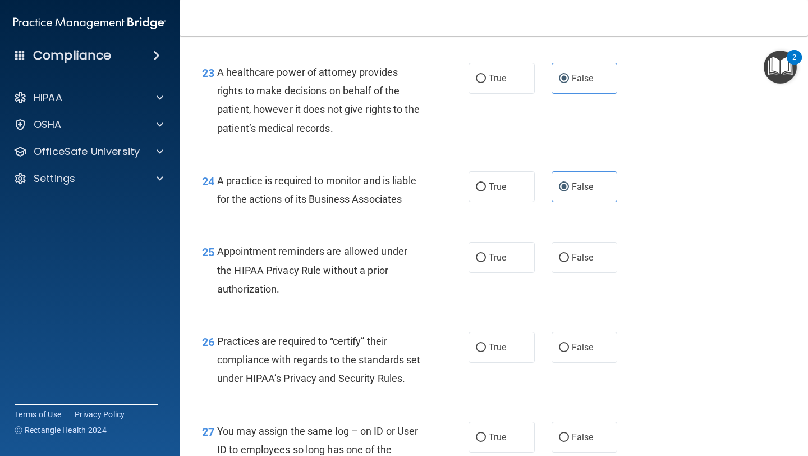
scroll to position [2352, 0]
click at [496, 261] on span "True" at bounding box center [497, 256] width 17 height 11
click at [486, 261] on input "True" at bounding box center [481, 256] width 10 height 8
radio input "true"
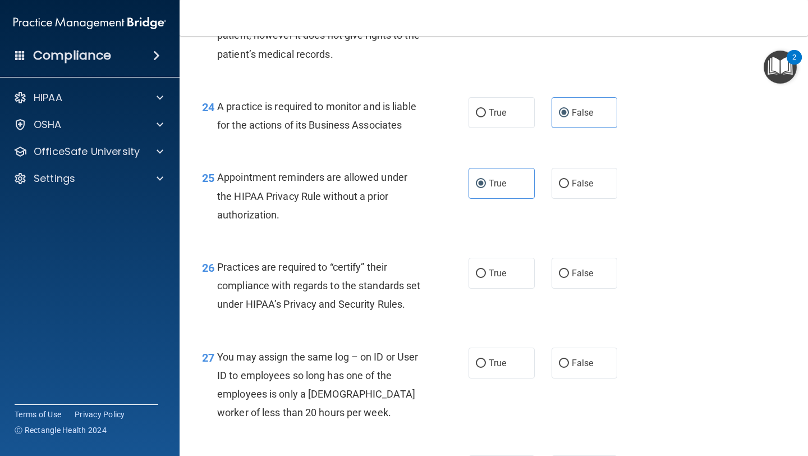
scroll to position [2425, 0]
click at [580, 278] on span "False" at bounding box center [583, 272] width 22 height 11
click at [569, 277] on input "False" at bounding box center [564, 273] width 10 height 8
radio input "true"
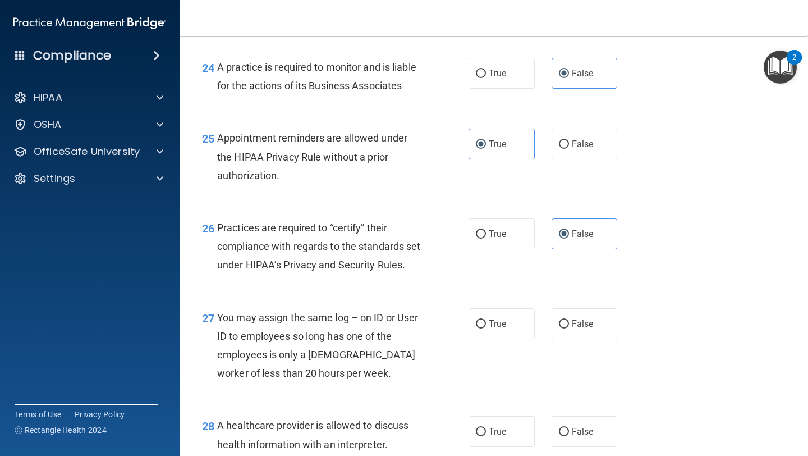
scroll to position [2476, 0]
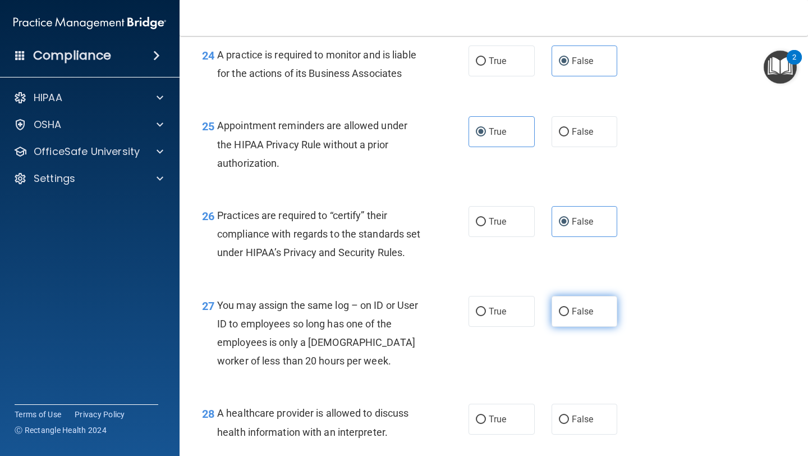
click at [585, 327] on label "False" at bounding box center [585, 311] width 66 height 31
click at [569, 316] on input "False" at bounding box center [564, 311] width 10 height 8
radio input "true"
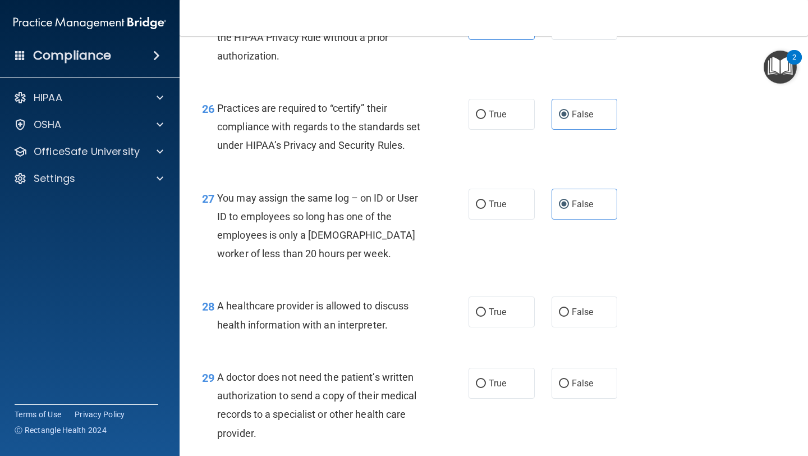
scroll to position [2584, 0]
click at [513, 327] on label "True" at bounding box center [501, 311] width 66 height 31
click at [486, 316] on input "True" at bounding box center [481, 312] width 10 height 8
radio input "true"
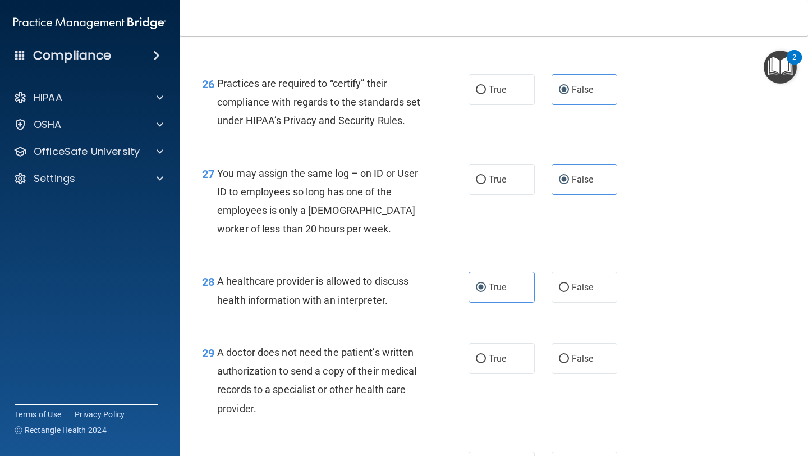
scroll to position [2741, 0]
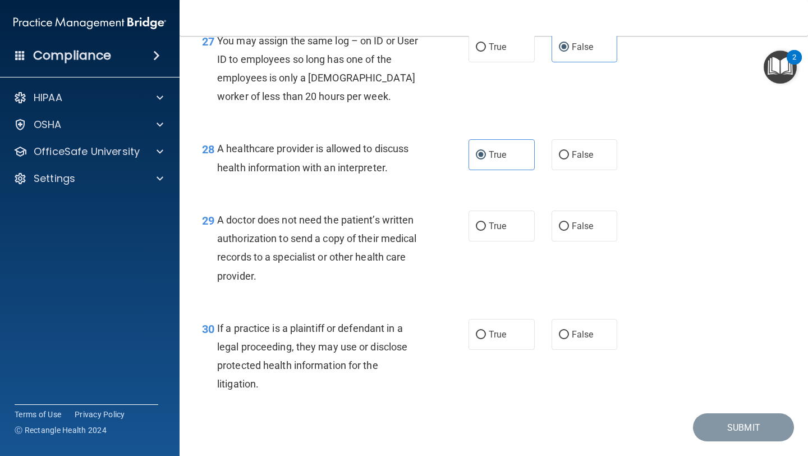
click at [507, 241] on label "True" at bounding box center [501, 225] width 66 height 31
click at [486, 231] on input "True" at bounding box center [481, 226] width 10 height 8
radio input "true"
click at [499, 350] on label "True" at bounding box center [501, 334] width 66 height 31
click at [486, 339] on input "True" at bounding box center [481, 334] width 10 height 8
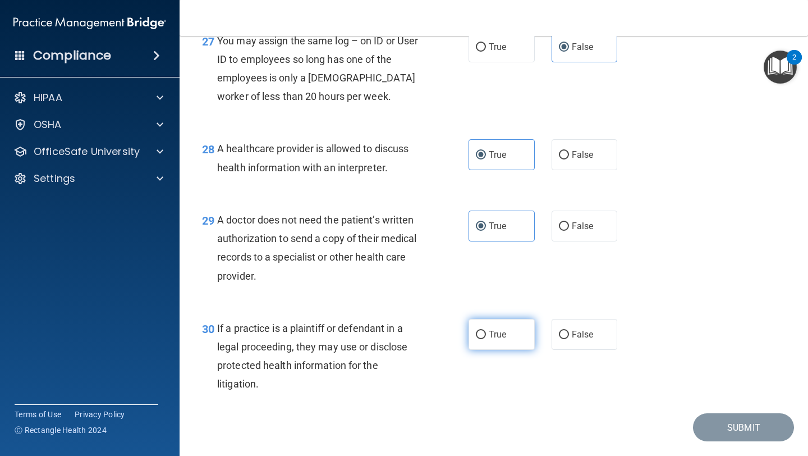
radio input "true"
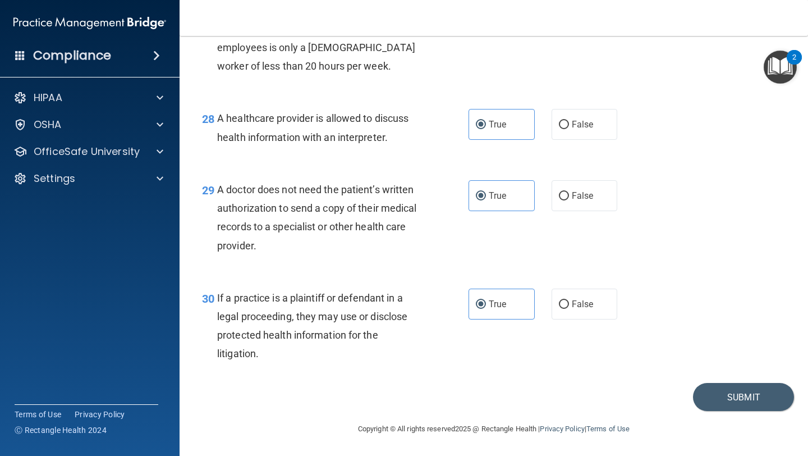
scroll to position [2828, 0]
click at [704, 401] on button "Submit" at bounding box center [743, 397] width 101 height 29
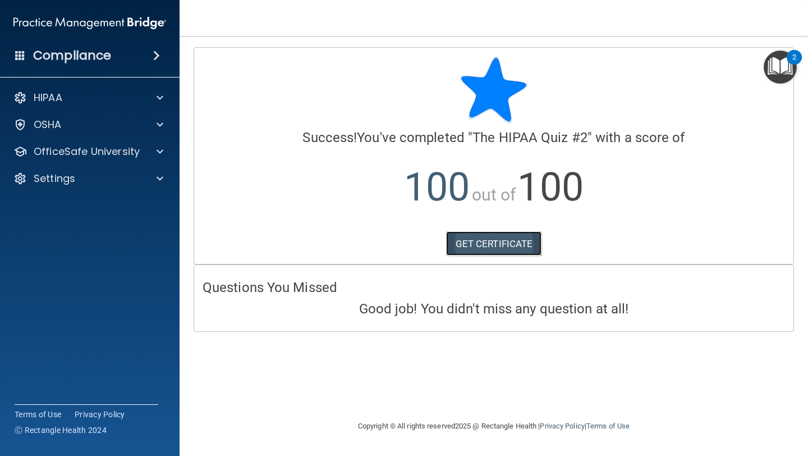
click at [500, 240] on link "GET CERTIFICATE" at bounding box center [494, 243] width 96 height 25
click at [162, 92] on span at bounding box center [160, 97] width 7 height 13
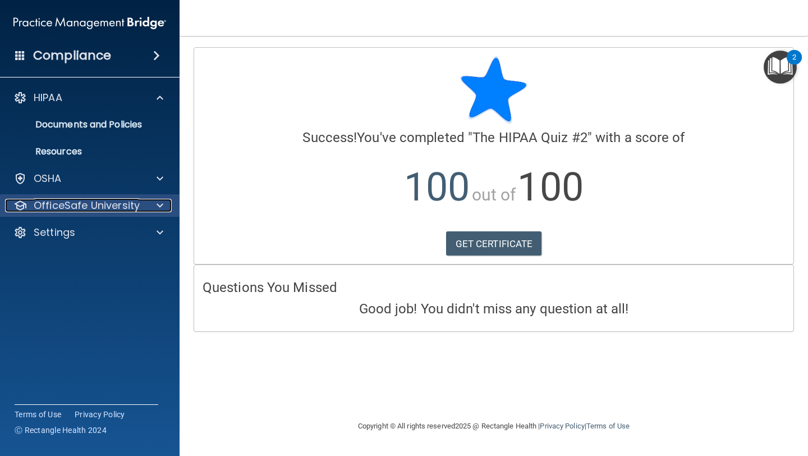
click at [81, 204] on p "OfficeSafe University" at bounding box center [87, 205] width 106 height 13
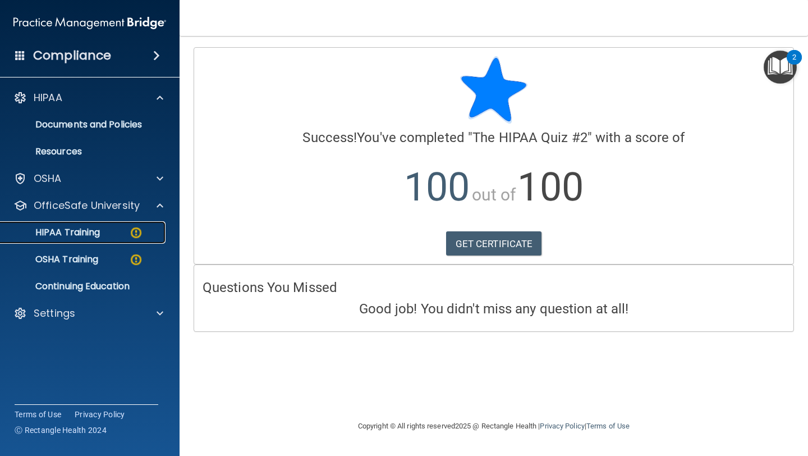
click at [114, 234] on div "HIPAA Training" at bounding box center [83, 232] width 153 height 11
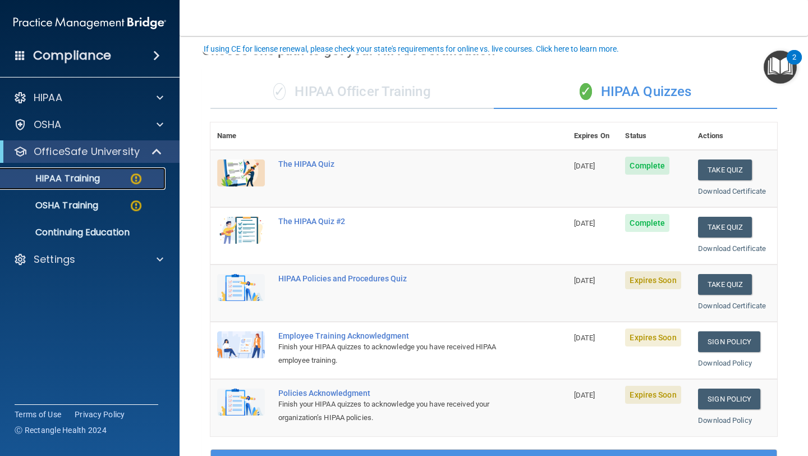
scroll to position [65, 0]
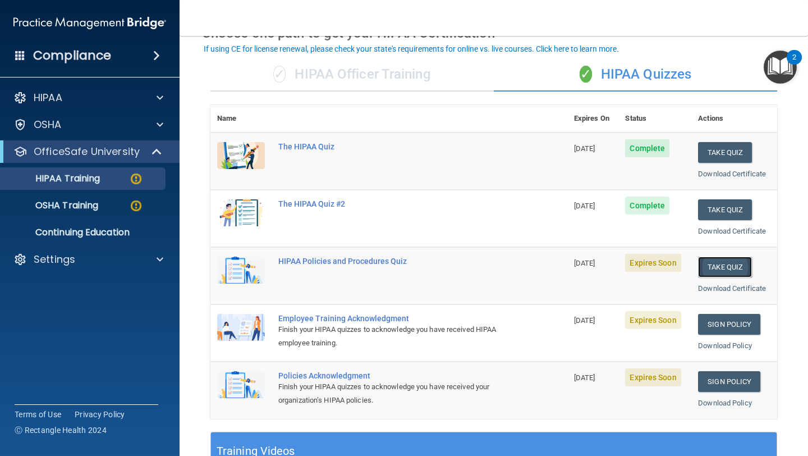
click at [718, 268] on button "Take Quiz" at bounding box center [725, 266] width 54 height 21
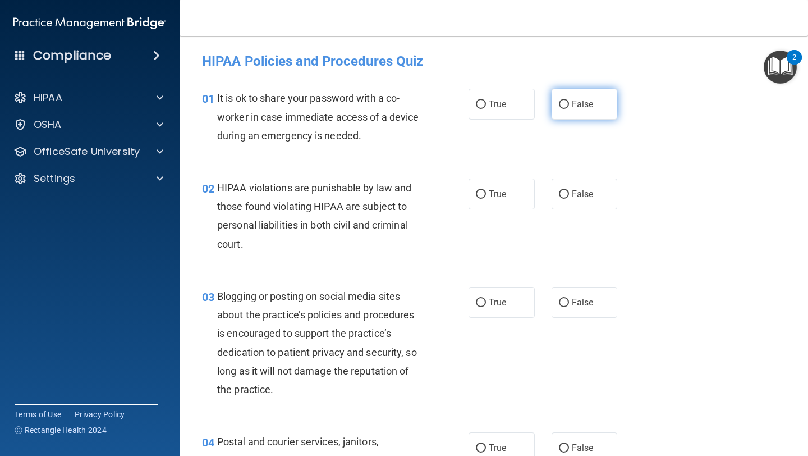
click at [572, 109] on label "False" at bounding box center [585, 104] width 66 height 31
click at [569, 109] on input "False" at bounding box center [564, 104] width 10 height 8
radio input "true"
click at [477, 199] on label "True" at bounding box center [501, 193] width 66 height 31
click at [477, 199] on input "True" at bounding box center [481, 194] width 10 height 8
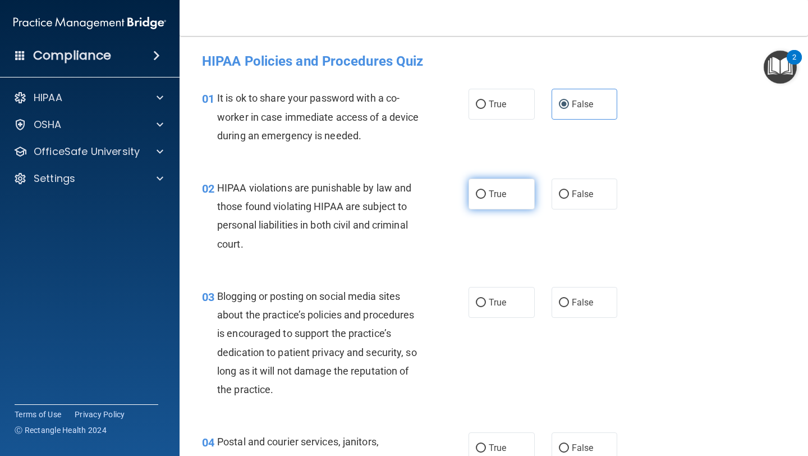
radio input "true"
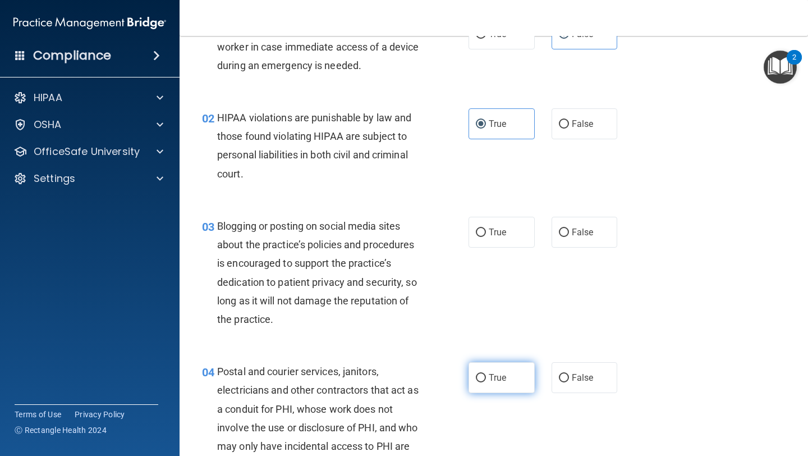
scroll to position [117, 0]
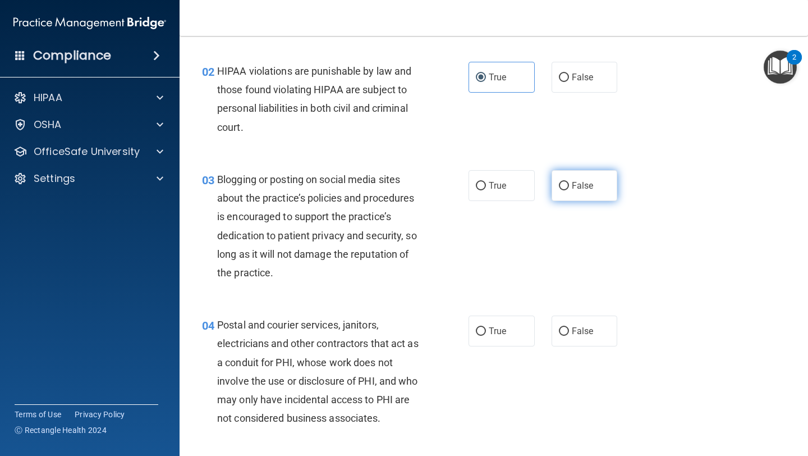
click at [562, 185] on input "False" at bounding box center [564, 186] width 10 height 8
radio input "true"
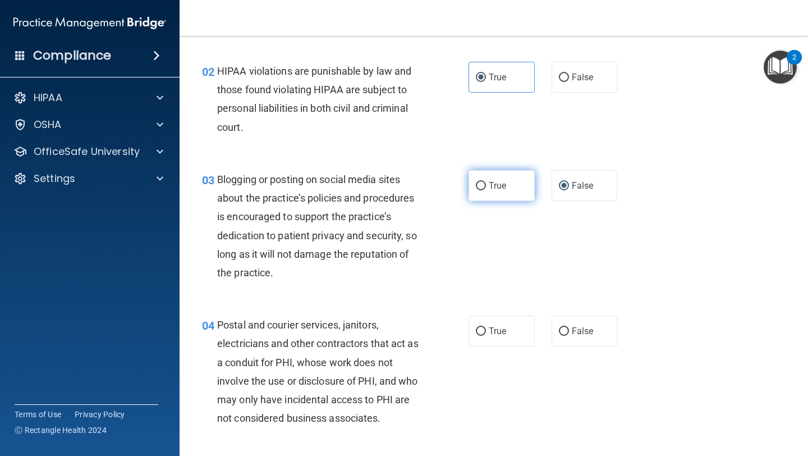
click at [478, 189] on input "True" at bounding box center [481, 186] width 10 height 8
radio input "true"
radio input "false"
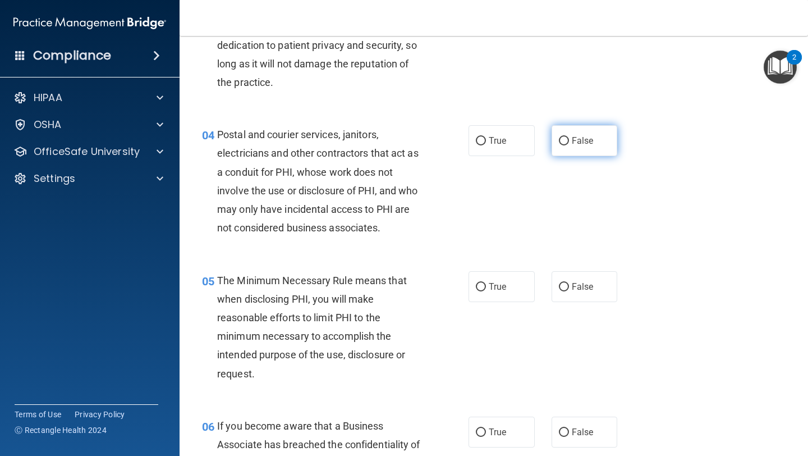
click at [572, 140] on span "False" at bounding box center [583, 140] width 22 height 11
click at [569, 140] on input "False" at bounding box center [564, 141] width 10 height 8
radio input "true"
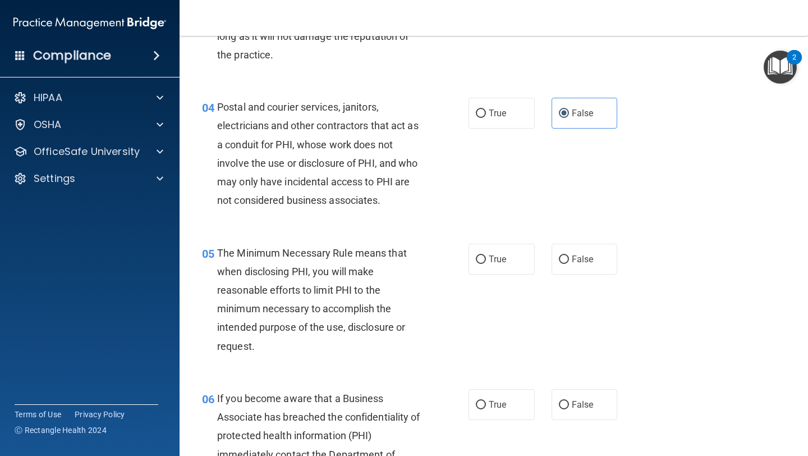
scroll to position [353, 0]
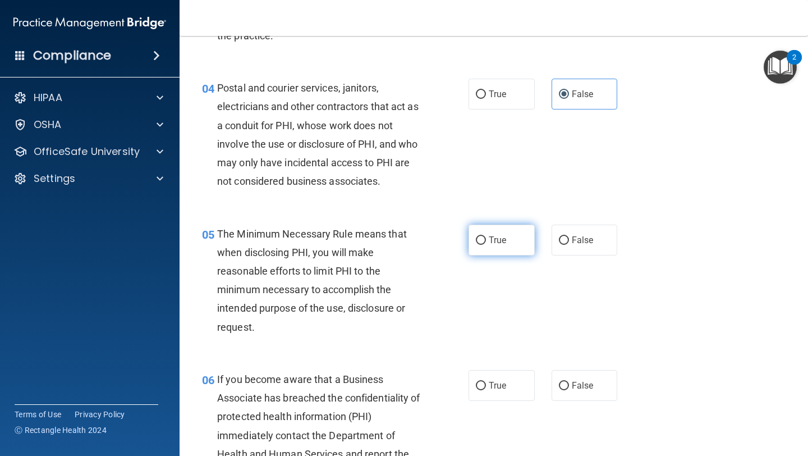
click at [497, 240] on span "True" at bounding box center [497, 240] width 17 height 11
click at [486, 240] on input "True" at bounding box center [481, 240] width 10 height 8
radio input "true"
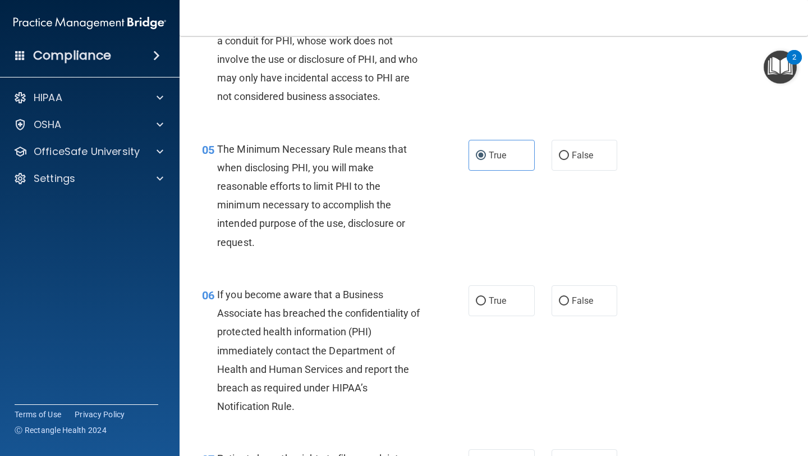
scroll to position [446, 0]
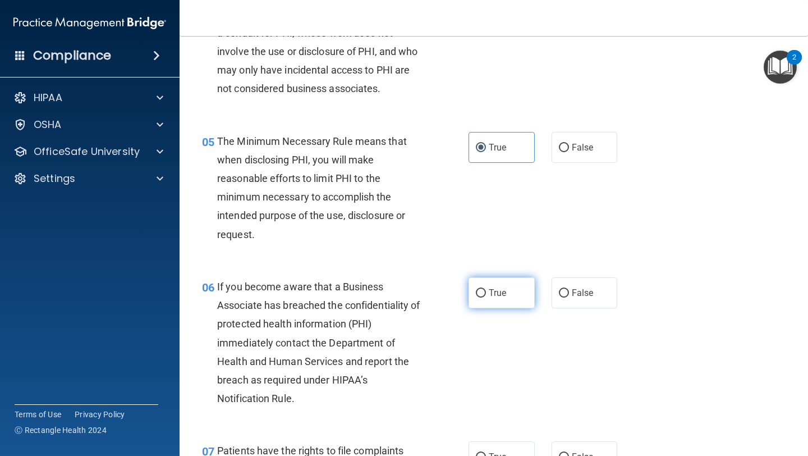
click at [495, 298] on label "True" at bounding box center [501, 292] width 66 height 31
click at [486, 297] on input "True" at bounding box center [481, 293] width 10 height 8
radio input "true"
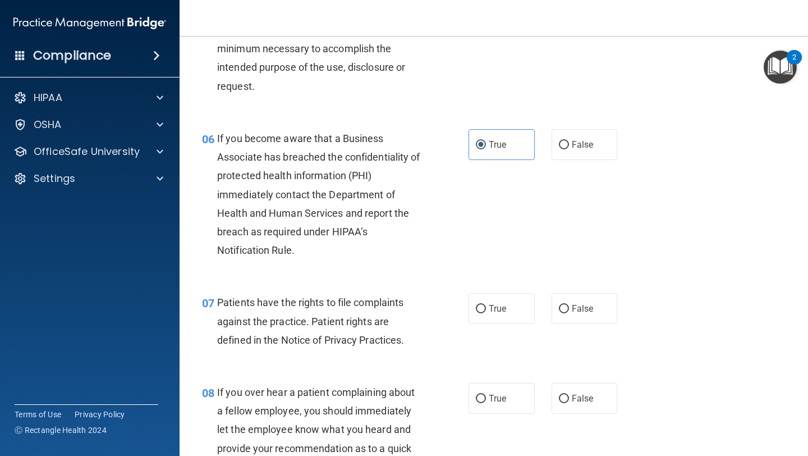
scroll to position [610, 0]
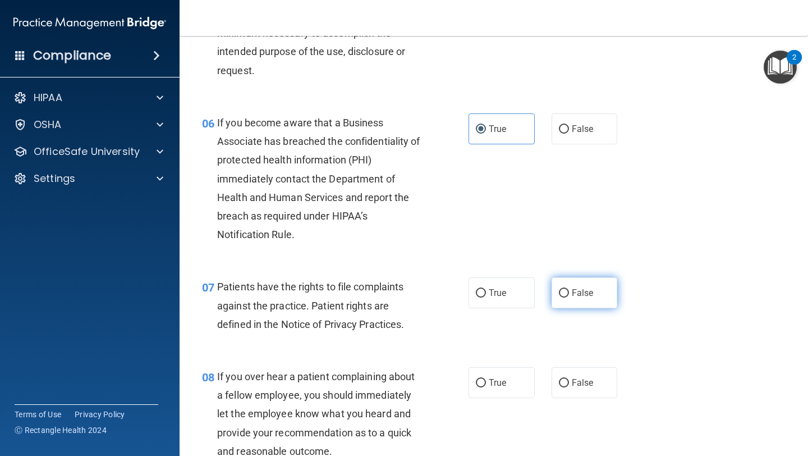
click at [581, 294] on span "False" at bounding box center [583, 292] width 22 height 11
click at [569, 294] on input "False" at bounding box center [564, 293] width 10 height 8
radio input "true"
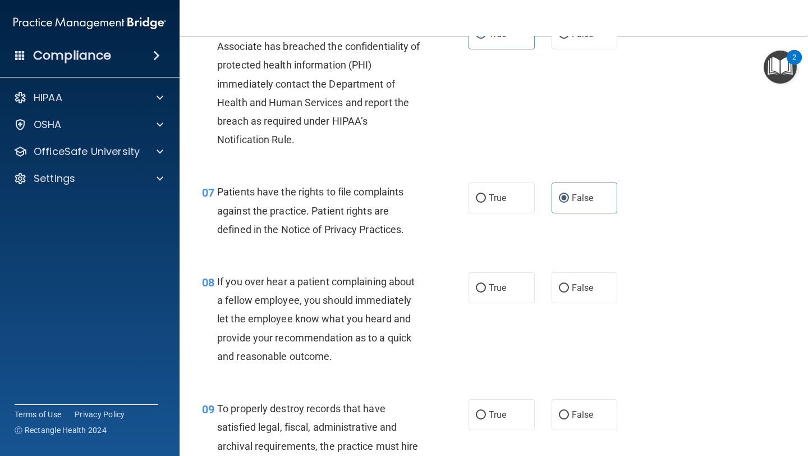
scroll to position [707, 0]
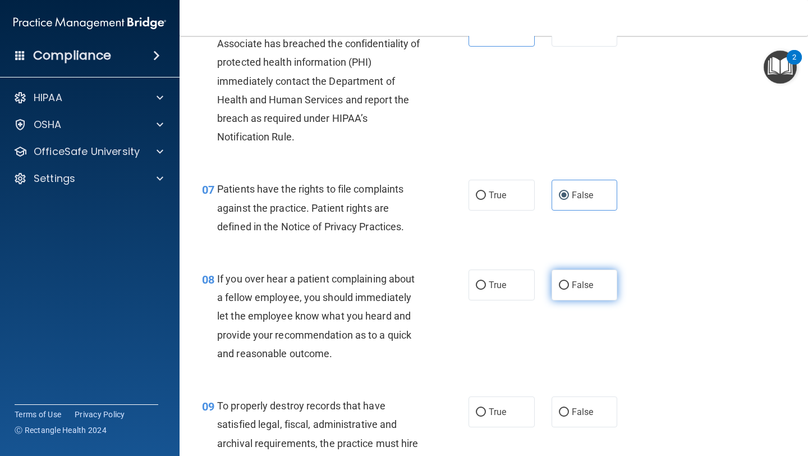
click at [572, 289] on span "False" at bounding box center [583, 284] width 22 height 11
click at [569, 289] on input "False" at bounding box center [564, 285] width 10 height 8
radio input "true"
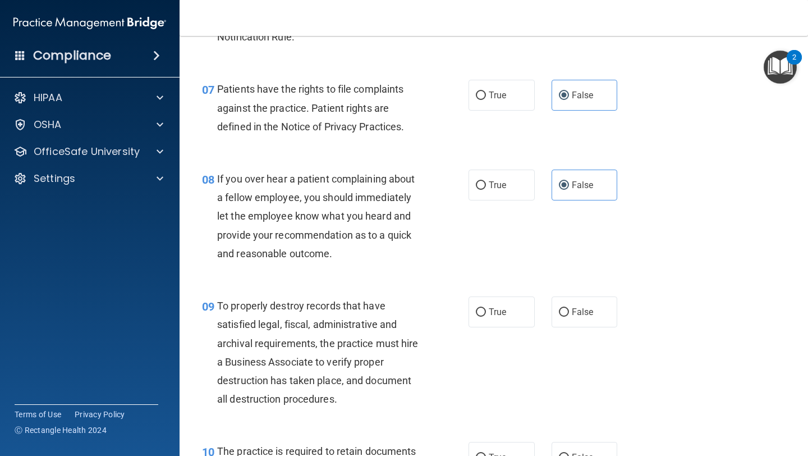
scroll to position [856, 0]
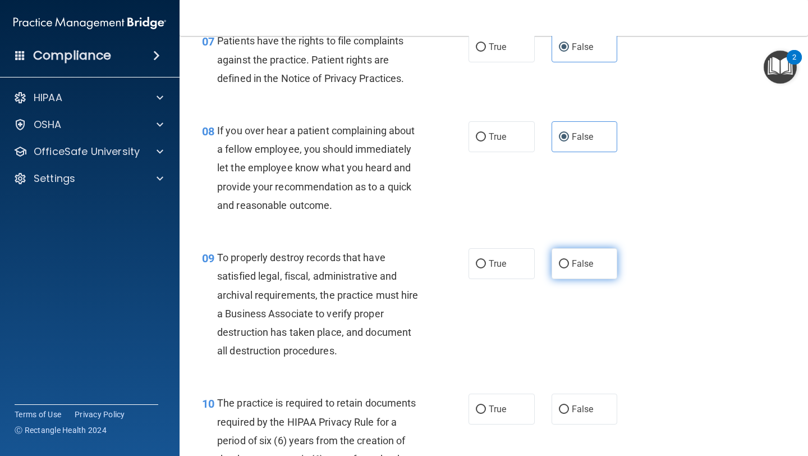
click at [563, 265] on label "False" at bounding box center [585, 263] width 66 height 31
click at [563, 265] on input "False" at bounding box center [564, 264] width 10 height 8
radio input "true"
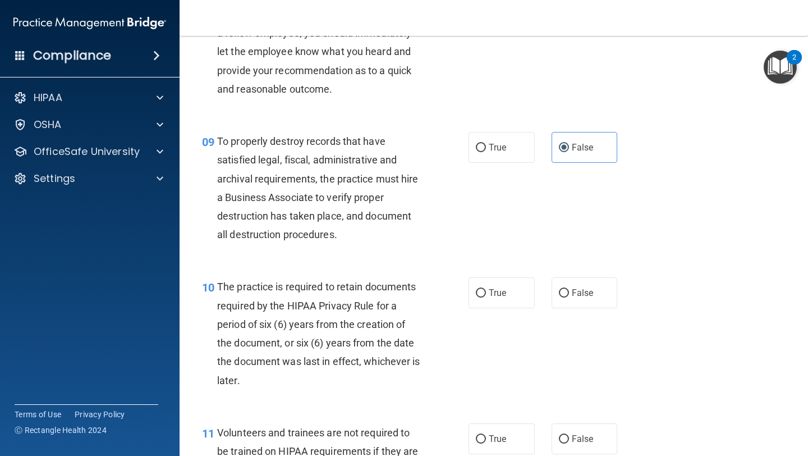
scroll to position [984, 0]
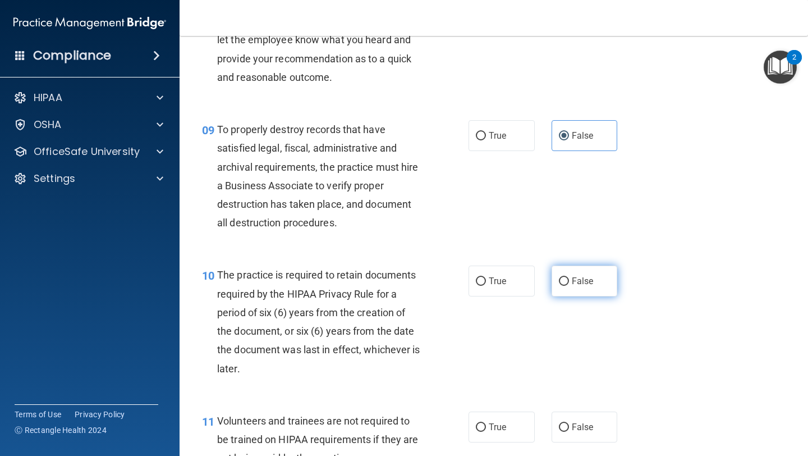
click at [563, 283] on input "False" at bounding box center [564, 281] width 10 height 8
radio input "true"
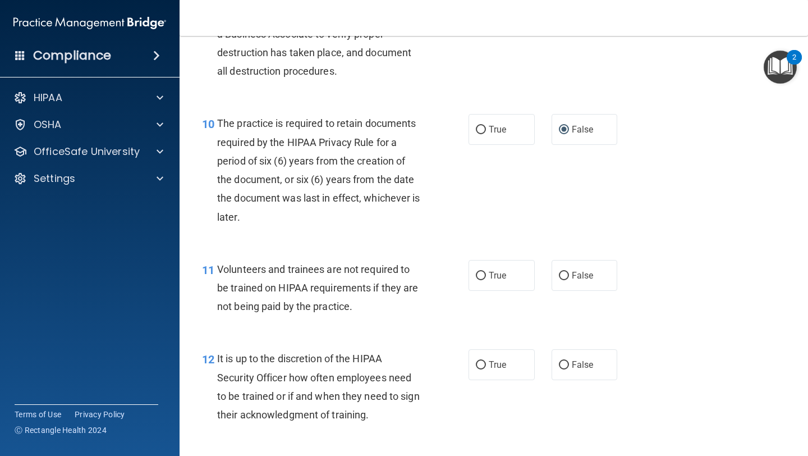
scroll to position [1137, 0]
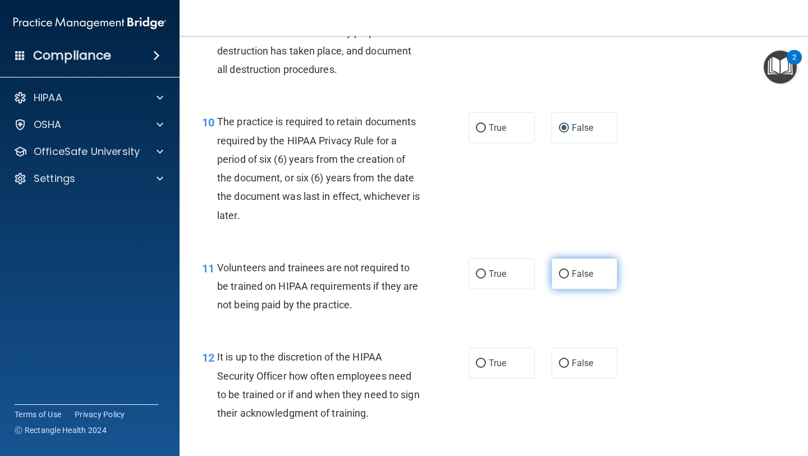
click at [576, 282] on label "False" at bounding box center [585, 273] width 66 height 31
click at [569, 278] on input "False" at bounding box center [564, 274] width 10 height 8
radio input "true"
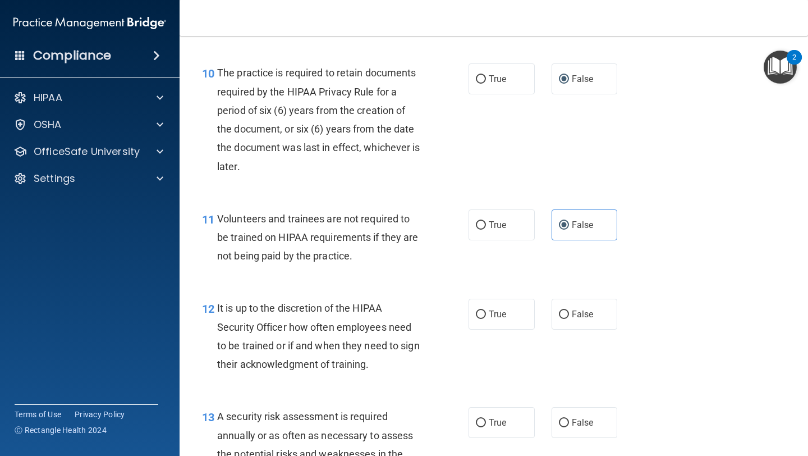
scroll to position [1201, 0]
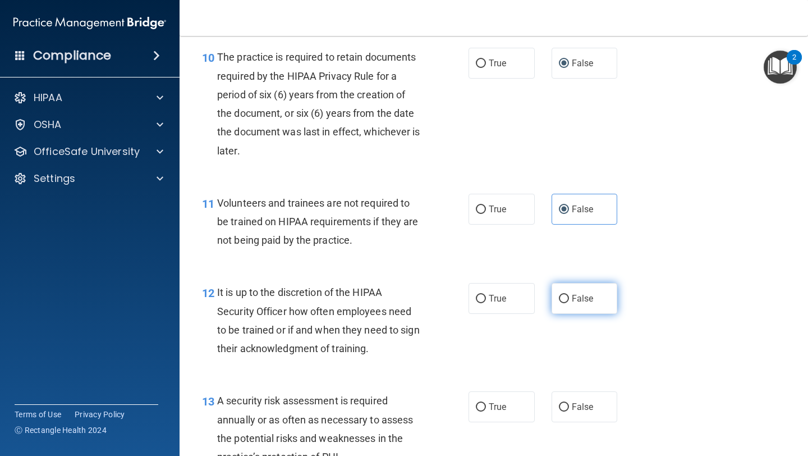
click at [578, 301] on span "False" at bounding box center [583, 298] width 22 height 11
click at [569, 301] on input "False" at bounding box center [564, 299] width 10 height 8
radio input "true"
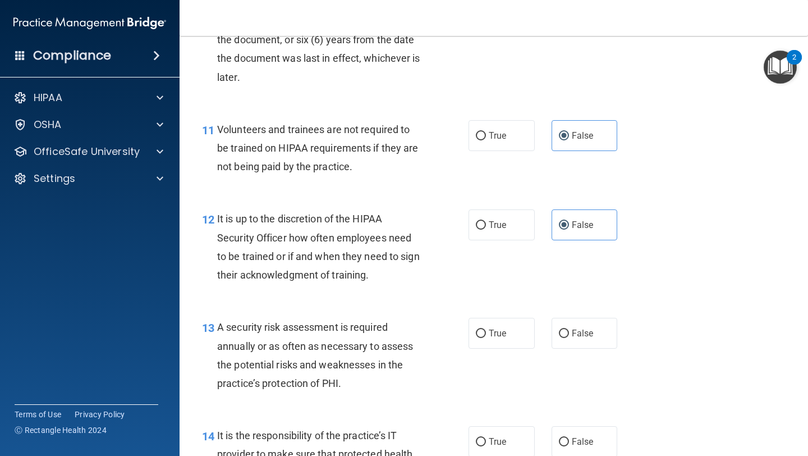
scroll to position [1277, 0]
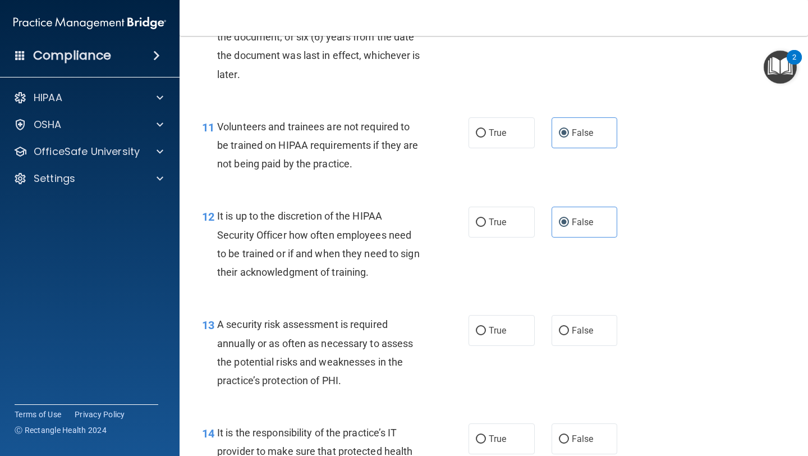
click at [535, 334] on div "True False" at bounding box center [547, 330] width 159 height 31
click at [492, 335] on span "True" at bounding box center [497, 330] width 17 height 11
click at [486, 335] on input "True" at bounding box center [481, 331] width 10 height 8
radio input "true"
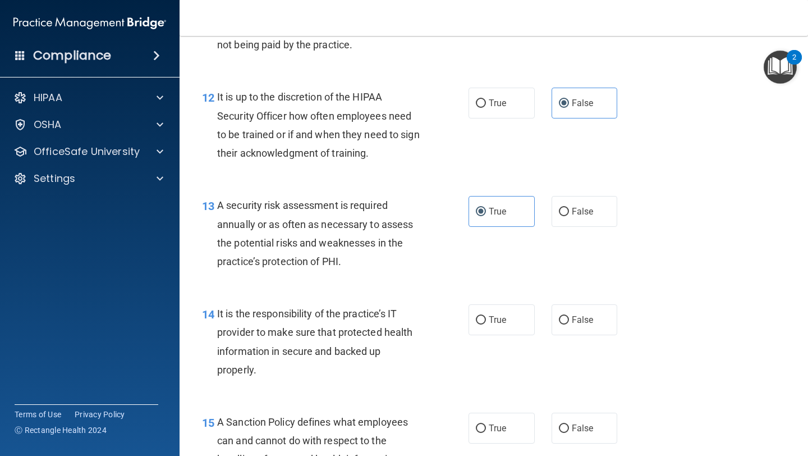
scroll to position [1399, 0]
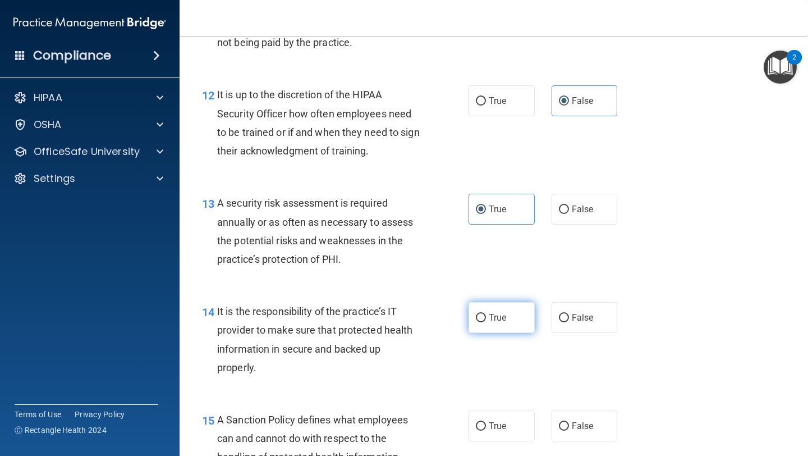
click at [493, 325] on label "True" at bounding box center [501, 317] width 66 height 31
click at [486, 322] on input "True" at bounding box center [481, 318] width 10 height 8
radio input "true"
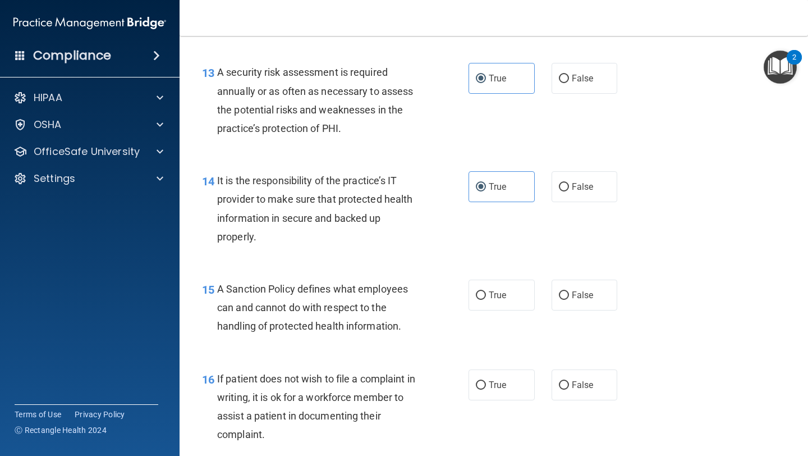
scroll to position [1551, 0]
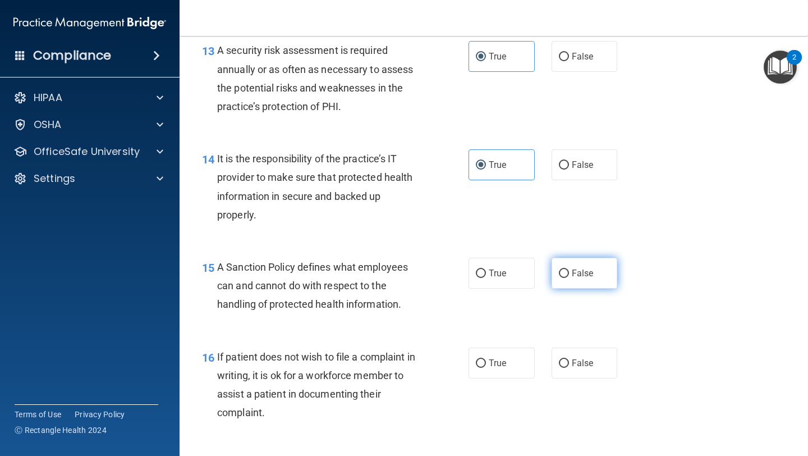
click at [569, 280] on label "False" at bounding box center [585, 273] width 66 height 31
click at [569, 278] on input "False" at bounding box center [564, 273] width 10 height 8
radio input "true"
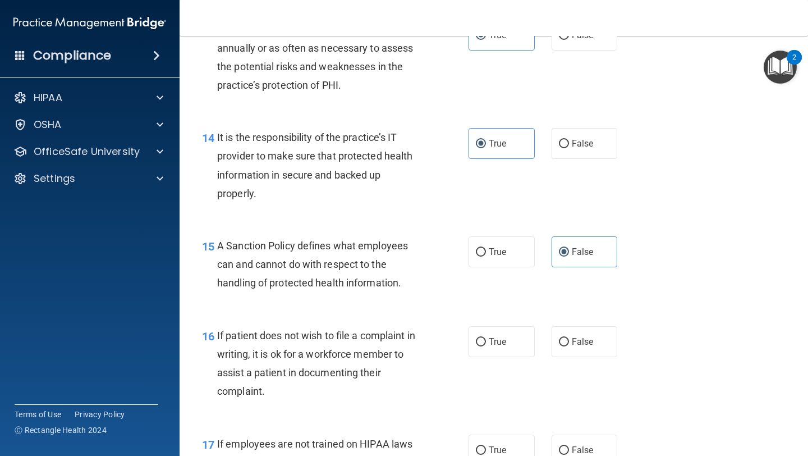
scroll to position [1589, 0]
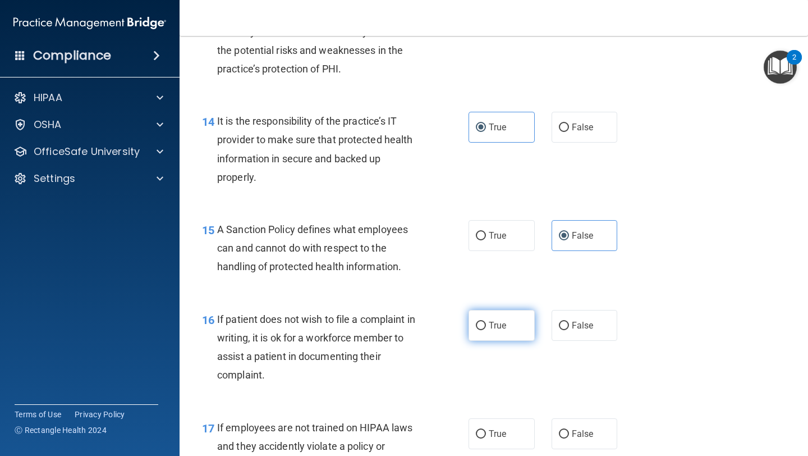
click at [474, 331] on label "True" at bounding box center [501, 325] width 66 height 31
click at [476, 330] on input "True" at bounding box center [481, 325] width 10 height 8
radio input "true"
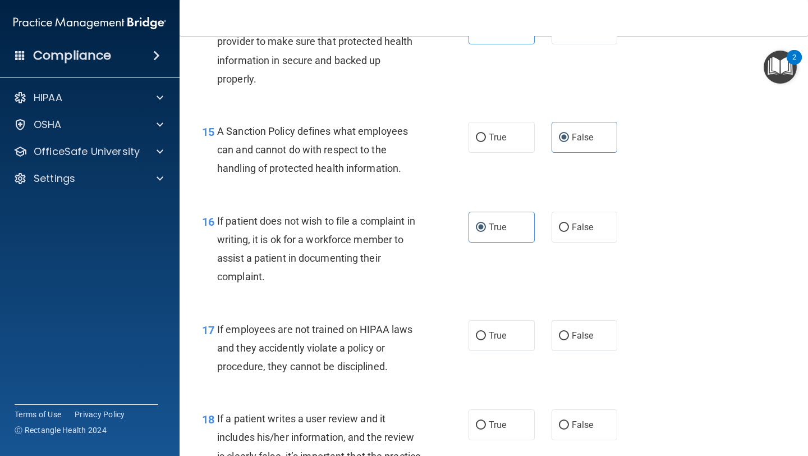
scroll to position [1687, 0]
click at [581, 338] on span "False" at bounding box center [583, 335] width 22 height 11
click at [569, 338] on input "False" at bounding box center [564, 336] width 10 height 8
radio input "true"
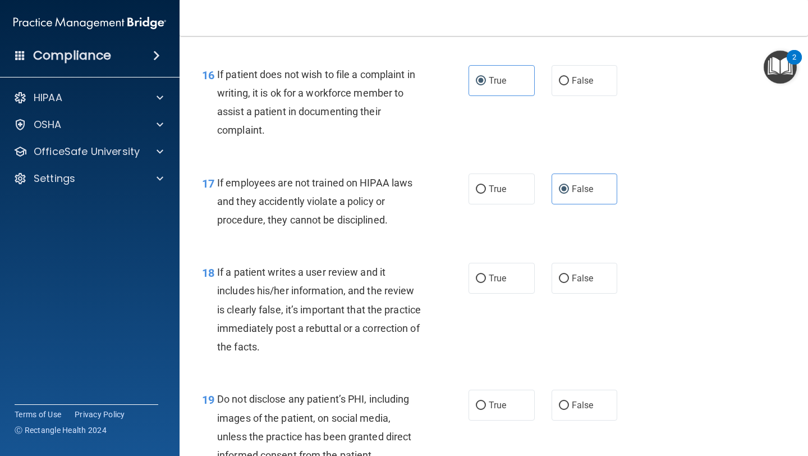
scroll to position [1838, 0]
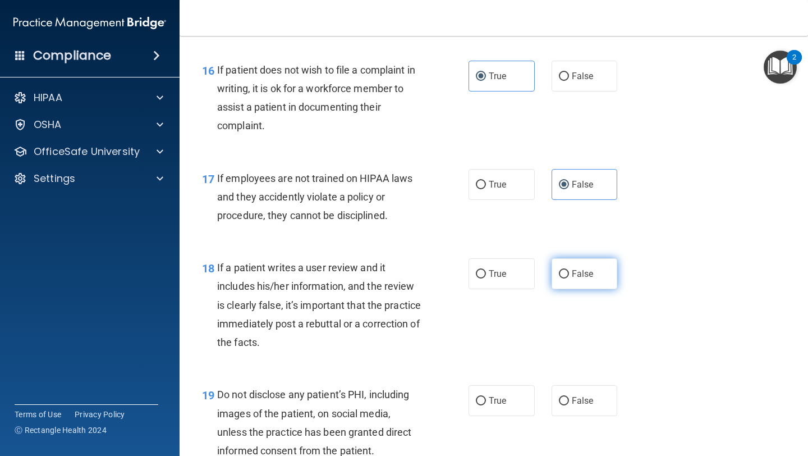
click at [570, 280] on label "False" at bounding box center [585, 273] width 66 height 31
click at [569, 278] on input "False" at bounding box center [564, 274] width 10 height 8
radio input "true"
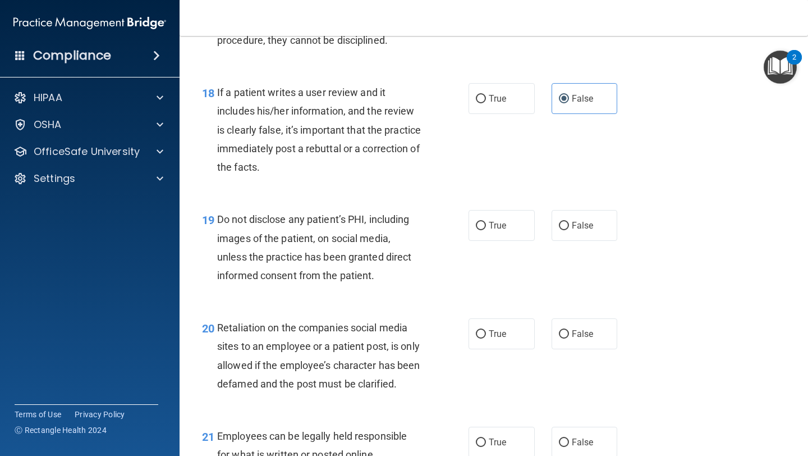
scroll to position [2036, 0]
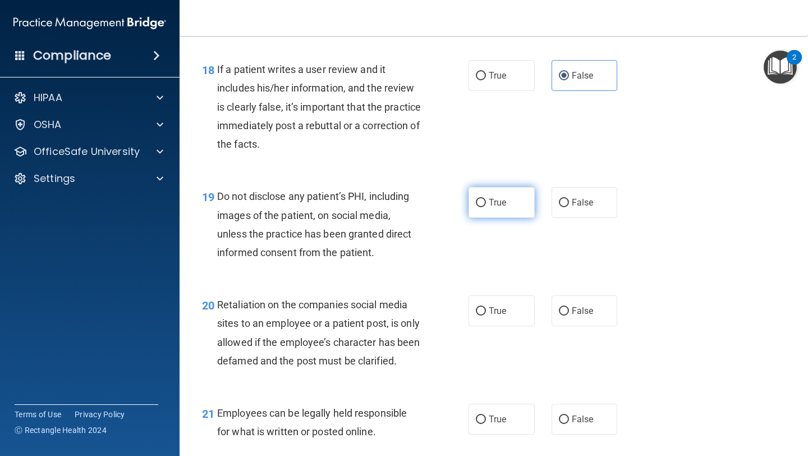
click at [489, 206] on span "True" at bounding box center [497, 202] width 17 height 11
click at [486, 206] on input "True" at bounding box center [481, 203] width 10 height 8
radio input "true"
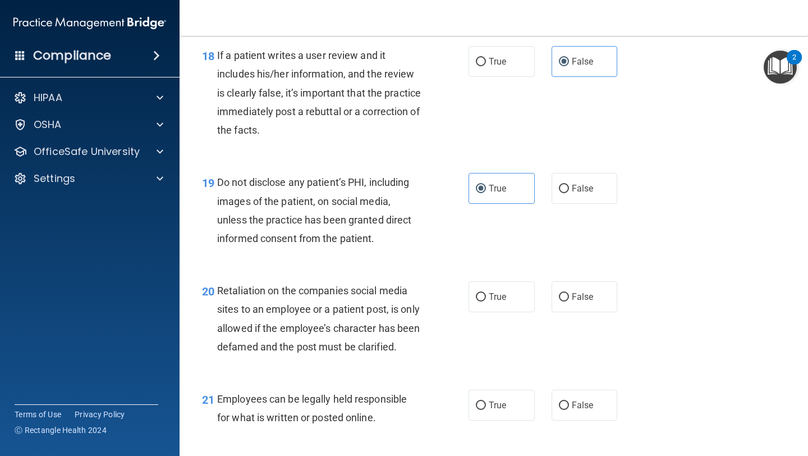
scroll to position [2112, 0]
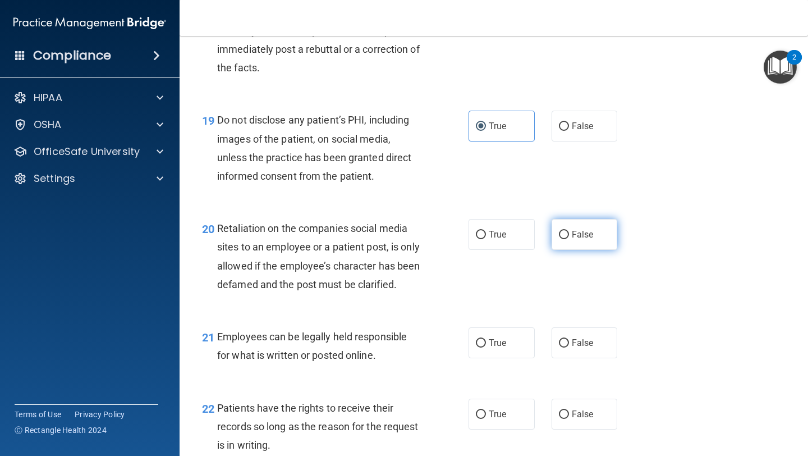
click at [567, 242] on label "False" at bounding box center [585, 234] width 66 height 31
click at [567, 239] on input "False" at bounding box center [564, 235] width 10 height 8
radio input "true"
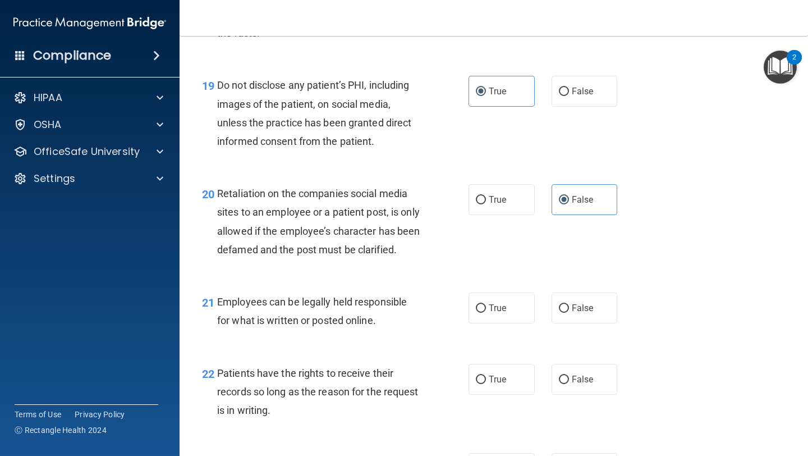
scroll to position [2162, 0]
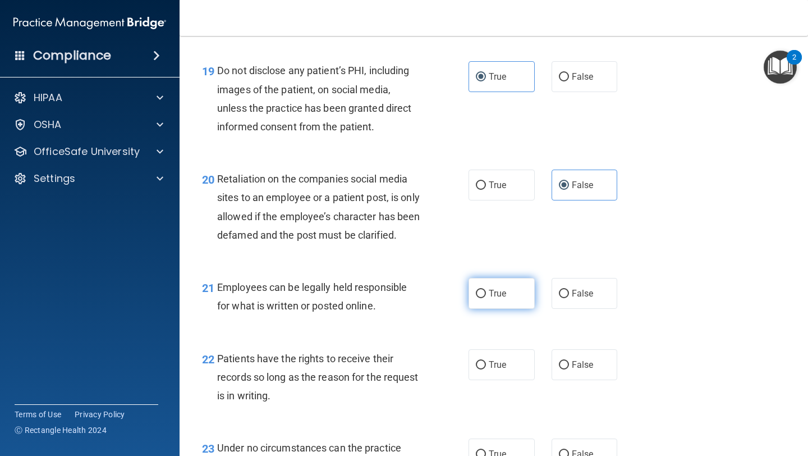
click at [500, 309] on label "True" at bounding box center [501, 293] width 66 height 31
click at [486, 298] on input "True" at bounding box center [481, 293] width 10 height 8
radio input "true"
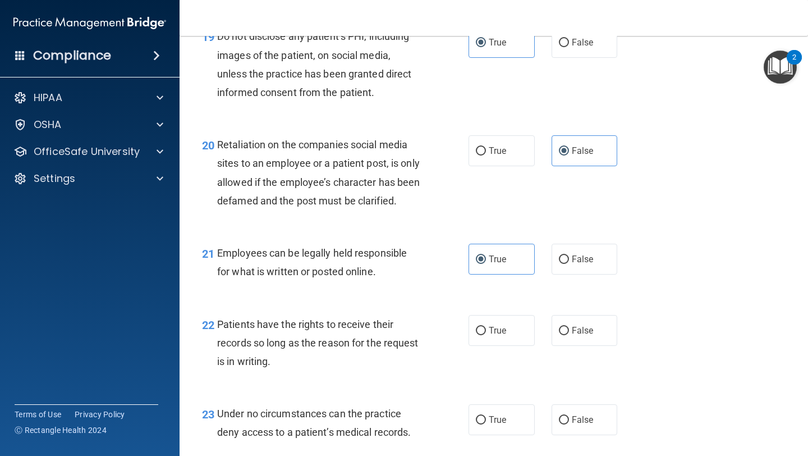
scroll to position [2235, 0]
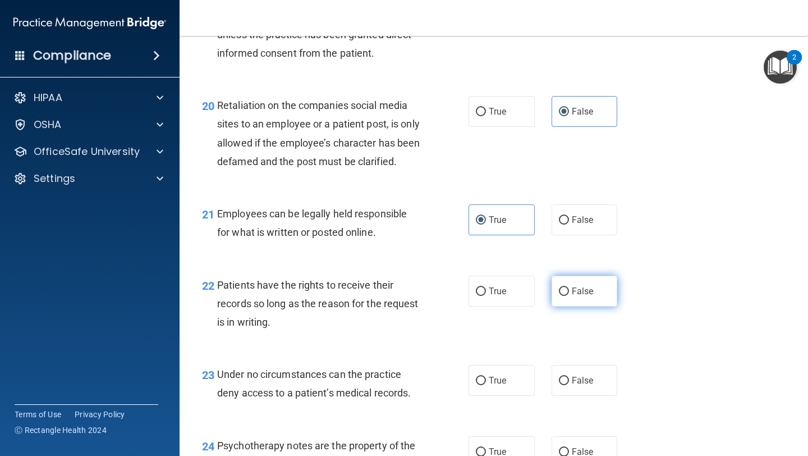
click at [587, 306] on label "False" at bounding box center [585, 290] width 66 height 31
click at [569, 296] on input "False" at bounding box center [564, 291] width 10 height 8
radio input "true"
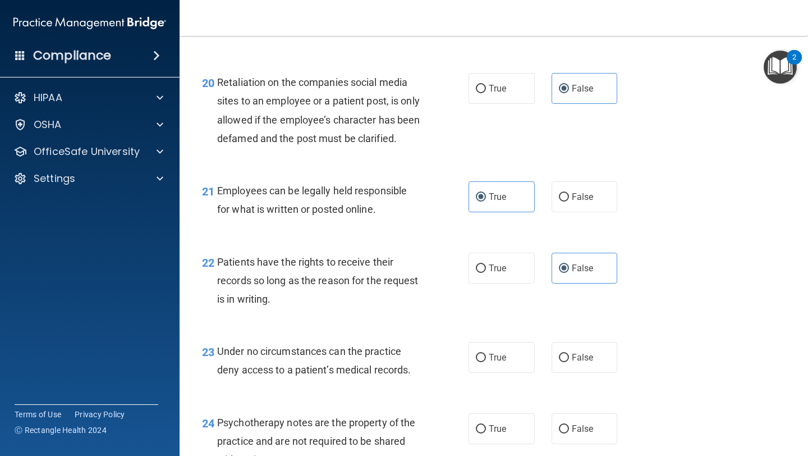
scroll to position [2398, 0]
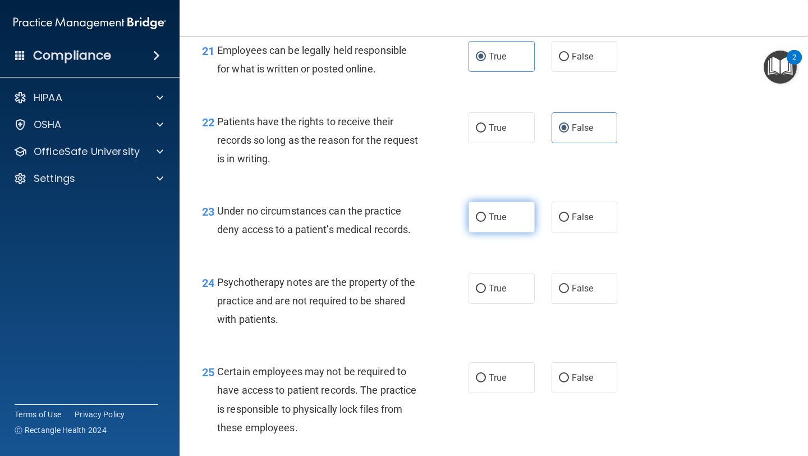
click at [512, 232] on label "True" at bounding box center [501, 216] width 66 height 31
click at [486, 222] on input "True" at bounding box center [481, 217] width 10 height 8
radio input "true"
click at [575, 304] on label "False" at bounding box center [585, 288] width 66 height 31
click at [569, 293] on input "False" at bounding box center [564, 288] width 10 height 8
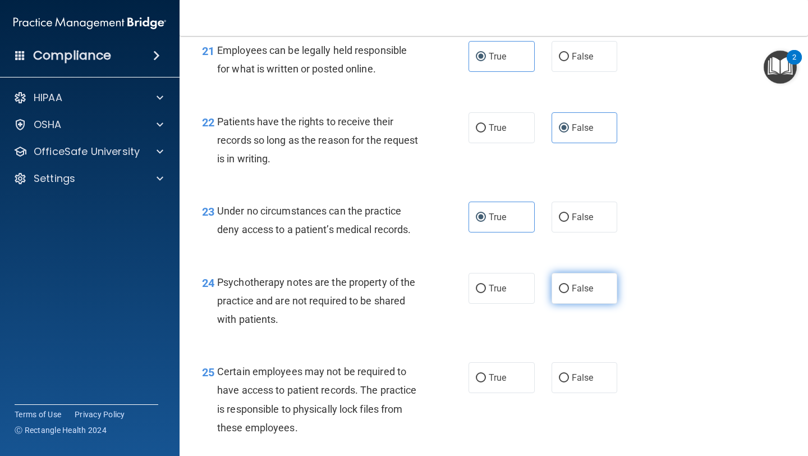
radio input "true"
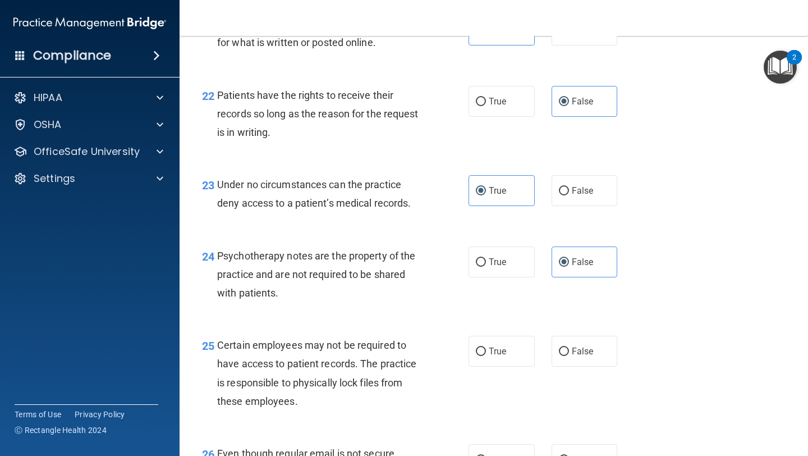
scroll to position [2474, 0]
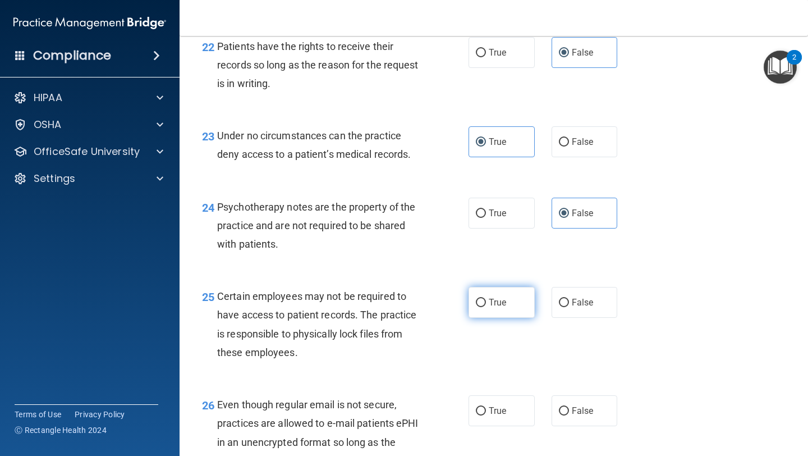
click at [503, 318] on label "True" at bounding box center [501, 302] width 66 height 31
click at [486, 307] on input "True" at bounding box center [481, 302] width 10 height 8
radio input "true"
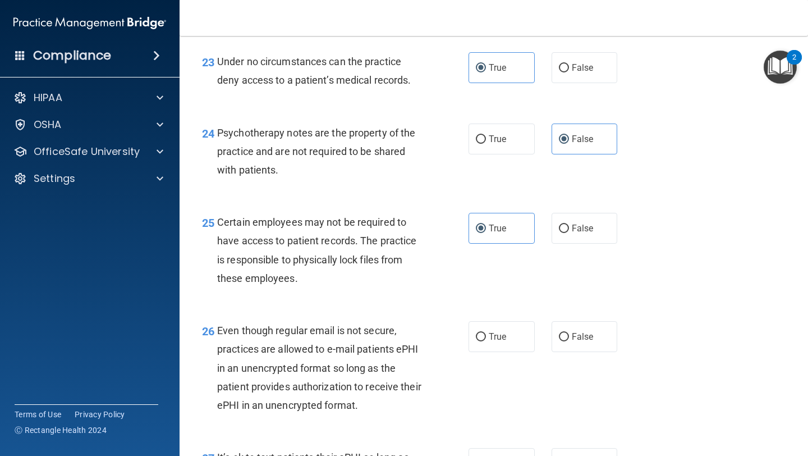
scroll to position [2603, 0]
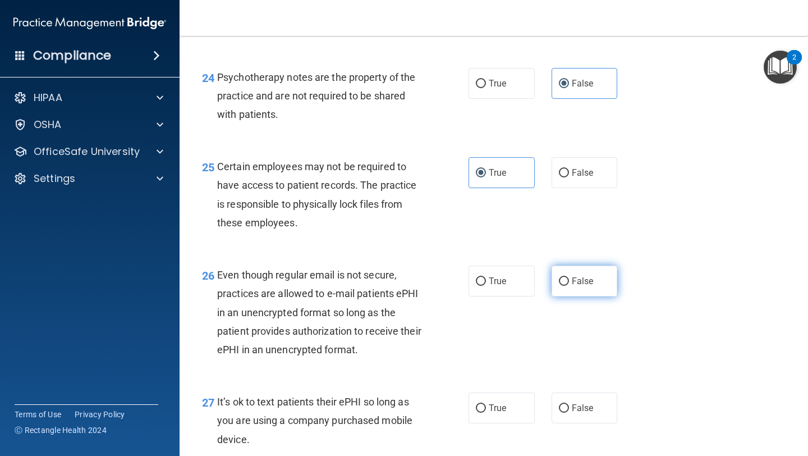
click at [562, 296] on label "False" at bounding box center [585, 280] width 66 height 31
click at [562, 286] on input "False" at bounding box center [564, 281] width 10 height 8
radio input "true"
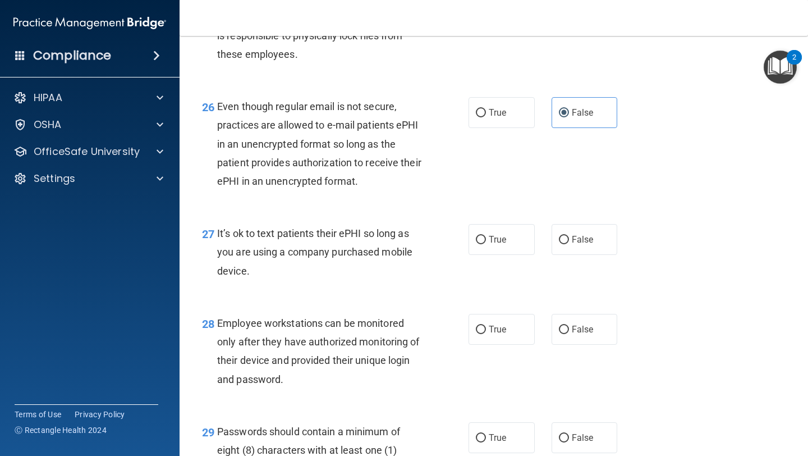
scroll to position [2825, 0]
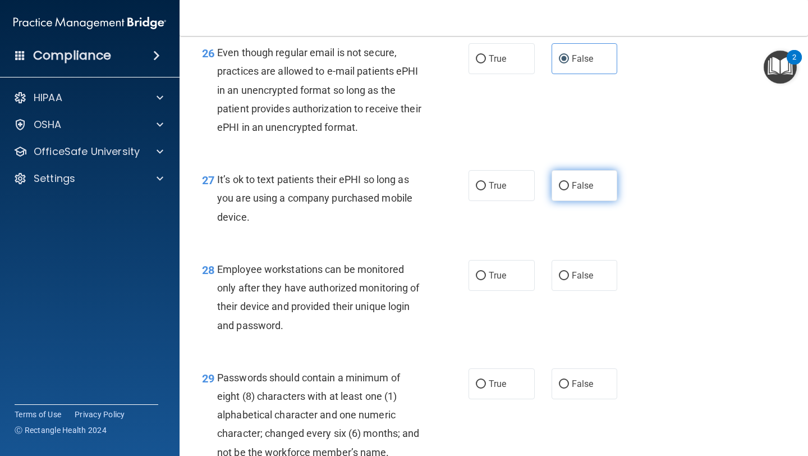
click at [552, 201] on label "False" at bounding box center [585, 185] width 66 height 31
click at [559, 190] on input "False" at bounding box center [564, 186] width 10 height 8
radio input "true"
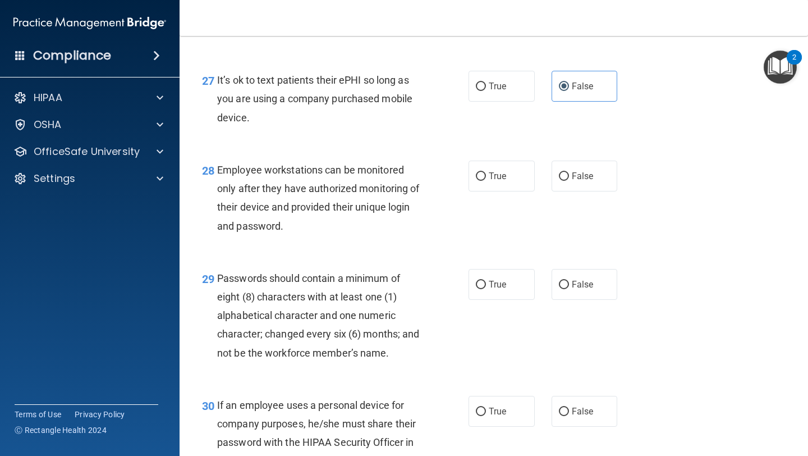
scroll to position [2932, 0]
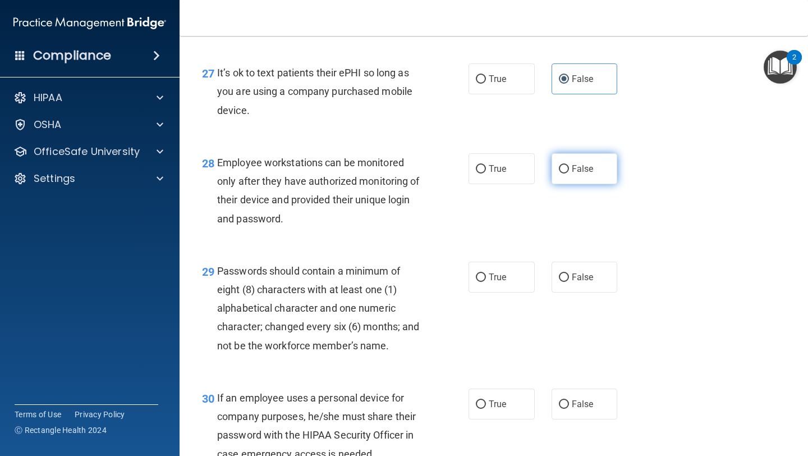
click at [585, 184] on label "False" at bounding box center [585, 168] width 66 height 31
click at [569, 173] on input "False" at bounding box center [564, 169] width 10 height 8
radio input "true"
click at [489, 282] on span "True" at bounding box center [497, 277] width 17 height 11
click at [486, 282] on input "True" at bounding box center [481, 277] width 10 height 8
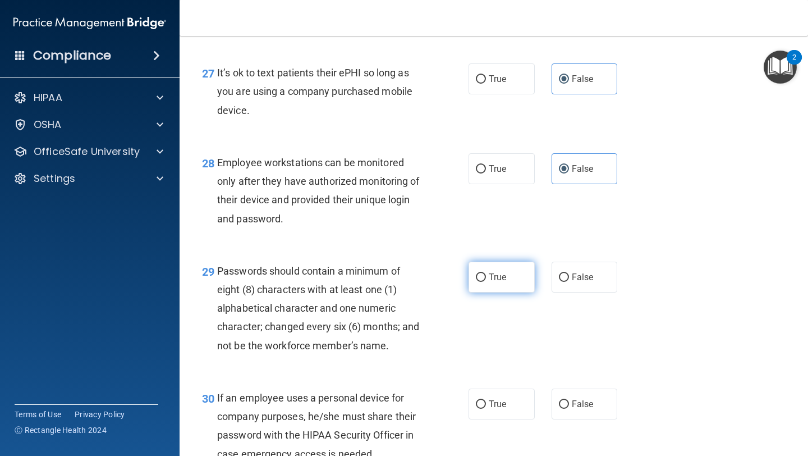
radio input "true"
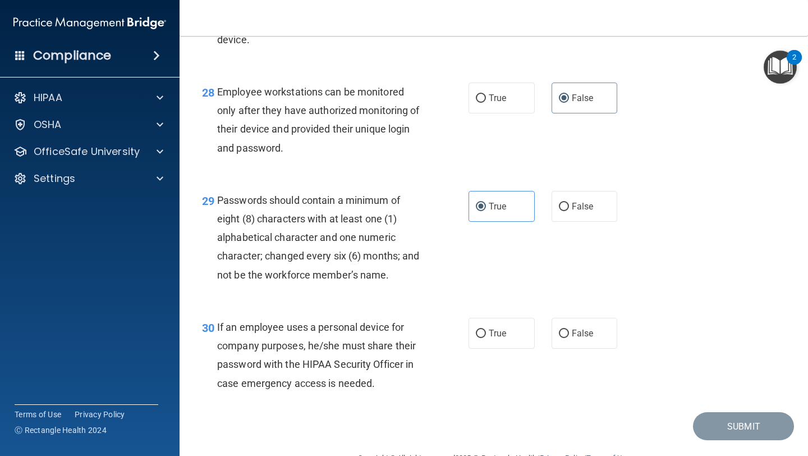
scroll to position [3019, 0]
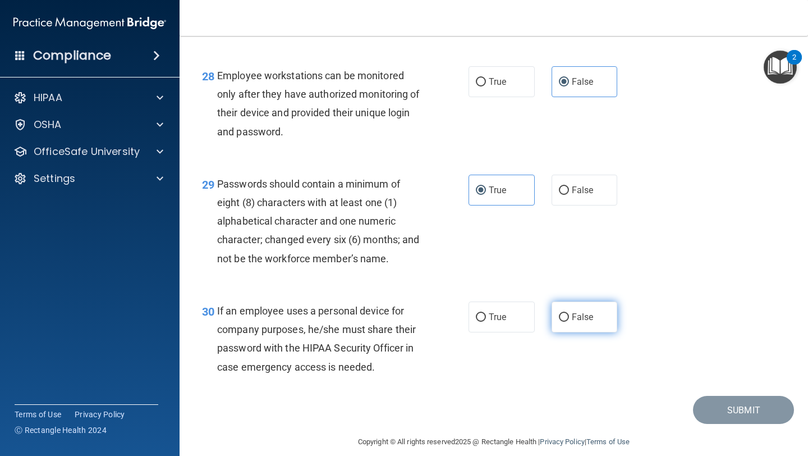
click at [572, 332] on label "False" at bounding box center [585, 316] width 66 height 31
click at [569, 321] on input "False" at bounding box center [564, 317] width 10 height 8
radio input "true"
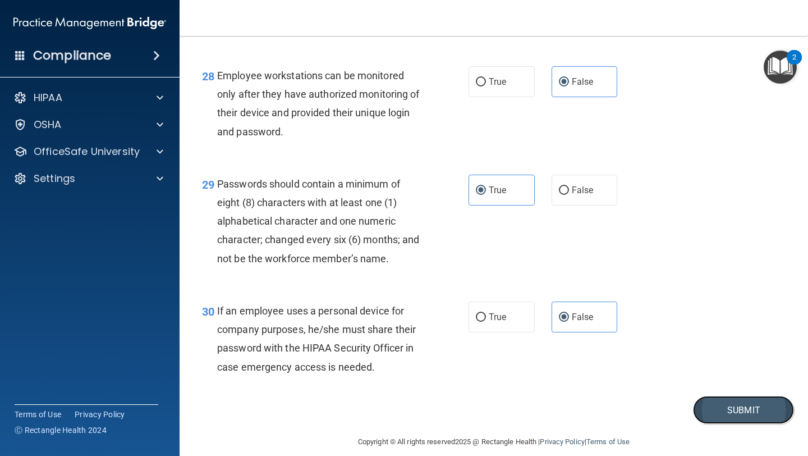
click at [719, 424] on button "Submit" at bounding box center [743, 410] width 101 height 29
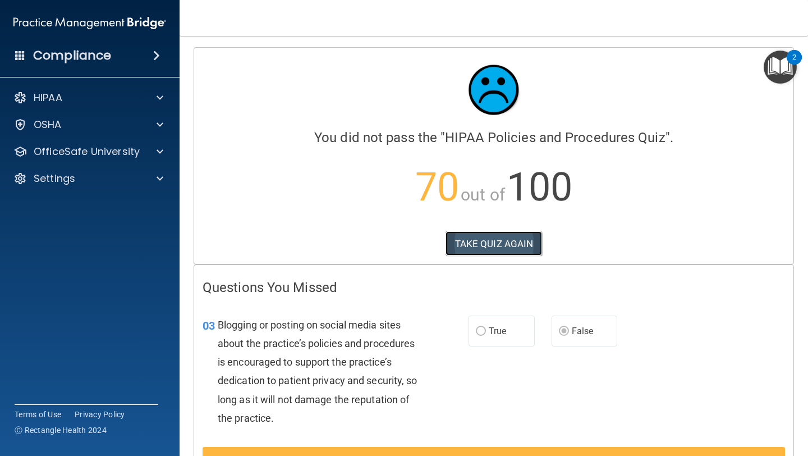
click at [479, 243] on button "TAKE QUIZ AGAIN" at bounding box center [493, 243] width 97 height 25
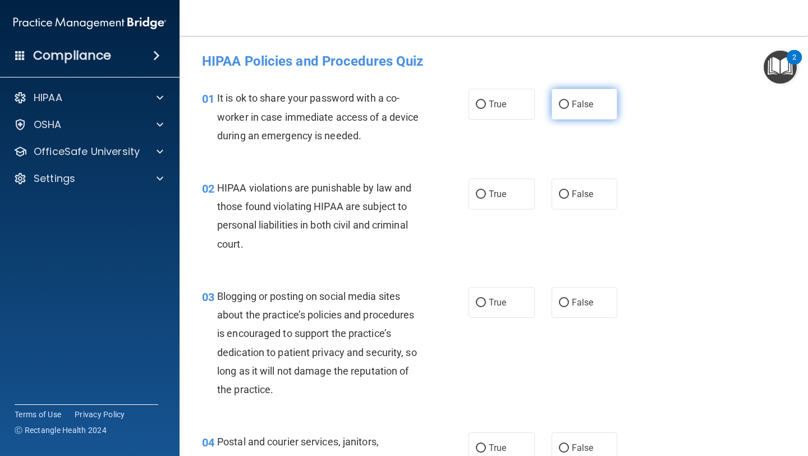
click at [566, 110] on label "False" at bounding box center [585, 104] width 66 height 31
click at [566, 109] on input "False" at bounding box center [564, 104] width 10 height 8
radio input "true"
click at [482, 189] on label "True" at bounding box center [501, 193] width 66 height 31
click at [482, 190] on input "True" at bounding box center [481, 194] width 10 height 8
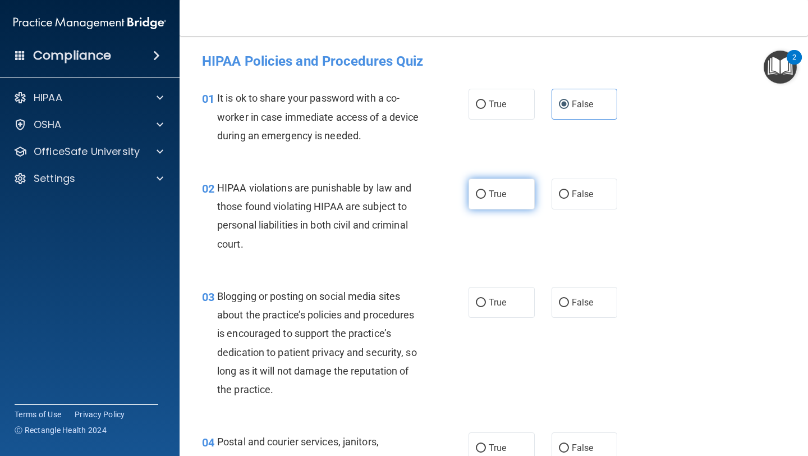
radio input "true"
click at [577, 297] on span "False" at bounding box center [583, 302] width 22 height 11
click at [569, 298] on input "False" at bounding box center [564, 302] width 10 height 8
radio input "true"
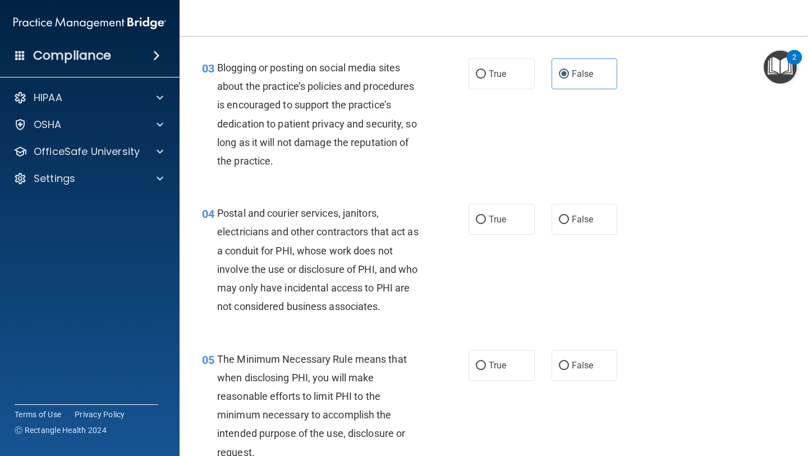
scroll to position [282, 0]
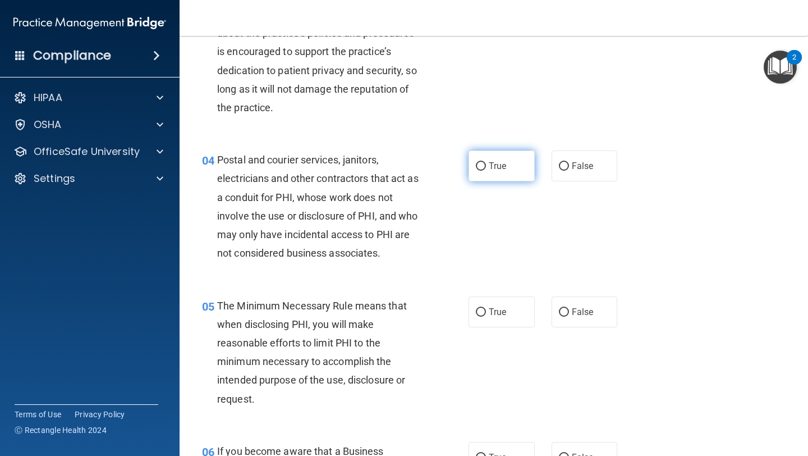
click at [493, 168] on span "True" at bounding box center [497, 165] width 17 height 11
click at [486, 168] on input "True" at bounding box center [481, 166] width 10 height 8
radio input "true"
click at [495, 314] on span "True" at bounding box center [497, 311] width 17 height 11
click at [486, 314] on input "True" at bounding box center [481, 312] width 10 height 8
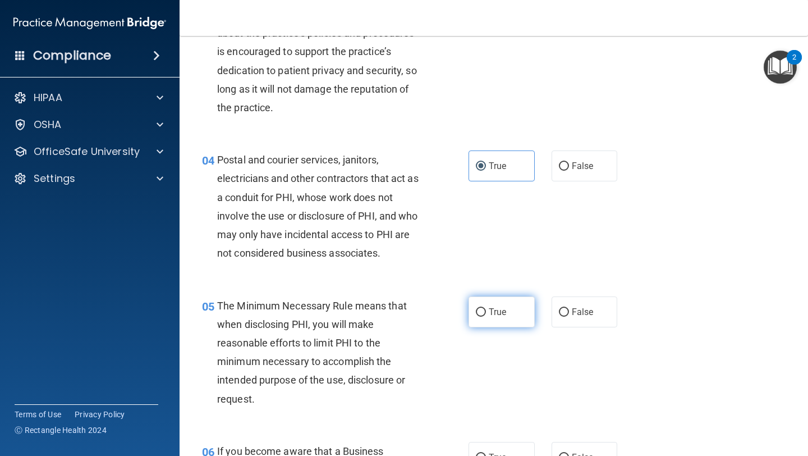
radio input "true"
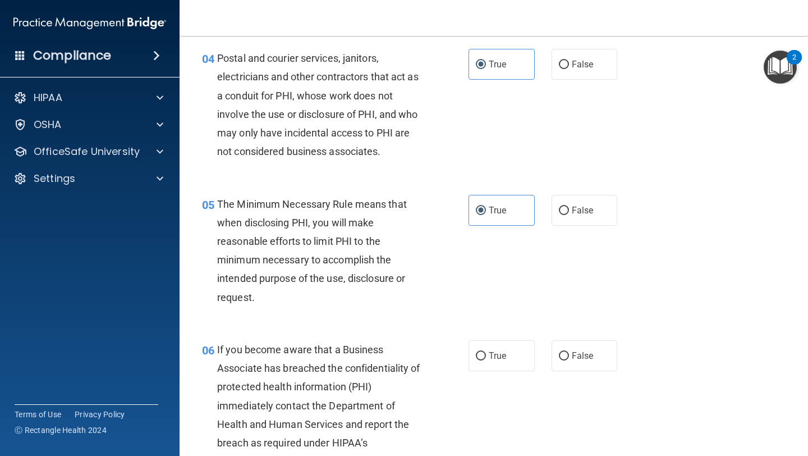
scroll to position [400, 0]
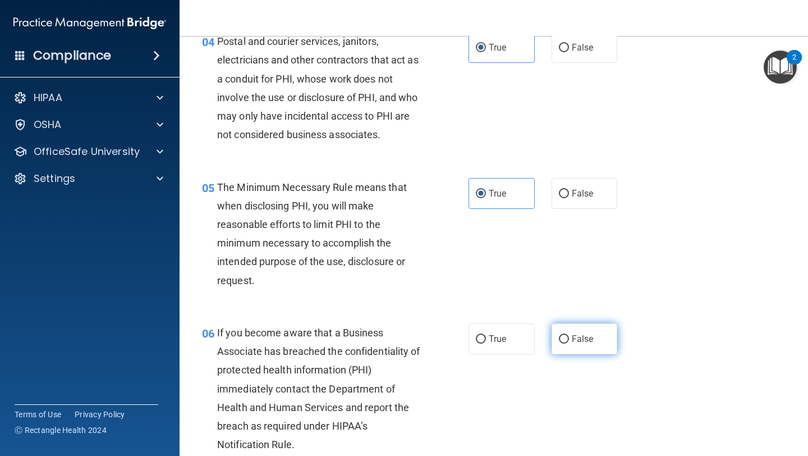
click at [561, 340] on input "False" at bounding box center [564, 339] width 10 height 8
radio input "true"
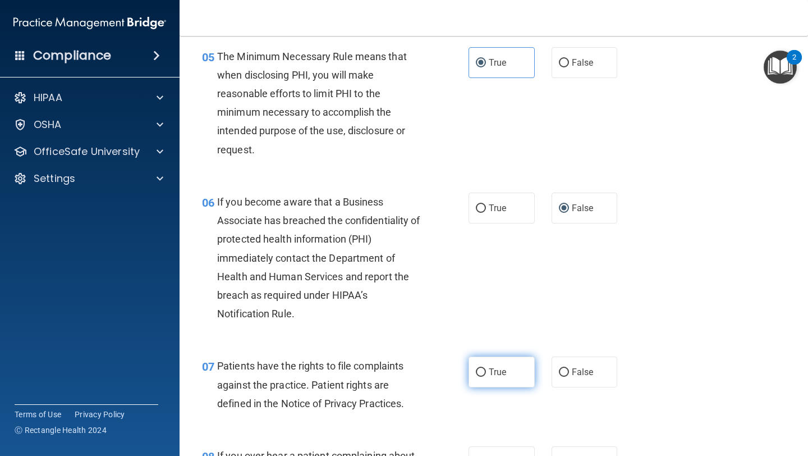
scroll to position [531, 0]
click at [502, 381] on label "True" at bounding box center [501, 371] width 66 height 31
click at [486, 376] on input "True" at bounding box center [481, 371] width 10 height 8
radio input "true"
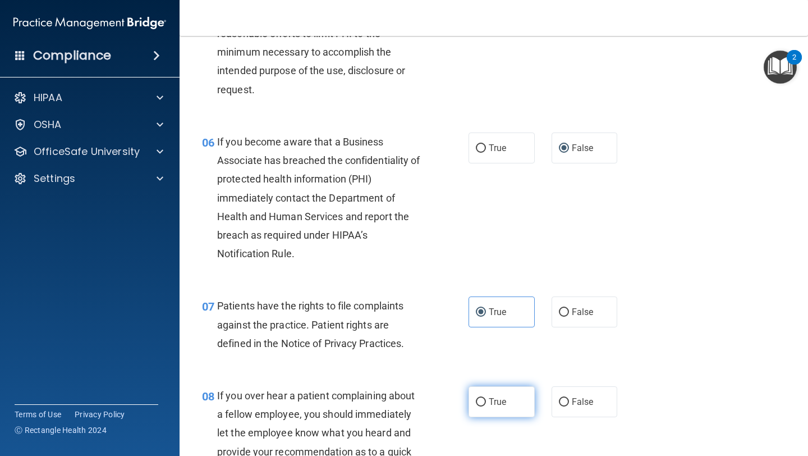
scroll to position [681, 0]
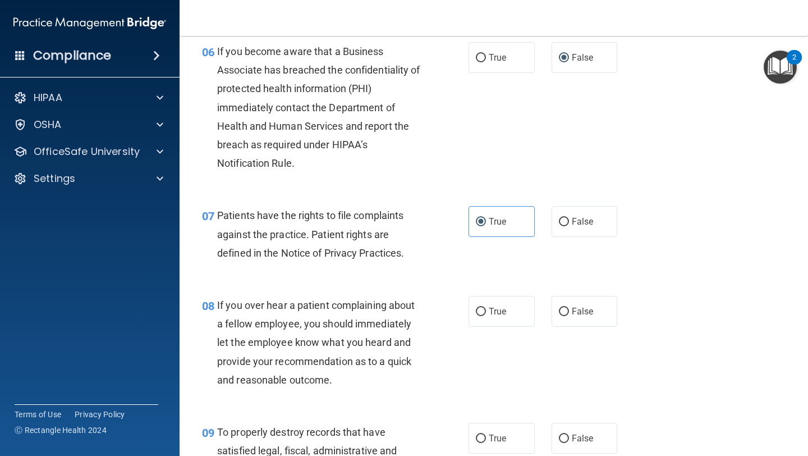
drag, startPoint x: 581, startPoint y: 319, endPoint x: 568, endPoint y: 412, distance: 93.9
click at [581, 319] on label "False" at bounding box center [585, 311] width 66 height 31
click at [569, 316] on input "False" at bounding box center [564, 311] width 10 height 8
radio input "true"
click at [568, 427] on label "False" at bounding box center [585, 437] width 66 height 31
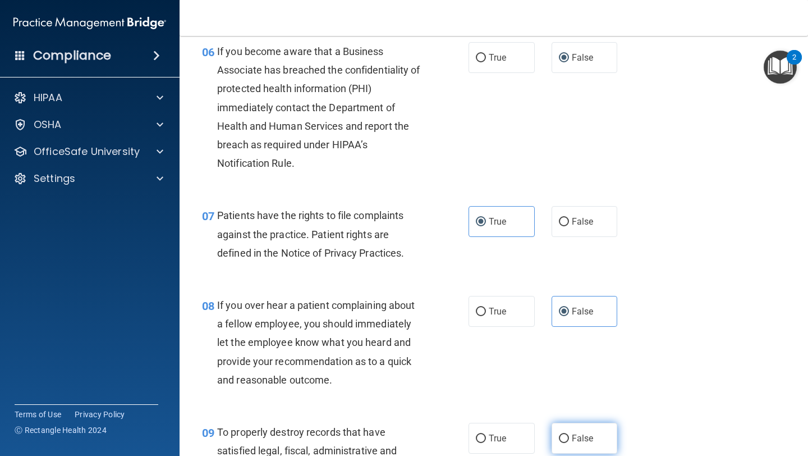
click at [568, 434] on input "False" at bounding box center [564, 438] width 10 height 8
radio input "true"
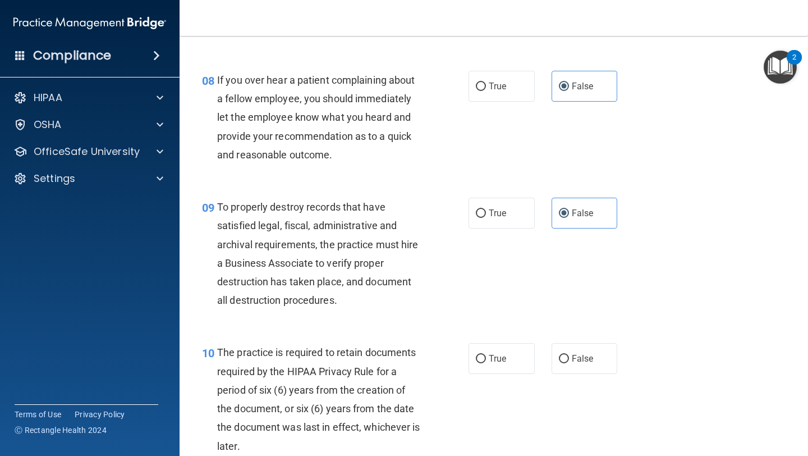
scroll to position [913, 0]
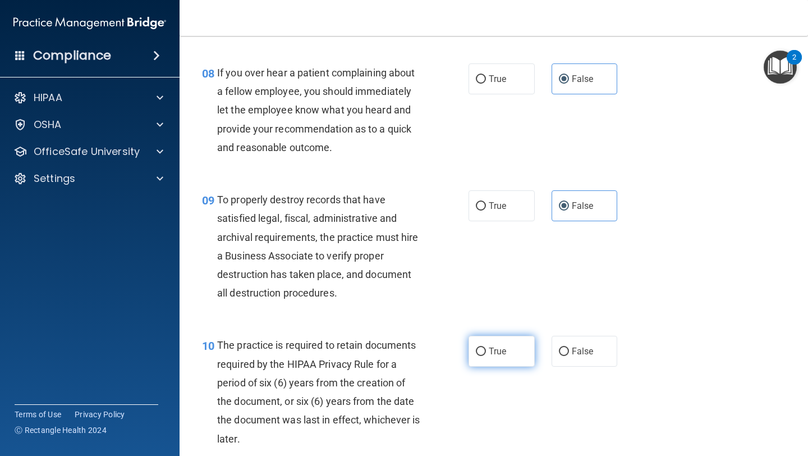
click at [504, 352] on label "True" at bounding box center [501, 351] width 66 height 31
click at [486, 352] on input "True" at bounding box center [481, 351] width 10 height 8
radio input "true"
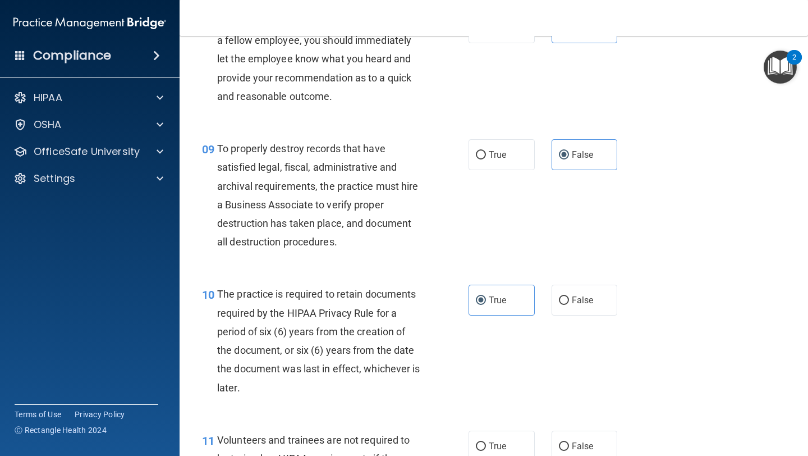
scroll to position [985, 0]
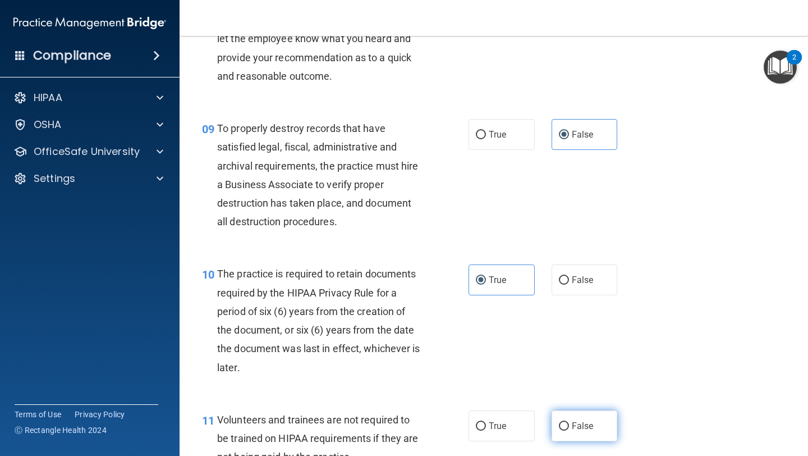
click at [591, 431] on label "False" at bounding box center [585, 425] width 66 height 31
click at [569, 430] on input "False" at bounding box center [564, 426] width 10 height 8
radio input "true"
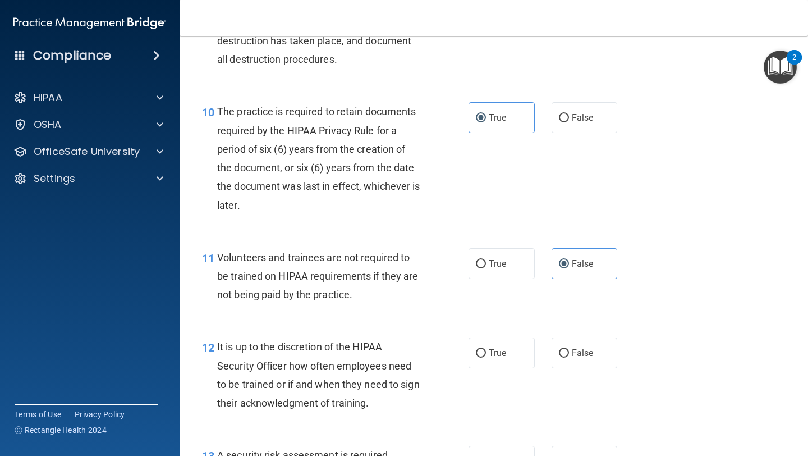
scroll to position [1149, 0]
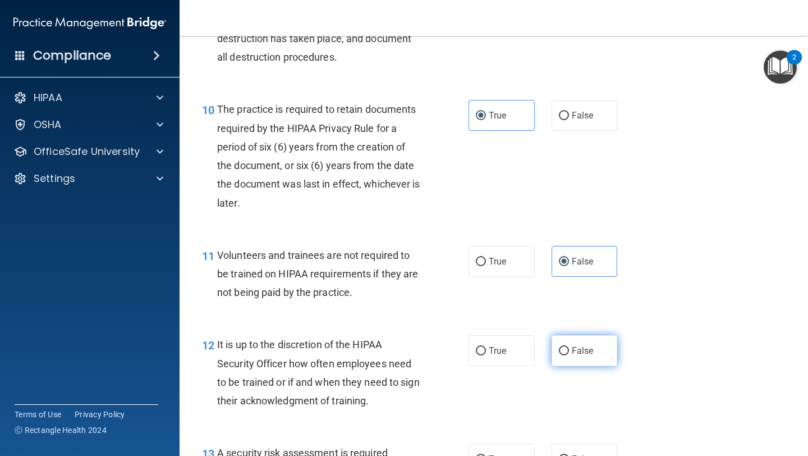
click at [580, 364] on label "False" at bounding box center [585, 350] width 66 height 31
click at [569, 355] on input "False" at bounding box center [564, 351] width 10 height 8
radio input "true"
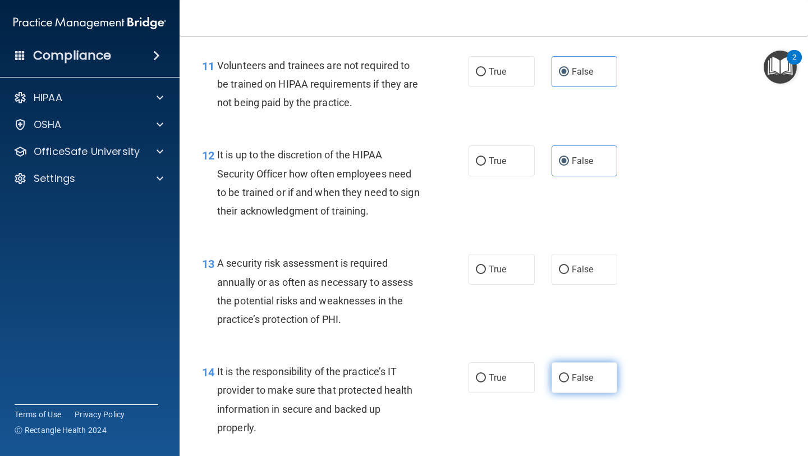
scroll to position [1339, 0]
click at [503, 379] on label "True" at bounding box center [501, 376] width 66 height 31
click at [486, 379] on input "True" at bounding box center [481, 377] width 10 height 8
radio input "true"
click at [571, 388] on label "False" at bounding box center [585, 376] width 66 height 31
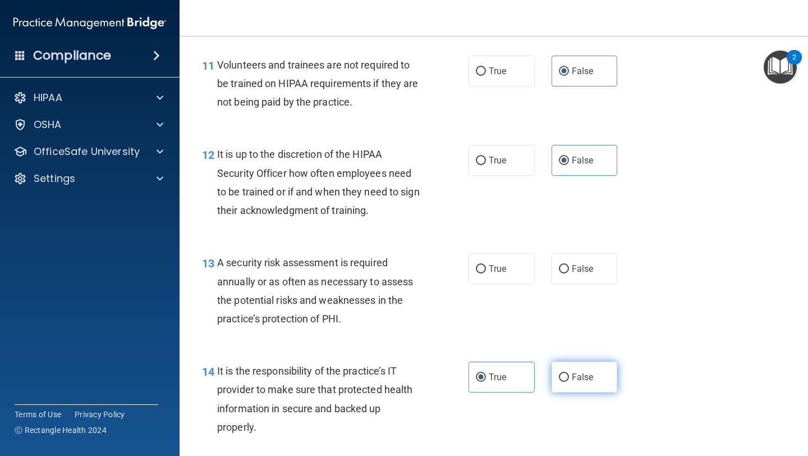
click at [569, 382] on input "False" at bounding box center [564, 377] width 10 height 8
radio input "true"
radio input "false"
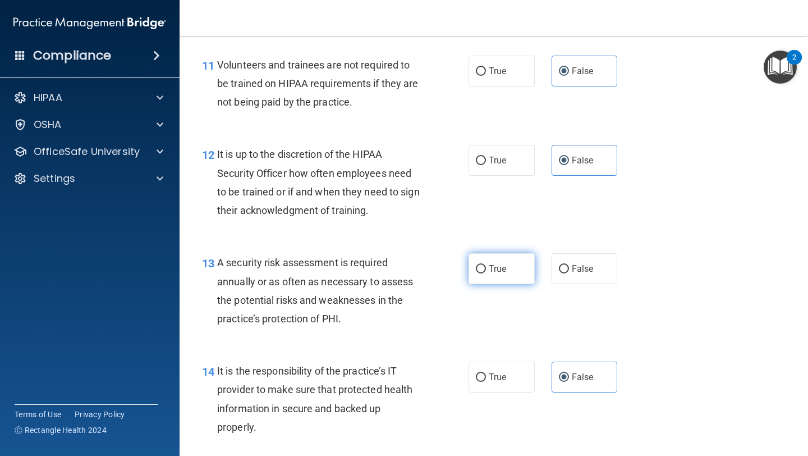
click at [500, 272] on span "True" at bounding box center [497, 268] width 17 height 11
click at [486, 272] on input "True" at bounding box center [481, 269] width 10 height 8
radio input "true"
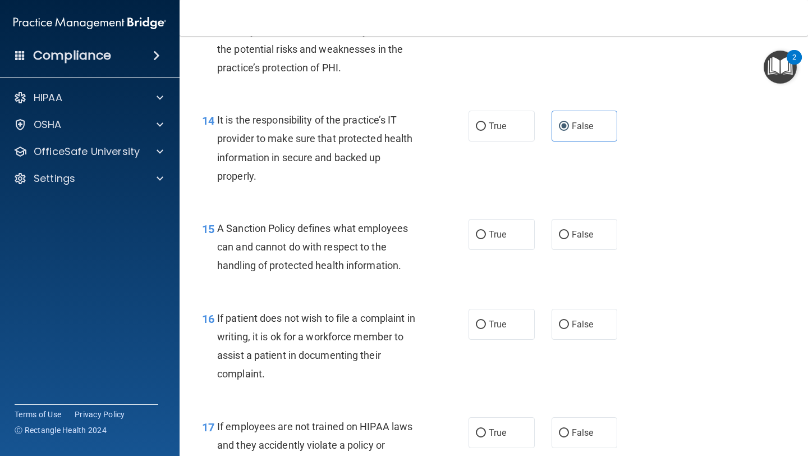
scroll to position [1592, 0]
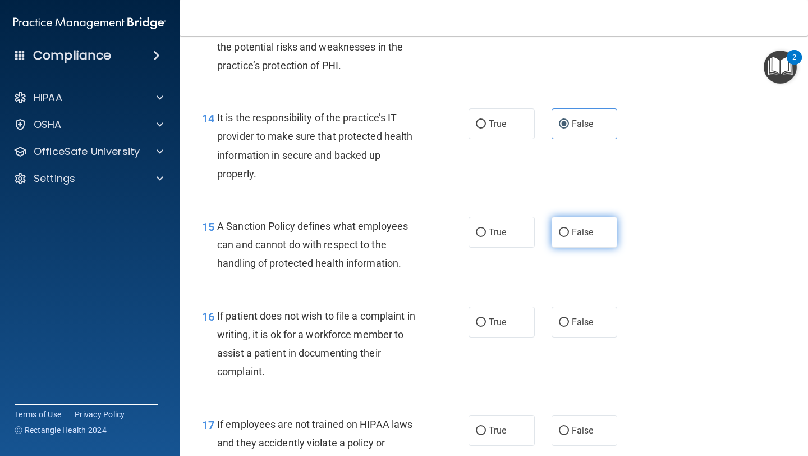
click at [572, 232] on span "False" at bounding box center [583, 232] width 22 height 11
click at [569, 232] on input "False" at bounding box center [564, 232] width 10 height 8
radio input "true"
click at [514, 325] on label "True" at bounding box center [501, 321] width 66 height 31
click at [486, 325] on input "True" at bounding box center [481, 322] width 10 height 8
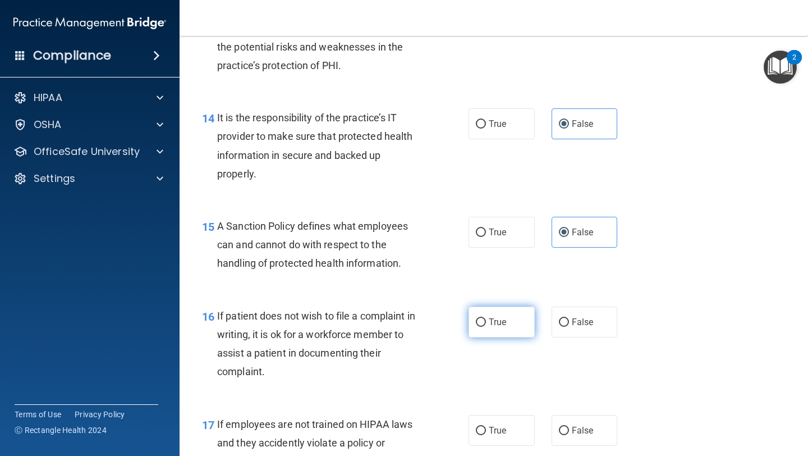
radio input "true"
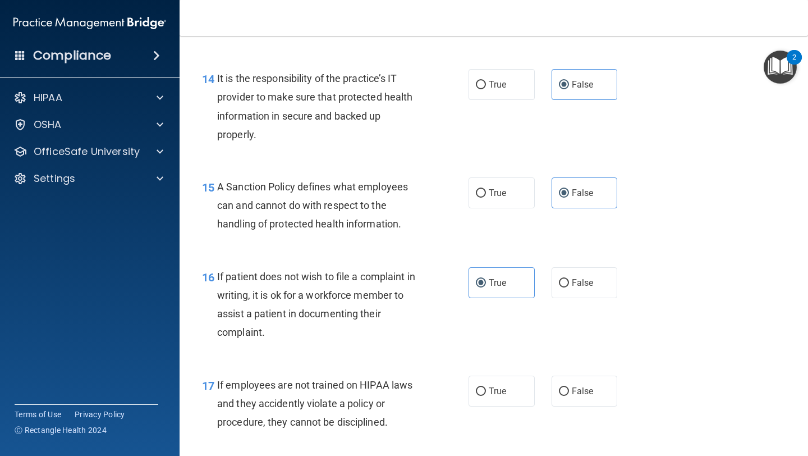
scroll to position [1793, 0]
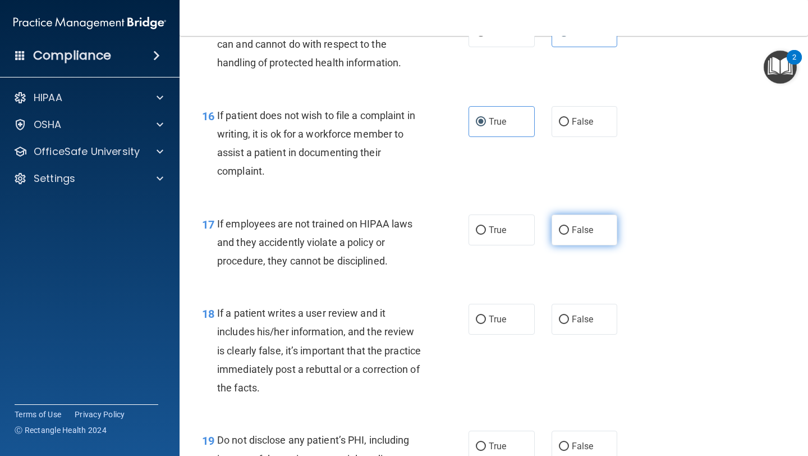
click at [581, 235] on label "False" at bounding box center [585, 229] width 66 height 31
click at [569, 235] on input "False" at bounding box center [564, 230] width 10 height 8
radio input "true"
click at [573, 328] on label "False" at bounding box center [585, 319] width 66 height 31
click at [569, 324] on input "False" at bounding box center [564, 319] width 10 height 8
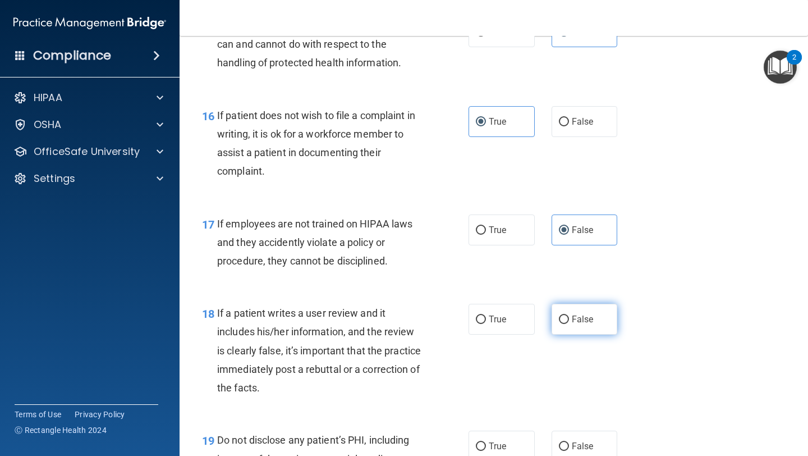
radio input "true"
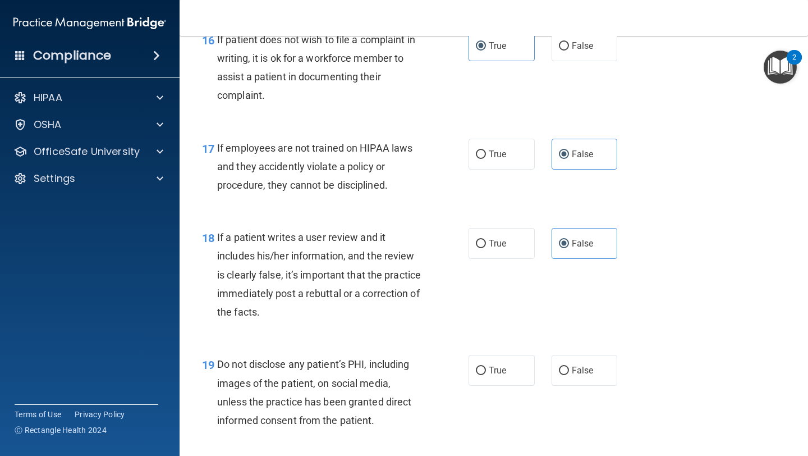
scroll to position [1883, 0]
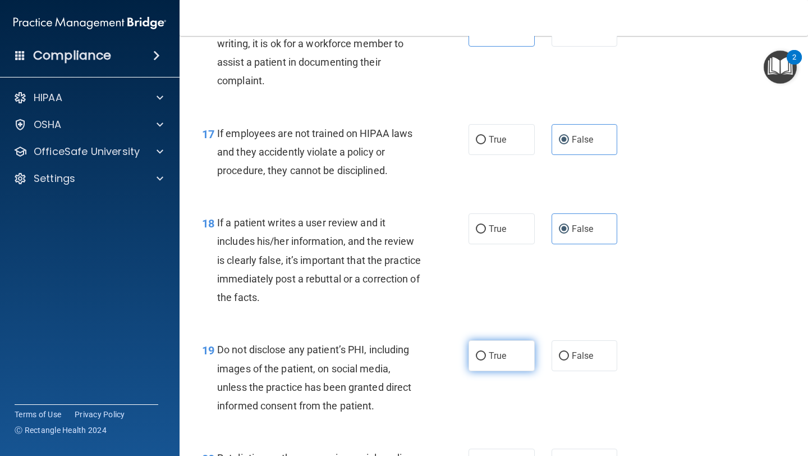
click at [507, 362] on label "True" at bounding box center [501, 355] width 66 height 31
click at [486, 360] on input "True" at bounding box center [481, 356] width 10 height 8
radio input "true"
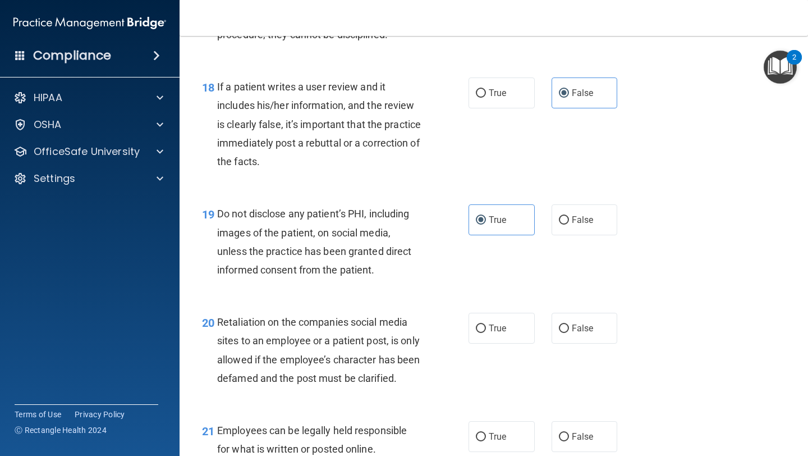
scroll to position [2019, 0]
click at [559, 332] on input "False" at bounding box center [564, 328] width 10 height 8
radio input "true"
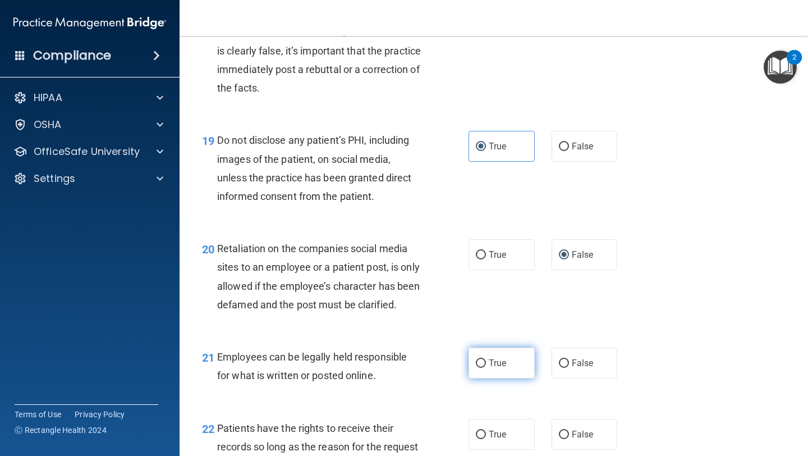
scroll to position [2095, 0]
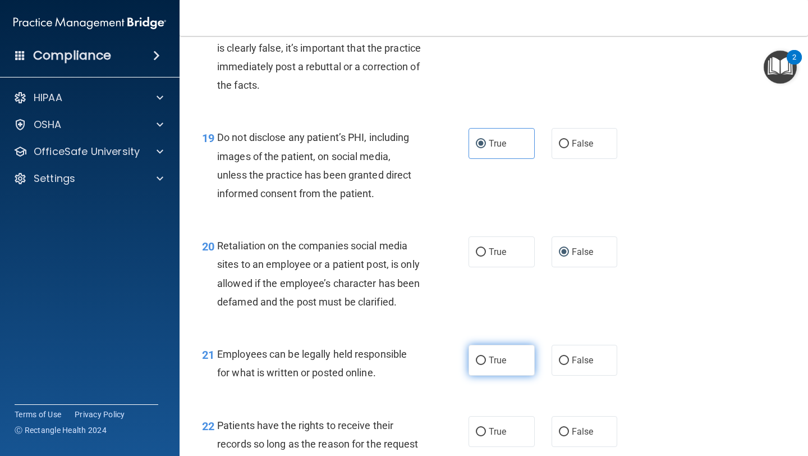
click at [501, 365] on span "True" at bounding box center [497, 360] width 17 height 11
click at [486, 365] on input "True" at bounding box center [481, 360] width 10 height 8
radio input "true"
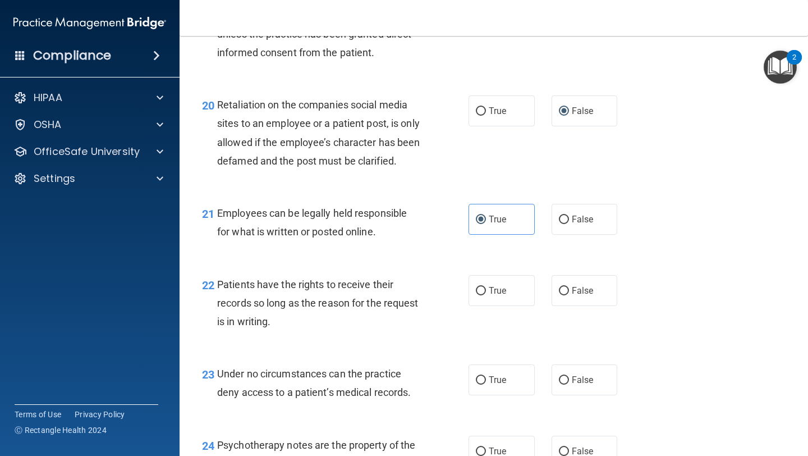
scroll to position [2290, 0]
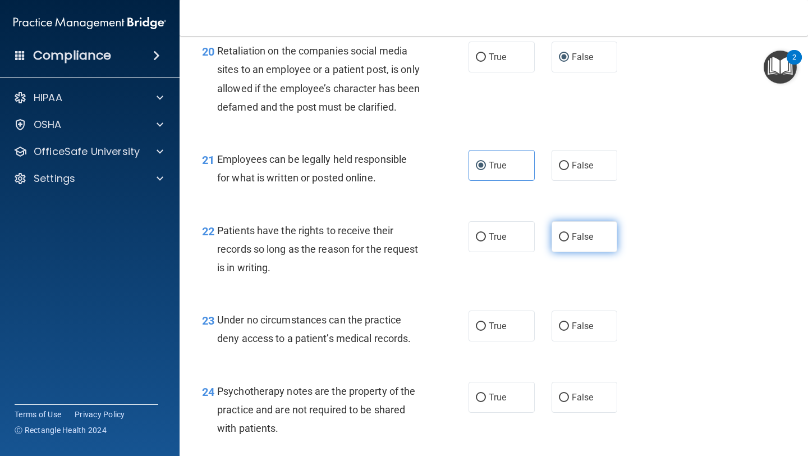
click at [585, 252] on label "False" at bounding box center [585, 236] width 66 height 31
click at [569, 241] on input "False" at bounding box center [564, 237] width 10 height 8
radio input "true"
click at [510, 341] on label "True" at bounding box center [501, 325] width 66 height 31
click at [486, 330] on input "True" at bounding box center [481, 326] width 10 height 8
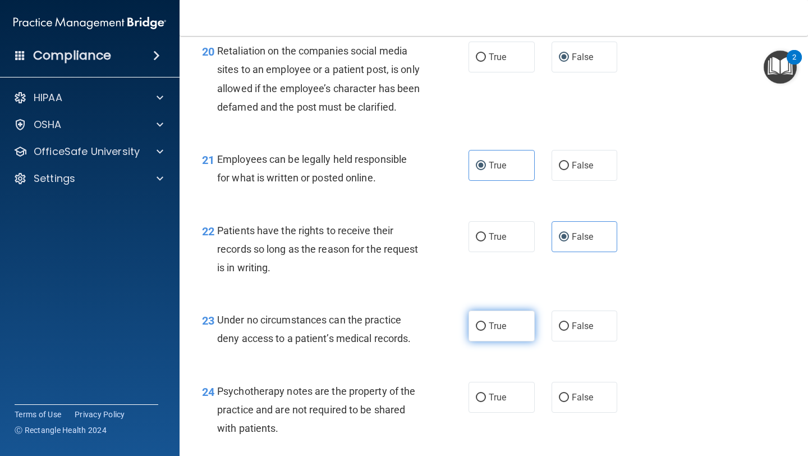
radio input "true"
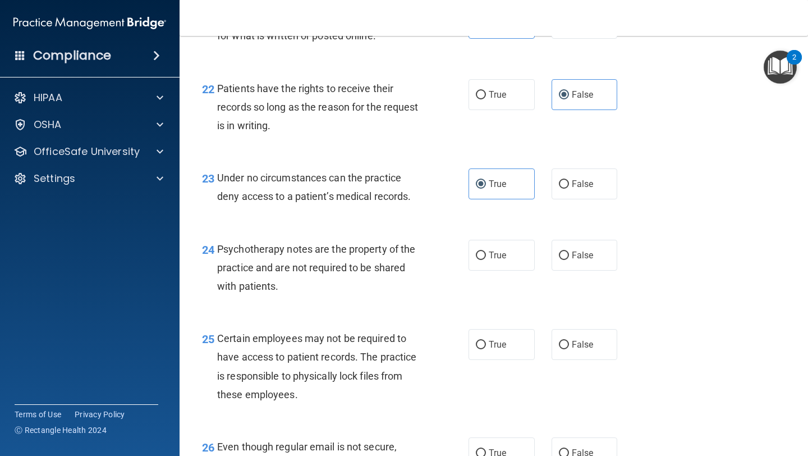
scroll to position [2436, 0]
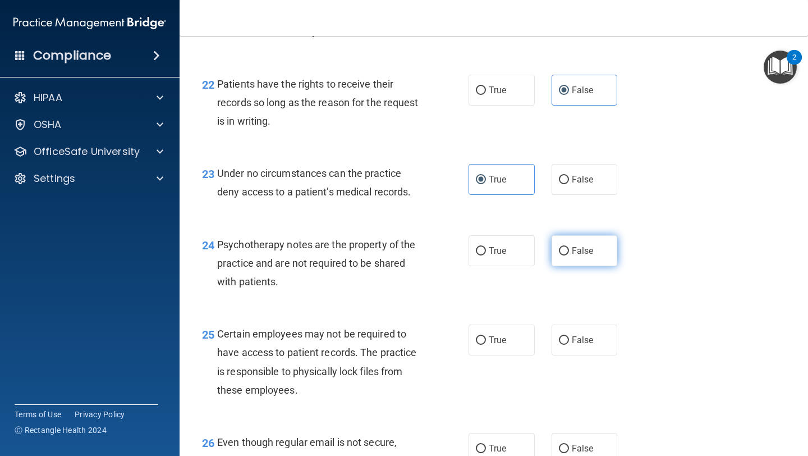
click at [586, 266] on label "False" at bounding box center [585, 250] width 66 height 31
click at [569, 255] on input "False" at bounding box center [564, 251] width 10 height 8
radio input "true"
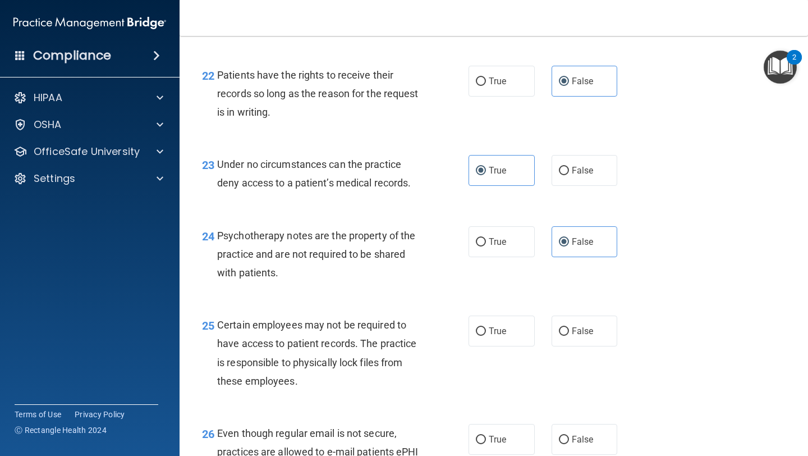
scroll to position [2501, 0]
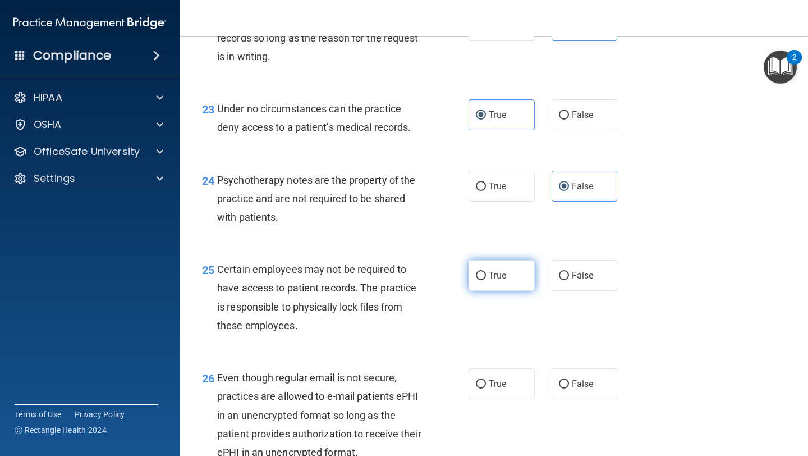
click at [491, 281] on span "True" at bounding box center [497, 275] width 17 height 11
click at [486, 280] on input "True" at bounding box center [481, 276] width 10 height 8
radio input "true"
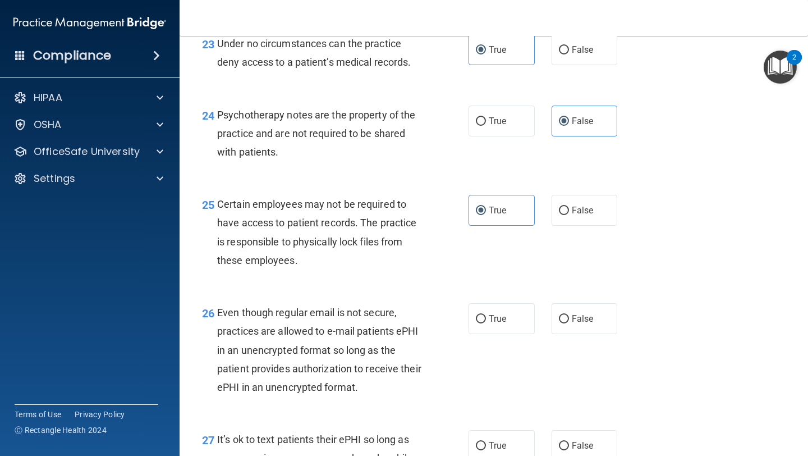
scroll to position [2588, 0]
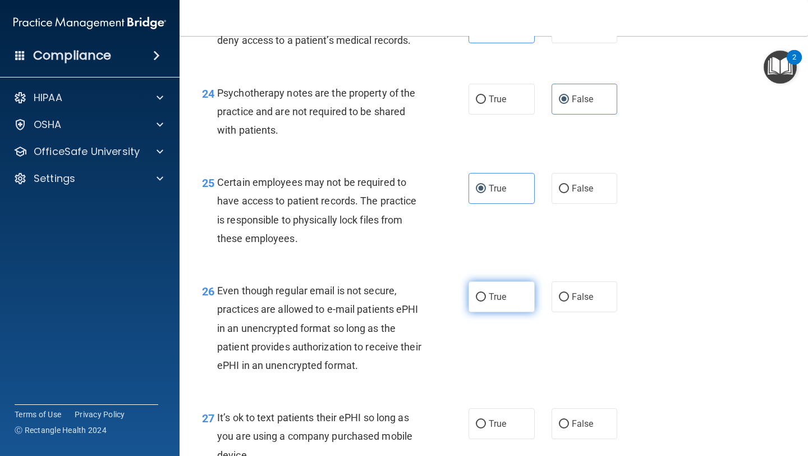
click at [496, 302] on span "True" at bounding box center [497, 296] width 17 height 11
click at [486, 301] on input "True" at bounding box center [481, 297] width 10 height 8
radio input "true"
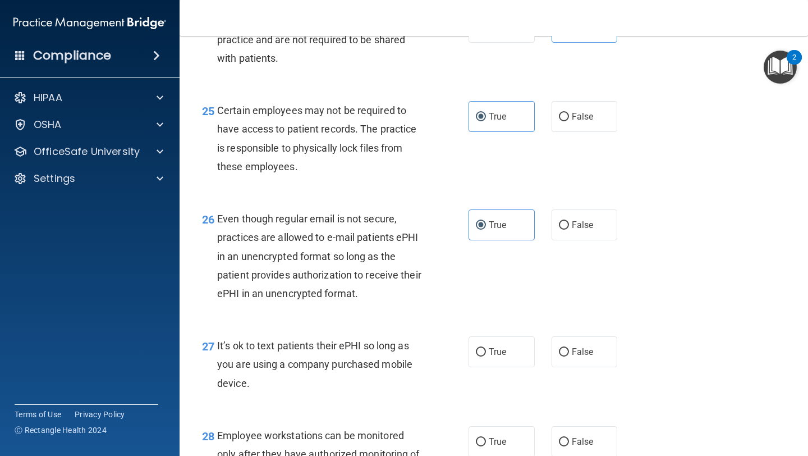
scroll to position [2660, 0]
click at [575, 356] on span "False" at bounding box center [583, 351] width 22 height 11
click at [569, 356] on input "False" at bounding box center [564, 351] width 10 height 8
radio input "true"
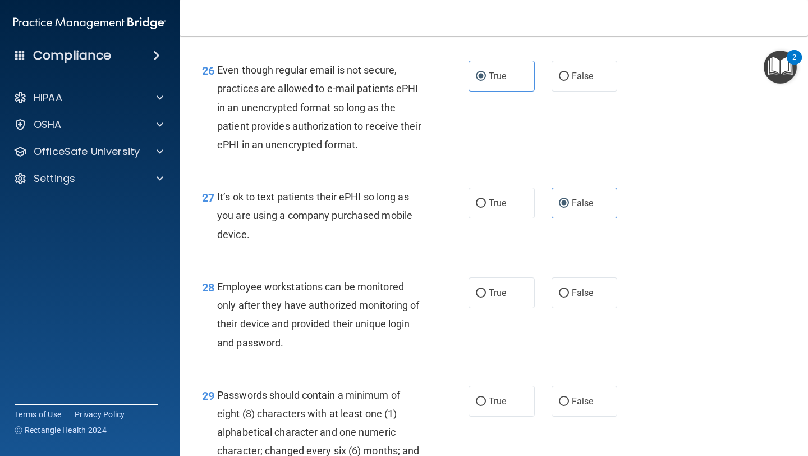
scroll to position [2817, 0]
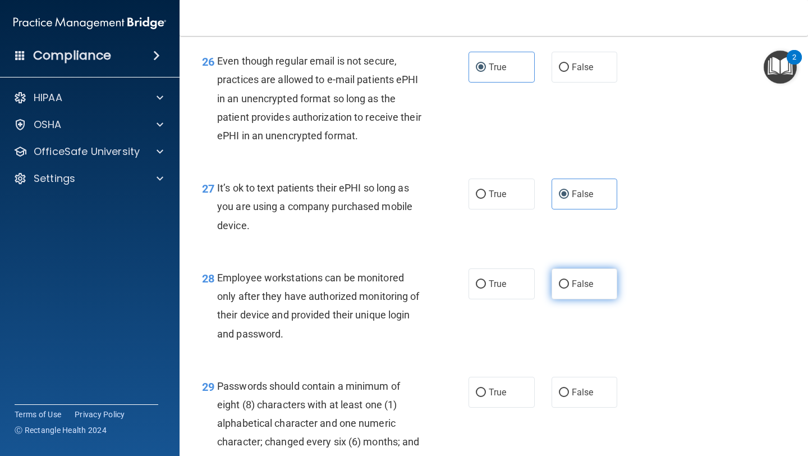
click at [581, 289] on span "False" at bounding box center [583, 283] width 22 height 11
click at [569, 288] on input "False" at bounding box center [564, 284] width 10 height 8
radio input "true"
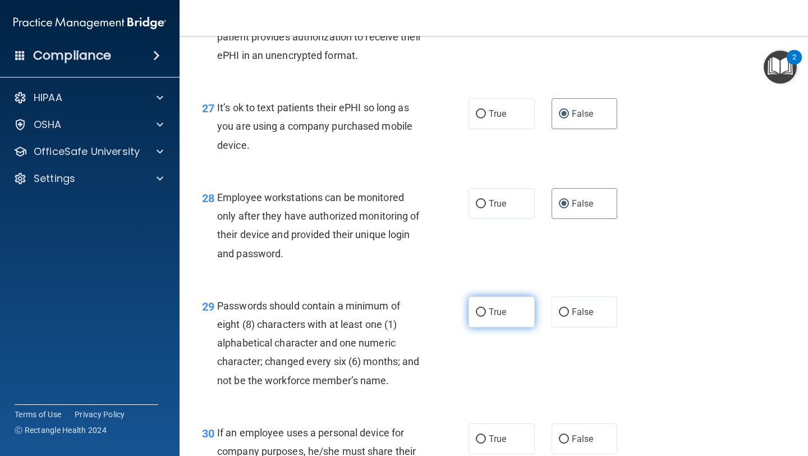
click at [494, 317] on span "True" at bounding box center [497, 311] width 17 height 11
click at [486, 316] on input "True" at bounding box center [481, 312] width 10 height 8
radio input "true"
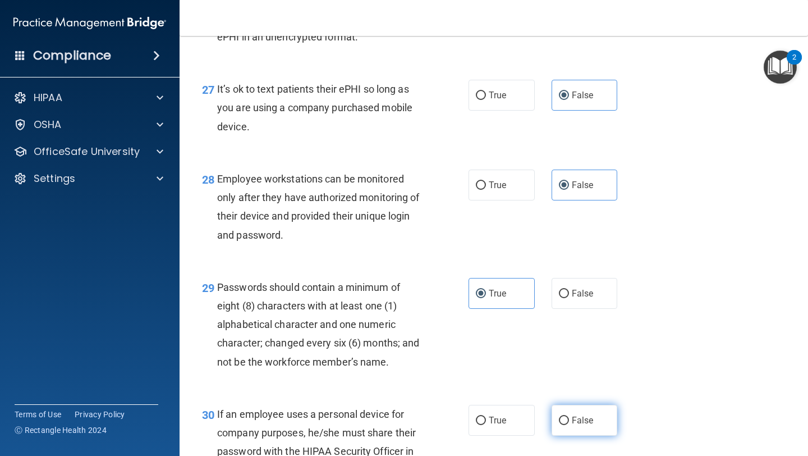
click at [591, 435] on label "False" at bounding box center [585, 420] width 66 height 31
click at [569, 425] on input "False" at bounding box center [564, 420] width 10 height 8
radio input "true"
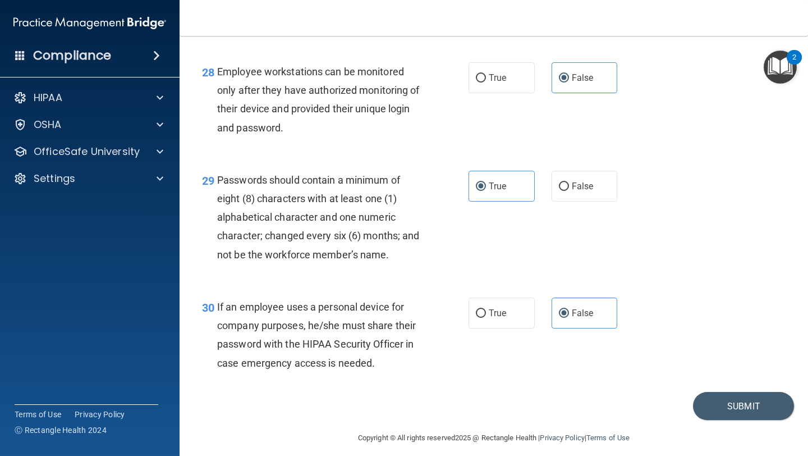
scroll to position [3051, 0]
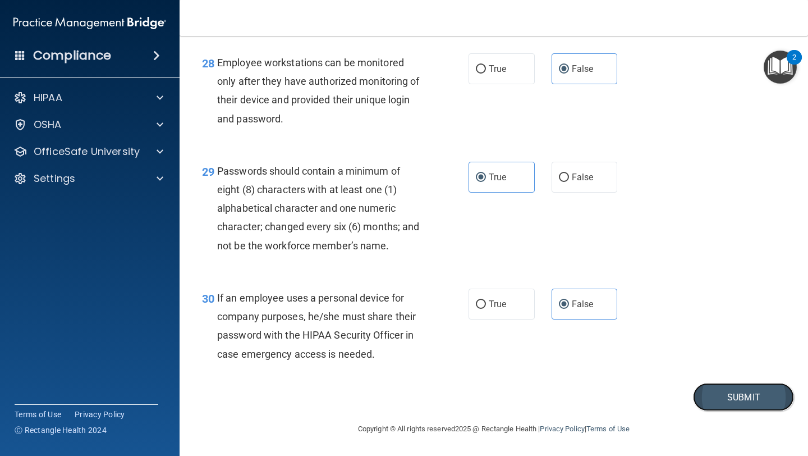
click at [716, 396] on button "Submit" at bounding box center [743, 397] width 101 height 29
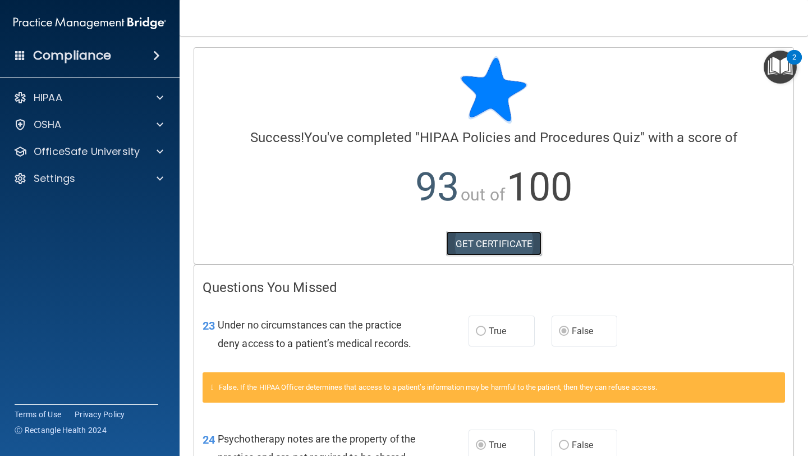
click at [475, 241] on link "GET CERTIFICATE" at bounding box center [494, 243] width 96 height 25
click at [125, 92] on div "HIPAA" at bounding box center [74, 97] width 139 height 13
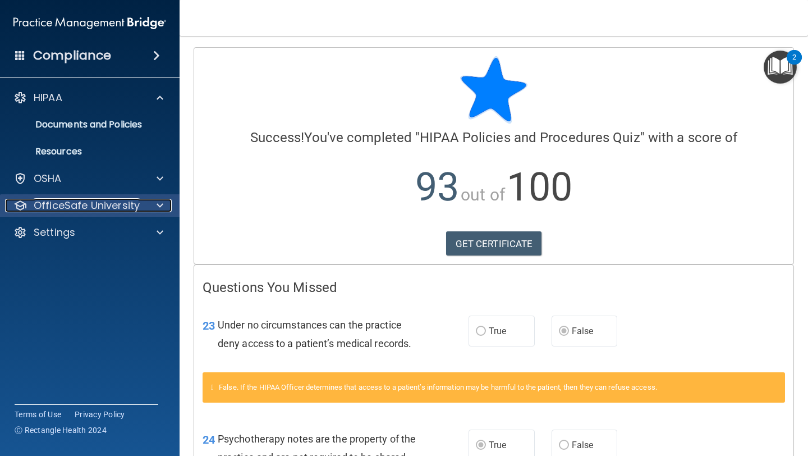
click at [91, 208] on p "OfficeSafe University" at bounding box center [87, 205] width 106 height 13
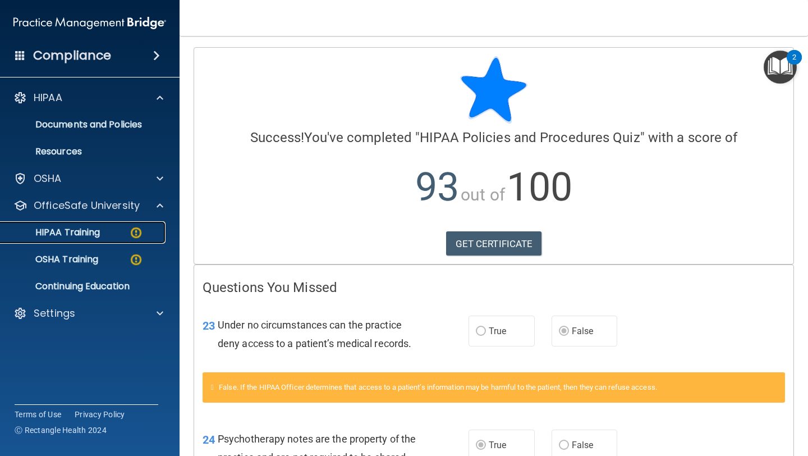
click at [91, 230] on p "HIPAA Training" at bounding box center [53, 232] width 93 height 11
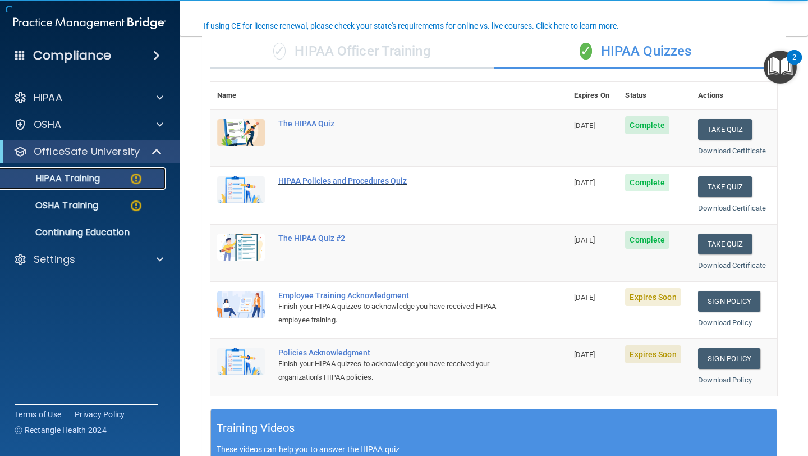
scroll to position [213, 0]
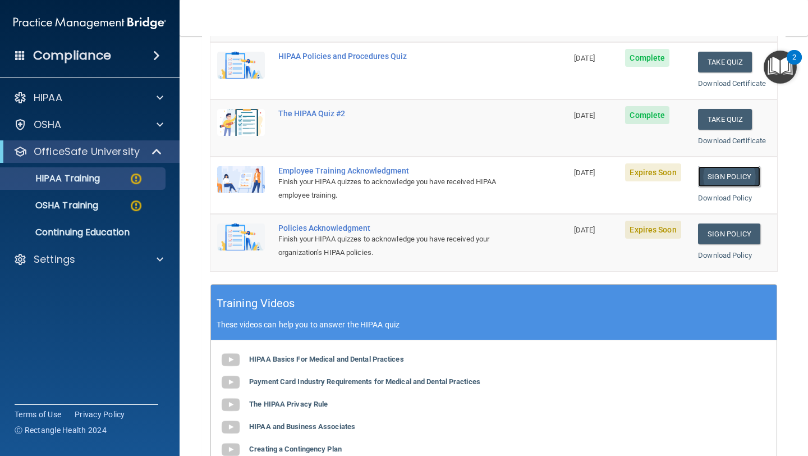
click at [725, 177] on link "Sign Policy" at bounding box center [729, 176] width 62 height 21
click at [738, 237] on link "Sign Policy" at bounding box center [729, 233] width 62 height 21
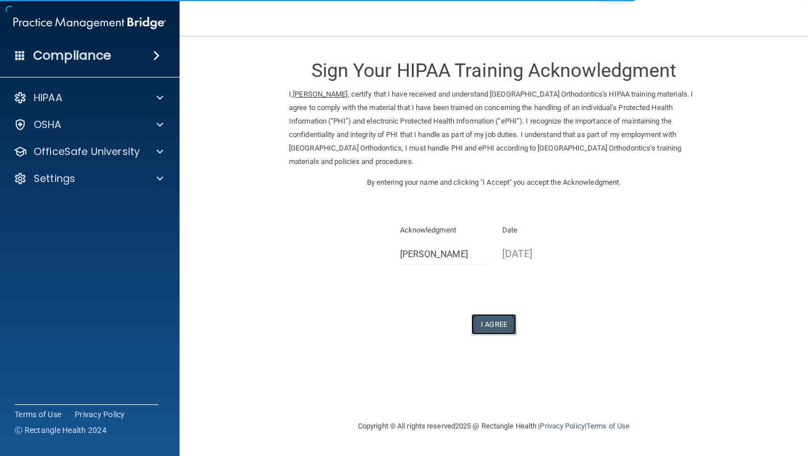
click at [495, 320] on button "I Agree" at bounding box center [493, 324] width 45 height 21
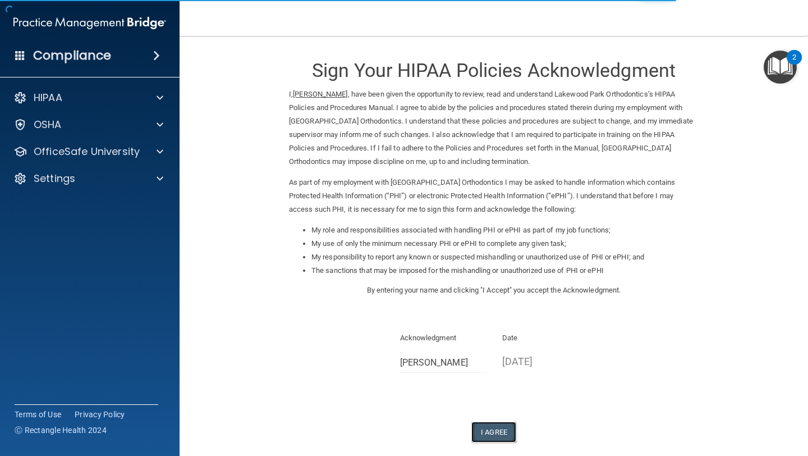
click at [500, 438] on button "I Agree" at bounding box center [493, 431] width 45 height 21
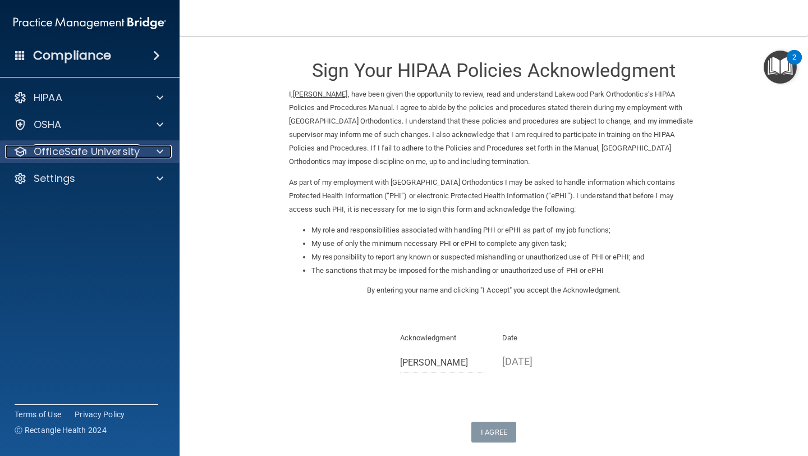
click at [116, 148] on p "OfficeSafe University" at bounding box center [87, 151] width 106 height 13
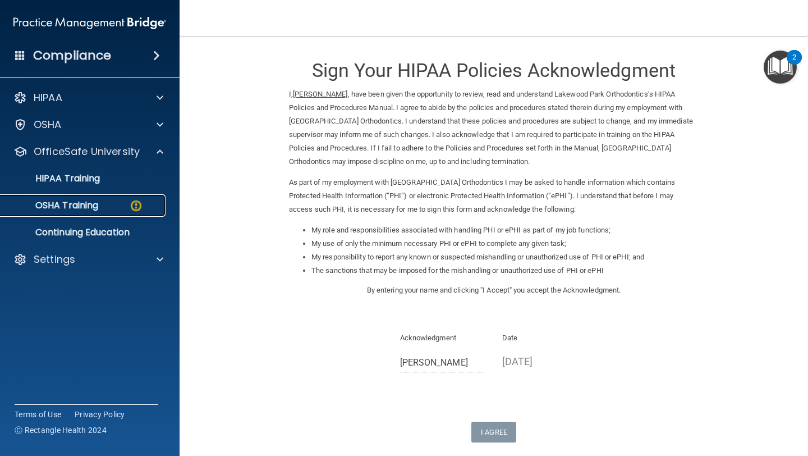
click at [104, 200] on div "OSHA Training" at bounding box center [83, 205] width 153 height 11
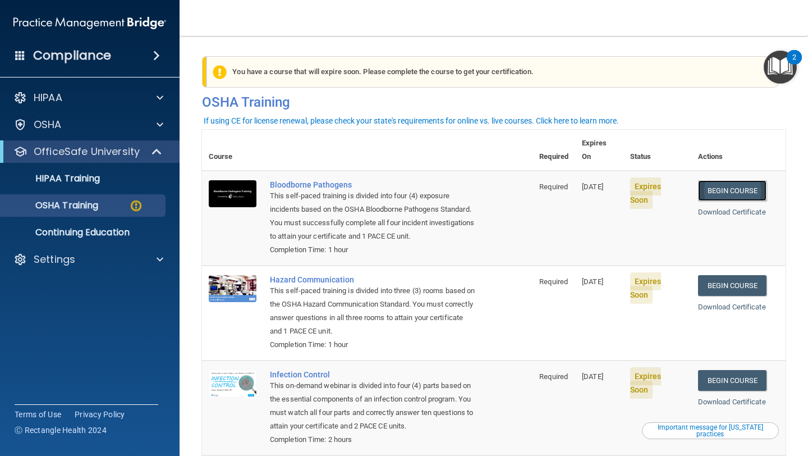
click at [720, 180] on link "Begin Course" at bounding box center [732, 190] width 68 height 21
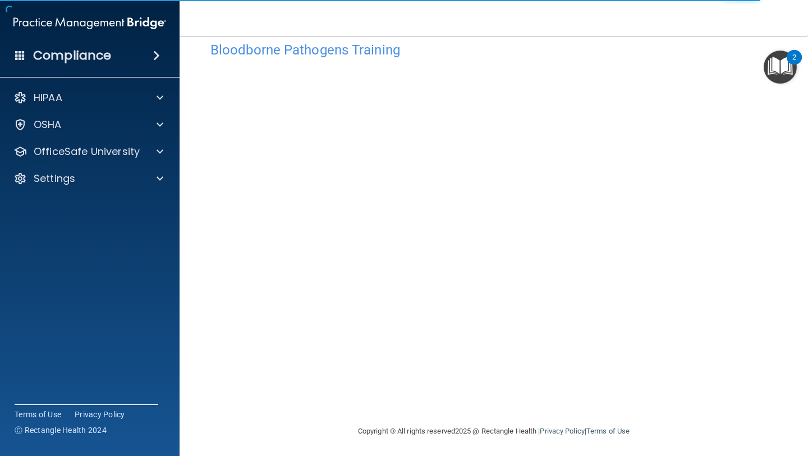
scroll to position [25, 0]
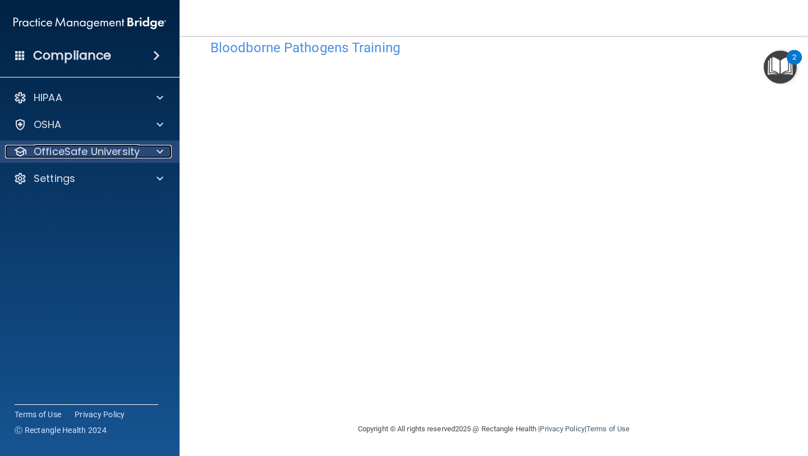
click at [118, 157] on p "OfficeSafe University" at bounding box center [87, 151] width 106 height 13
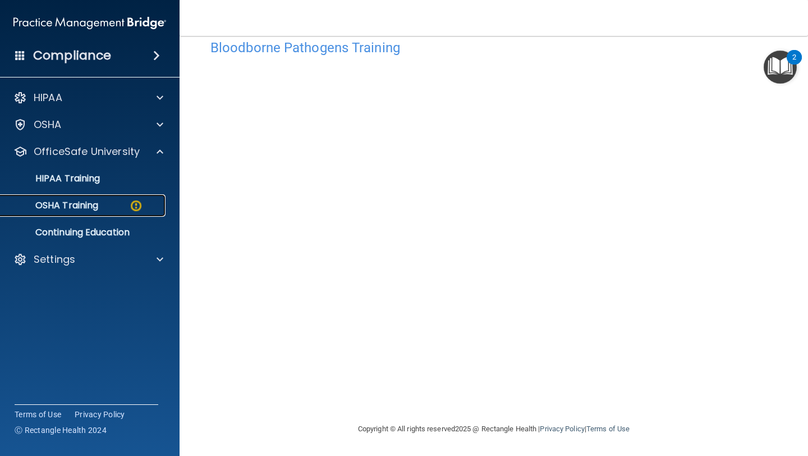
click at [98, 203] on p "OSHA Training" at bounding box center [52, 205] width 91 height 11
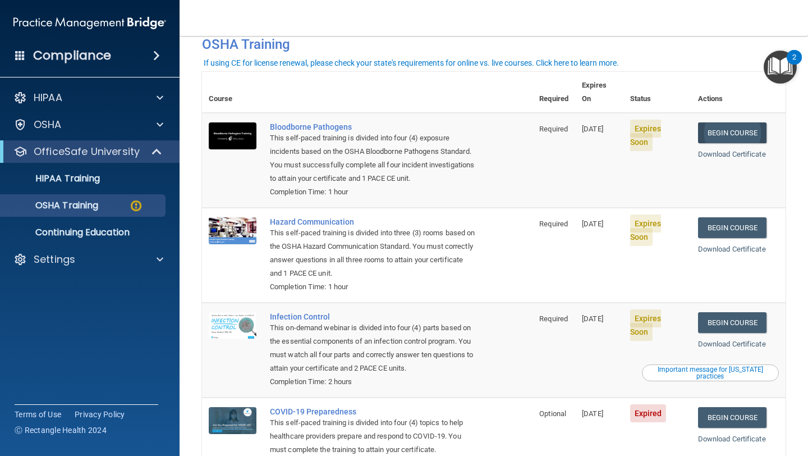
scroll to position [57, 0]
click at [722, 150] on link "Download Certificate" at bounding box center [732, 154] width 68 height 8
click at [723, 123] on link "Begin Course" at bounding box center [732, 133] width 68 height 21
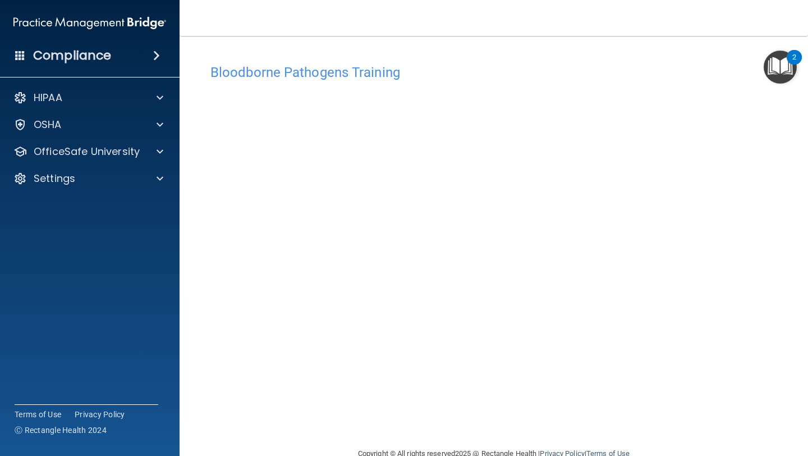
scroll to position [14, 0]
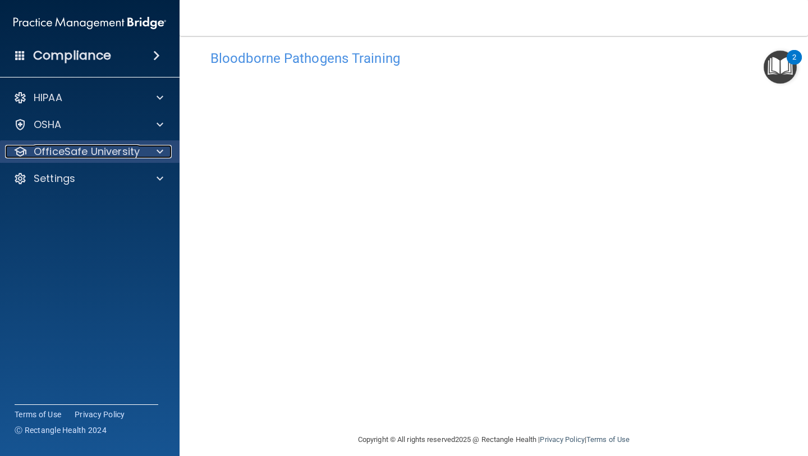
click at [96, 157] on p "OfficeSafe University" at bounding box center [87, 151] width 106 height 13
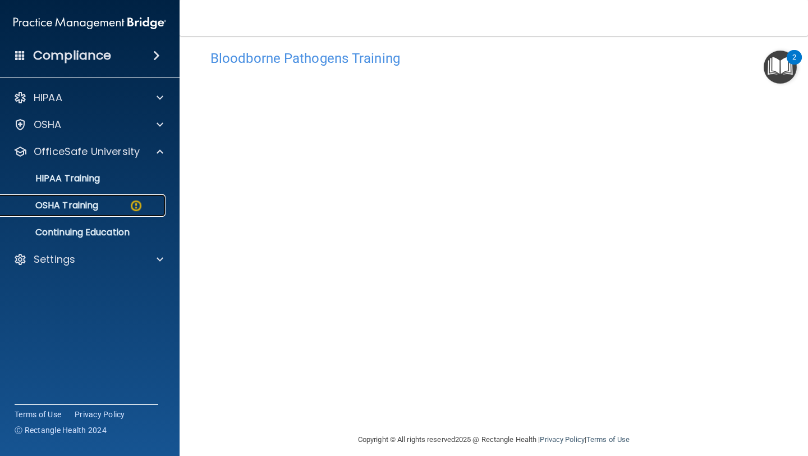
click at [88, 198] on link "OSHA Training" at bounding box center [77, 205] width 177 height 22
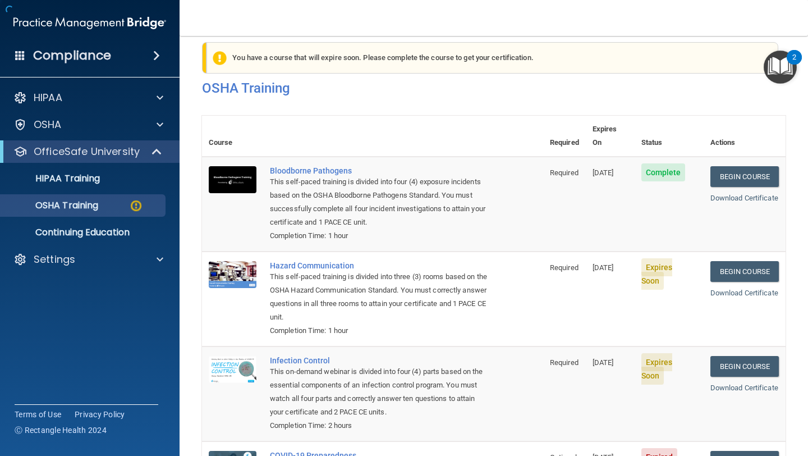
scroll to position [116, 0]
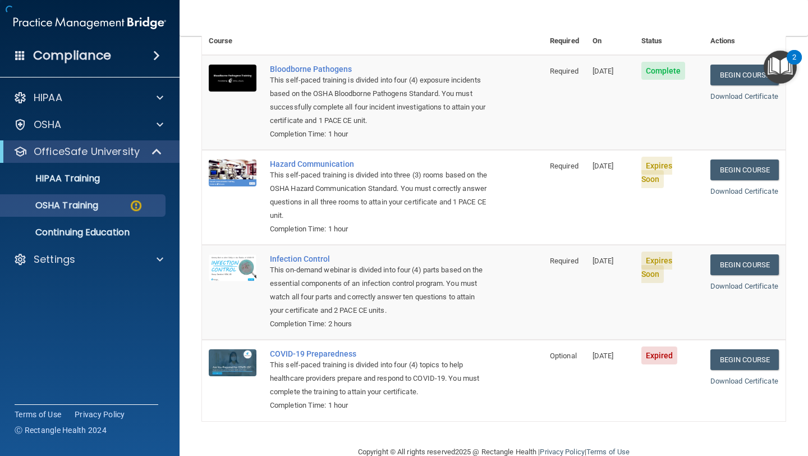
click at [442, 128] on td "Bloodborne Pathogens This self-paced training is divided into four (4) exposure…" at bounding box center [403, 102] width 280 height 95
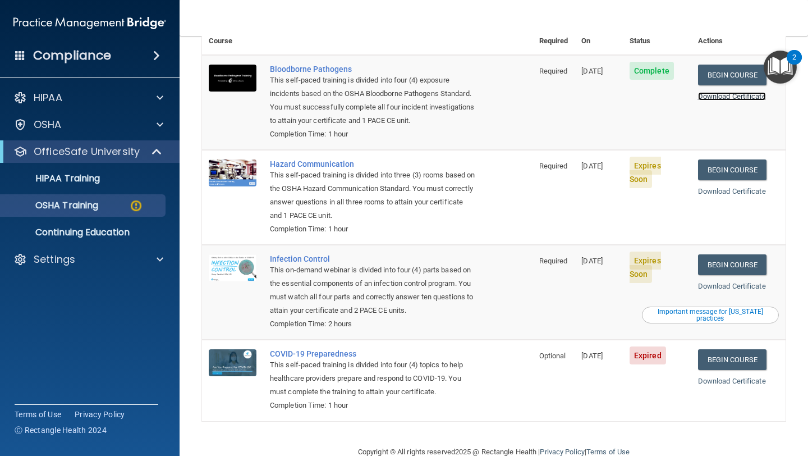
click at [731, 92] on link "Download Certificate" at bounding box center [732, 96] width 68 height 8
click at [535, 187] on td "Required" at bounding box center [553, 197] width 43 height 95
click at [733, 159] on link "Begin Course" at bounding box center [732, 169] width 68 height 21
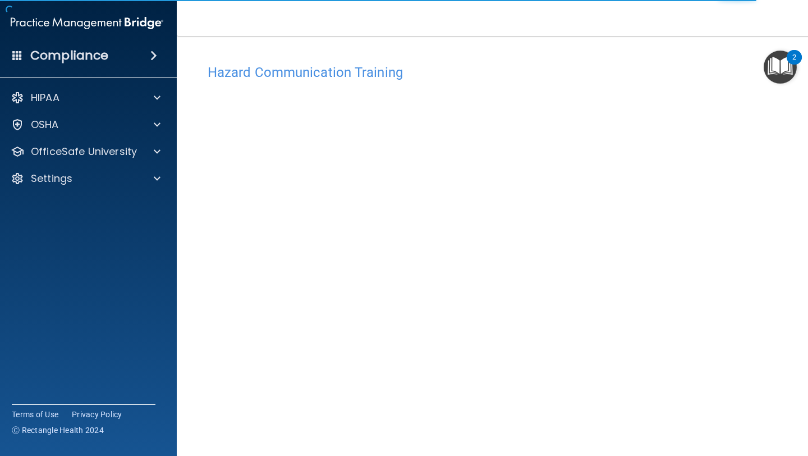
click at [484, 80] on div "Hazard Communication Training" at bounding box center [493, 71] width 589 height 27
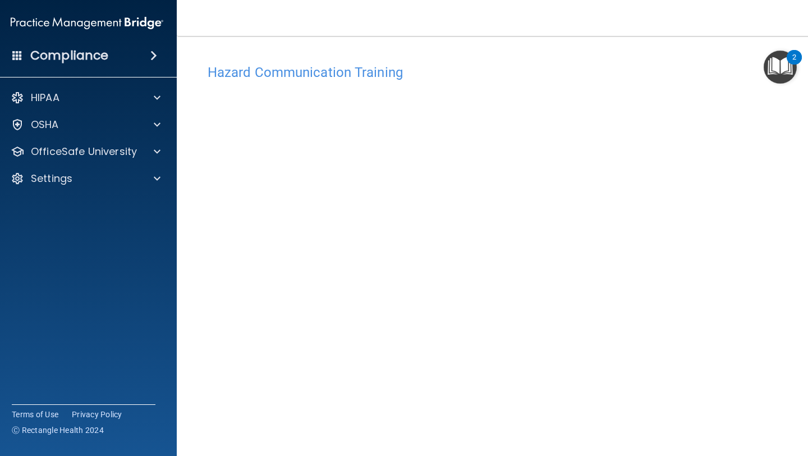
click at [576, 12] on nav "Toggle navigation [PERSON_NAME] [EMAIL_ADDRESS][DOMAIN_NAME] Manage My [GEOGRAP…" at bounding box center [494, 18] width 634 height 36
click at [773, 21] on nav "Toggle navigation [PERSON_NAME] [EMAIL_ADDRESS][DOMAIN_NAME] Manage My [GEOGRAP…" at bounding box center [494, 18] width 634 height 36
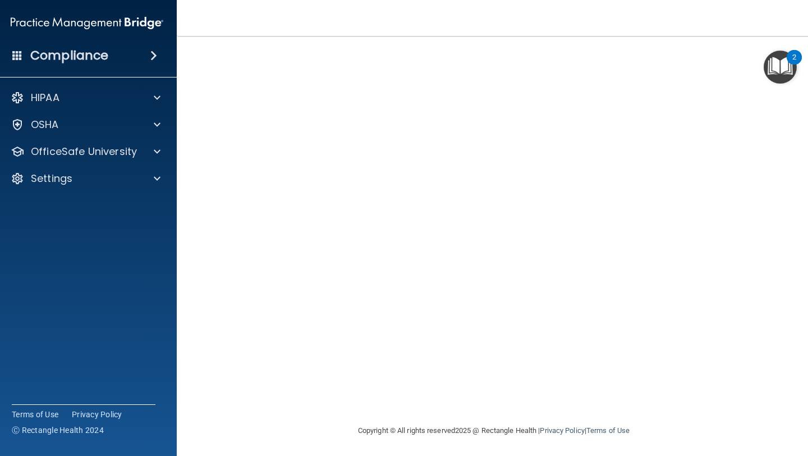
scroll to position [48, 0]
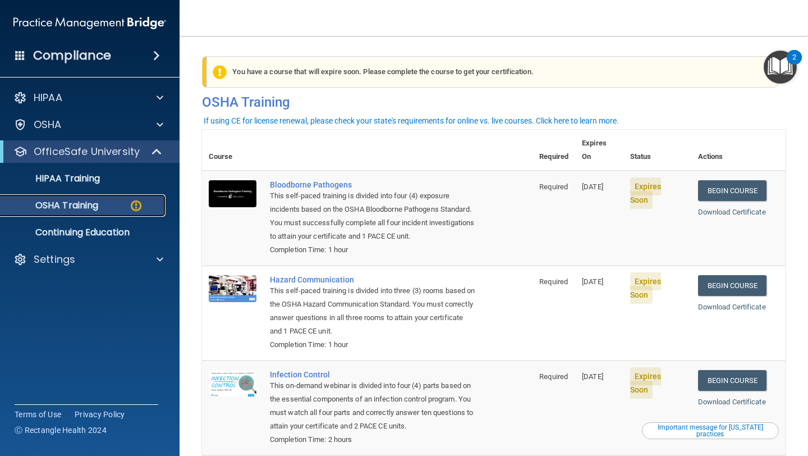
click at [86, 206] on p "OSHA Training" at bounding box center [52, 205] width 91 height 11
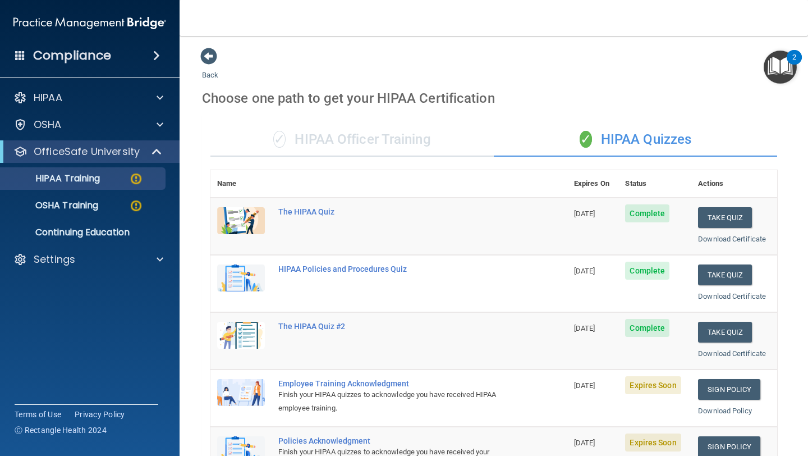
scroll to position [213, 0]
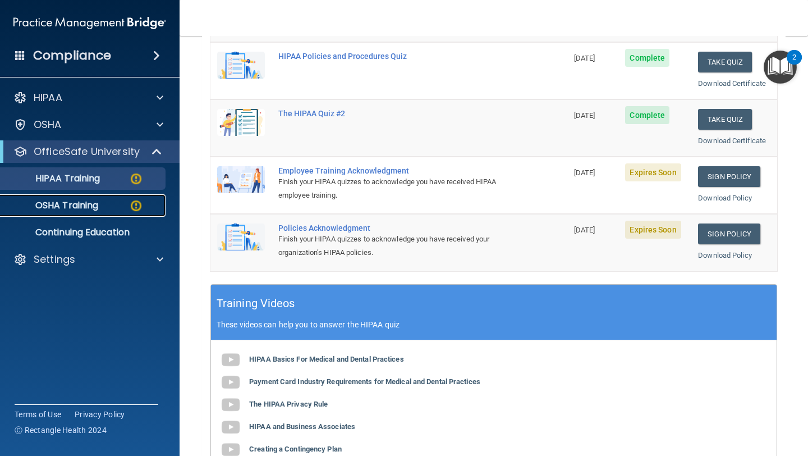
click at [95, 211] on p "OSHA Training" at bounding box center [52, 205] width 91 height 11
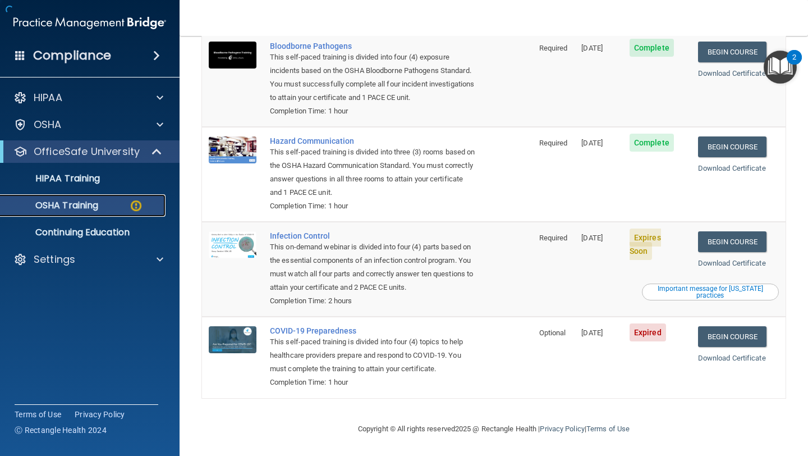
scroll to position [126, 0]
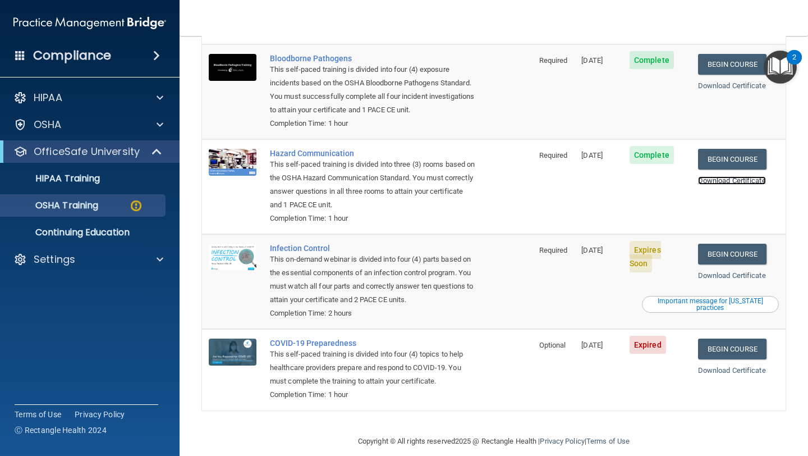
click at [701, 176] on link "Download Certificate" at bounding box center [732, 180] width 68 height 8
click at [713, 243] on link "Begin Course" at bounding box center [732, 253] width 68 height 21
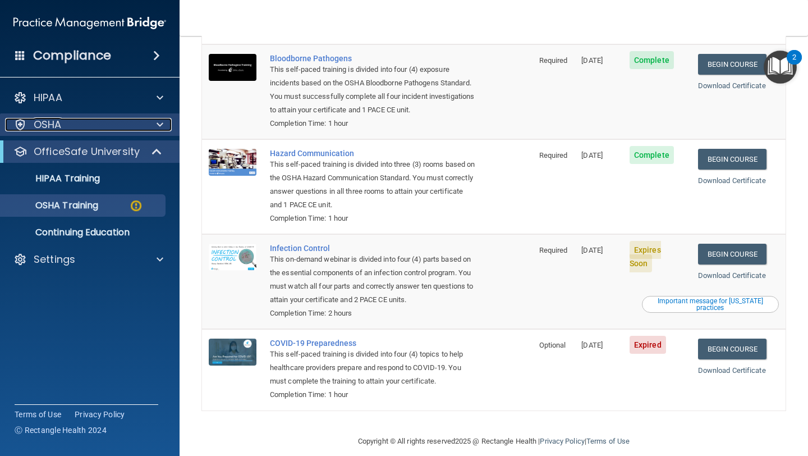
click at [89, 128] on div "OSHA" at bounding box center [74, 124] width 139 height 13
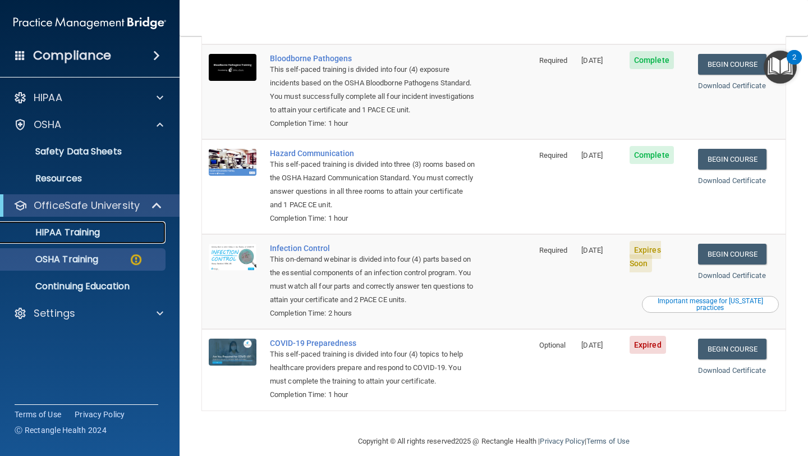
click at [84, 234] on p "HIPAA Training" at bounding box center [53, 232] width 93 height 11
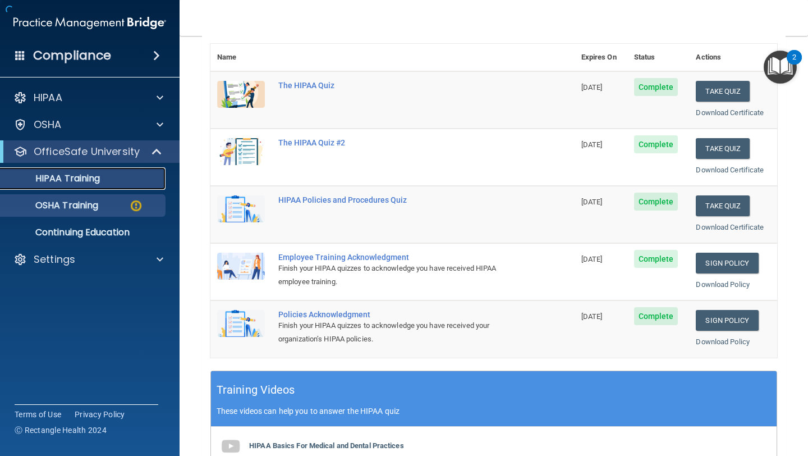
scroll to position [389, 0]
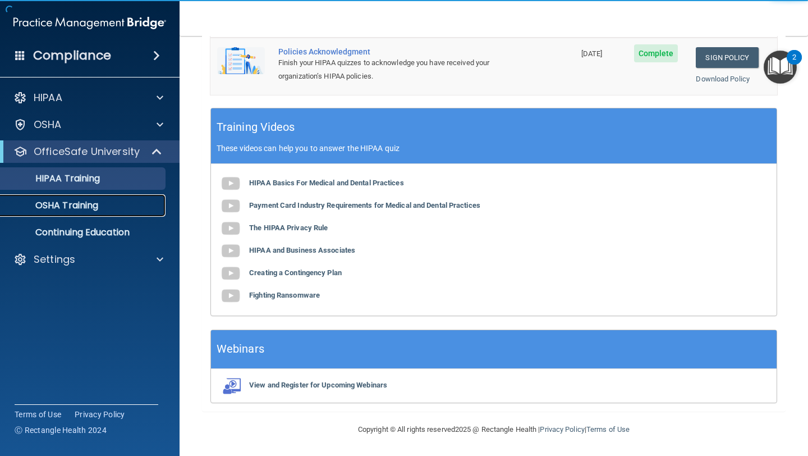
click at [79, 210] on p "OSHA Training" at bounding box center [52, 205] width 91 height 11
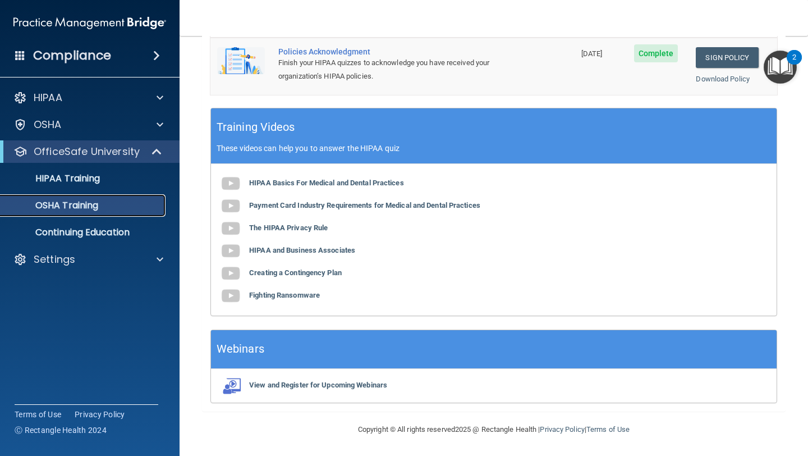
scroll to position [95, 0]
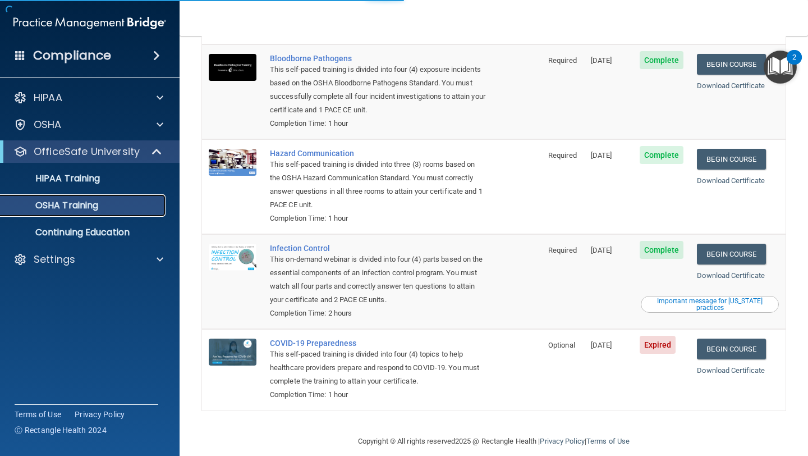
click at [77, 209] on p "OSHA Training" at bounding box center [52, 205] width 91 height 11
click at [711, 271] on link "Download Certificate" at bounding box center [731, 275] width 68 height 8
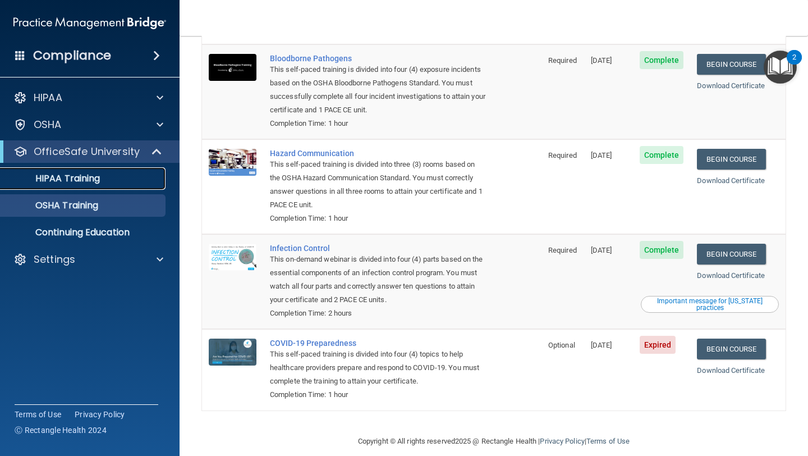
click at [89, 181] on p "HIPAA Training" at bounding box center [53, 178] width 93 height 11
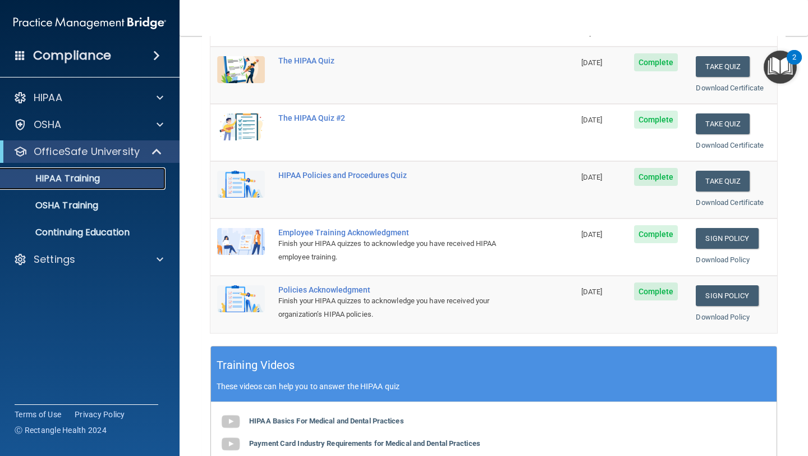
scroll to position [155, 0]
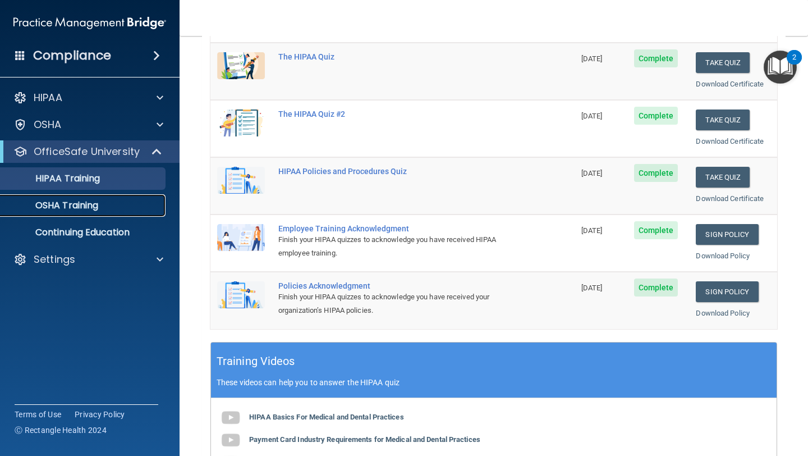
click at [103, 214] on link "OSHA Training" at bounding box center [77, 205] width 177 height 22
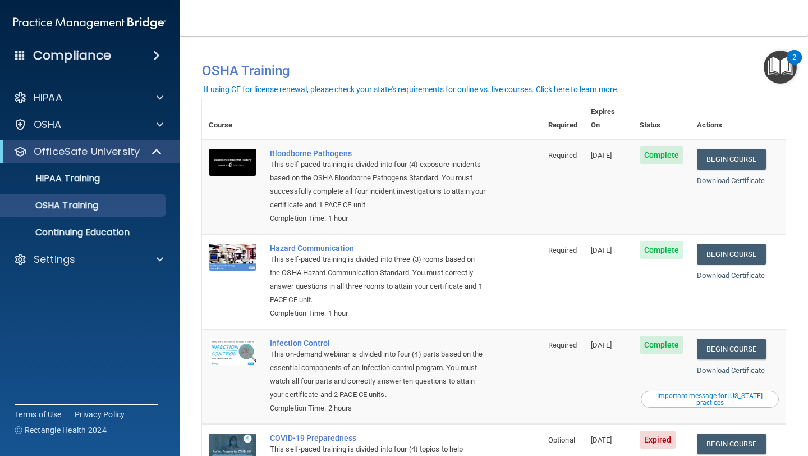
click at [128, 57] on div "Compliance" at bounding box center [90, 55] width 180 height 25
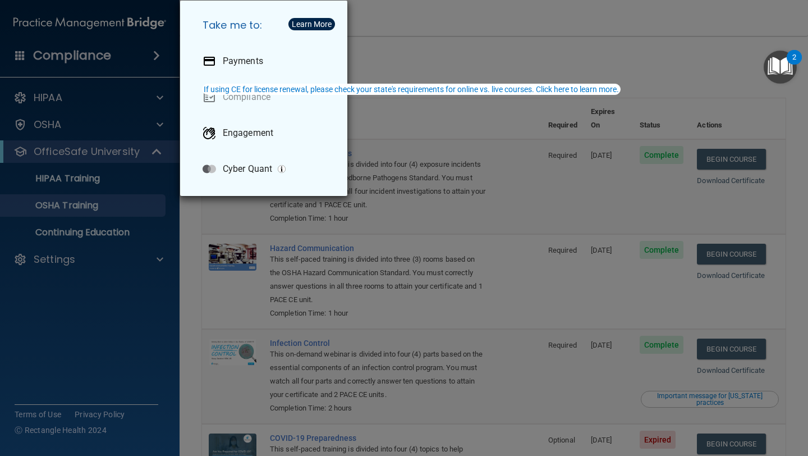
click at [526, 49] on div "Take me to: Payments Compliance Engagement Cyber Quant" at bounding box center [404, 228] width 808 height 456
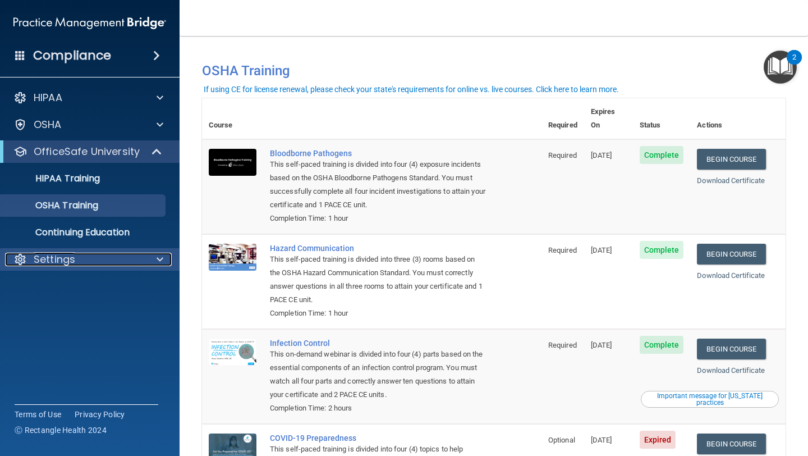
click at [112, 258] on div "Settings" at bounding box center [74, 258] width 139 height 13
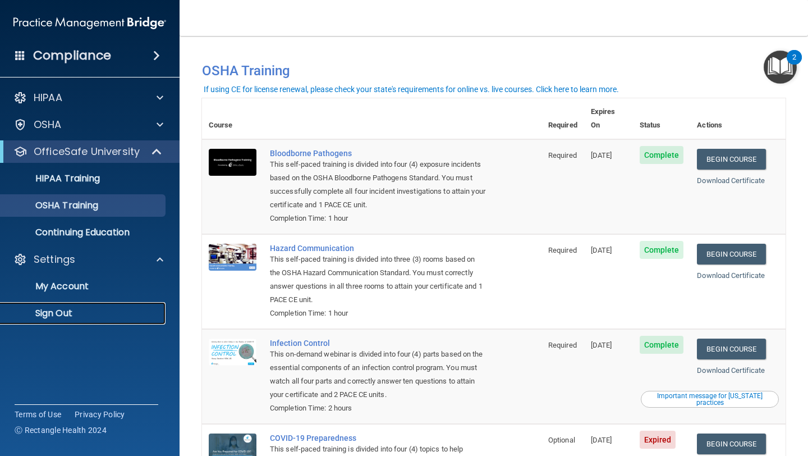
click at [65, 307] on p "Sign Out" at bounding box center [83, 312] width 153 height 11
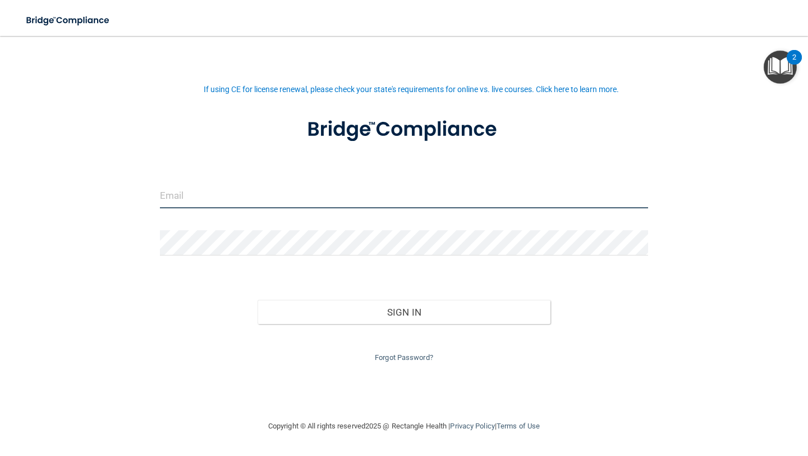
type input "[EMAIL_ADDRESS][DOMAIN_NAME]"
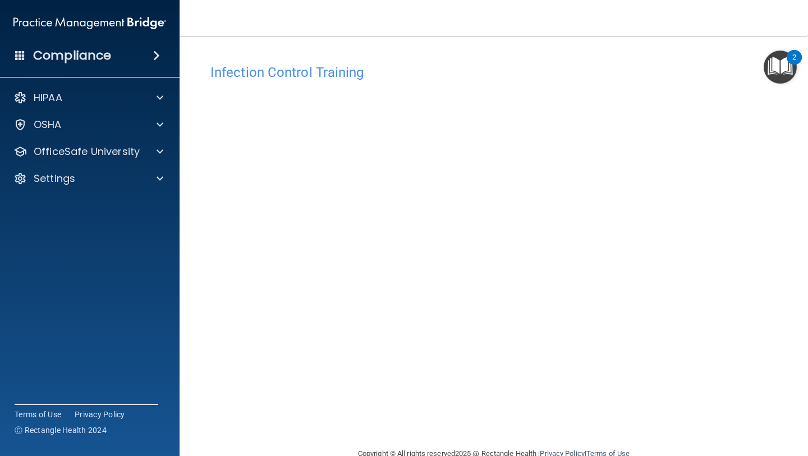
scroll to position [22, 0]
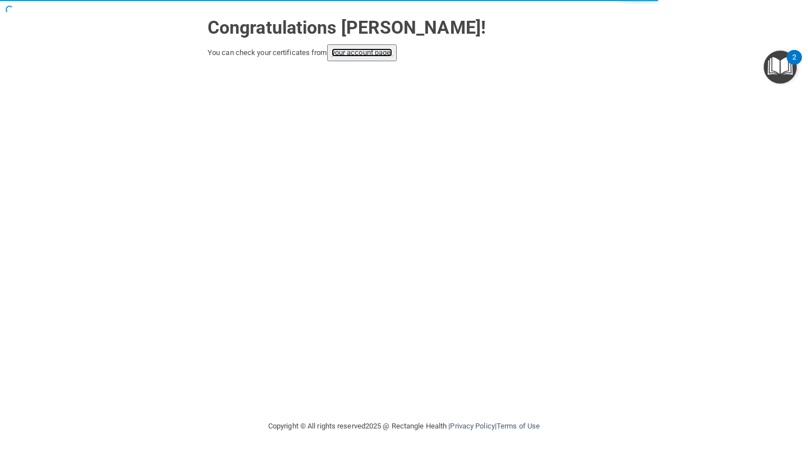
click at [376, 53] on link "your account page!" at bounding box center [362, 52] width 61 height 8
